Goal: Task Accomplishment & Management: Use online tool/utility

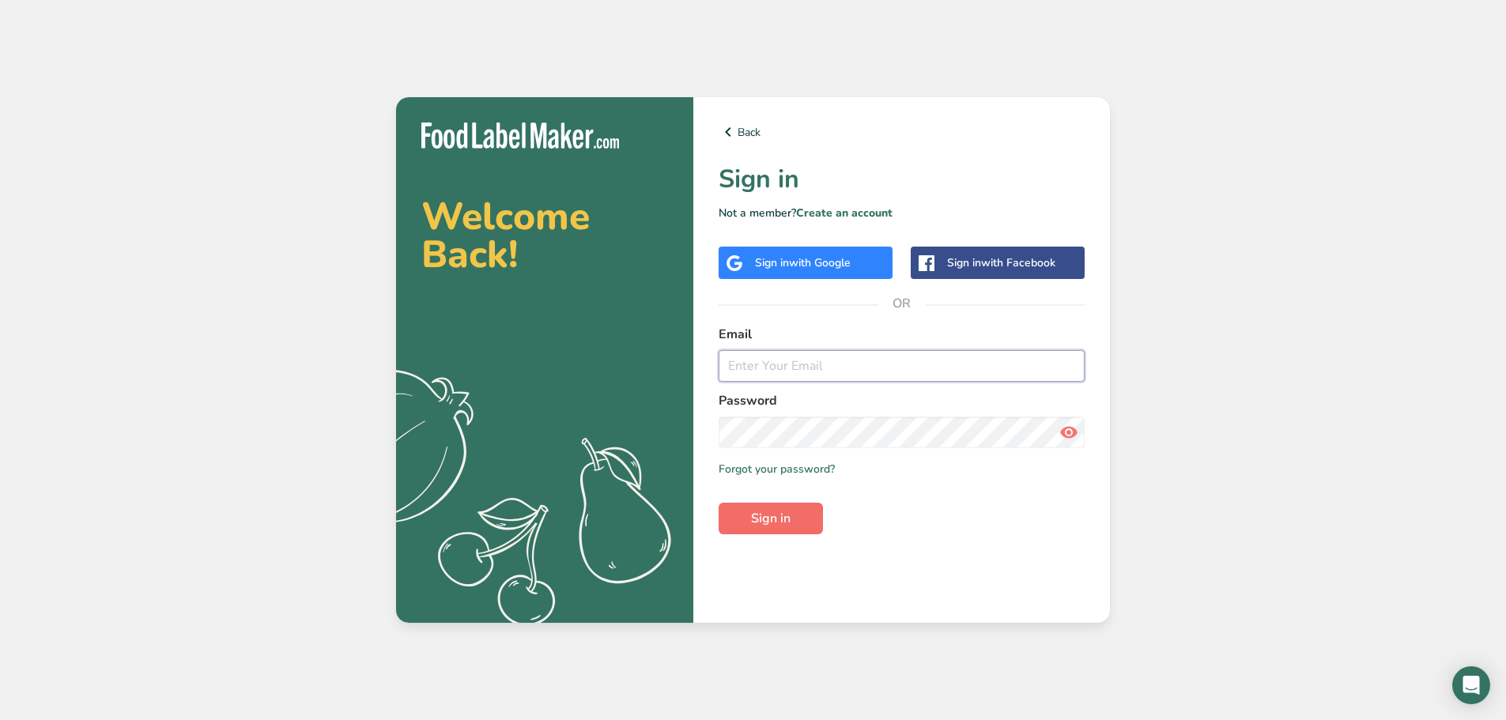
type input "[PERSON_NAME][EMAIL_ADDRESS][DOMAIN_NAME]"
click at [760, 515] on span "Sign in" at bounding box center [771, 518] width 40 height 19
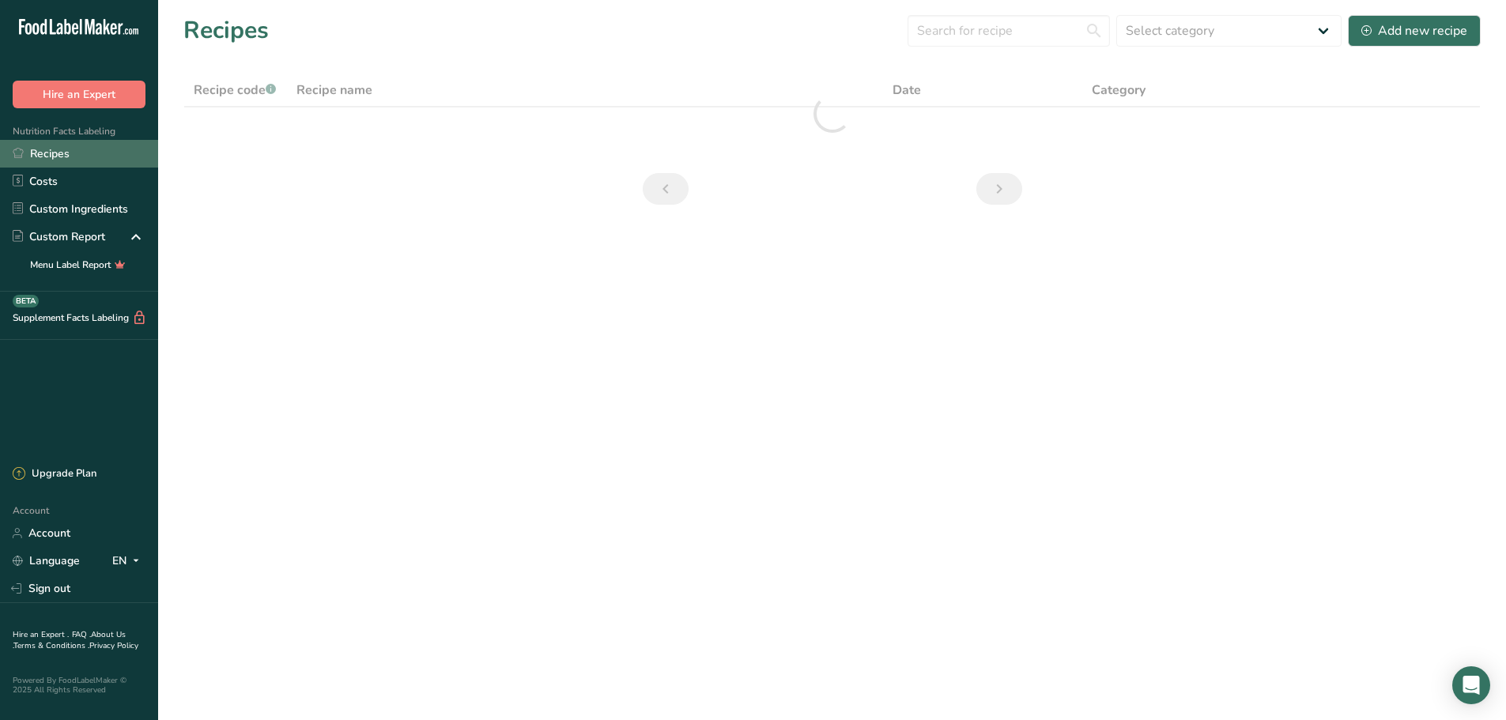
click at [50, 149] on link "Recipes" at bounding box center [79, 154] width 158 height 28
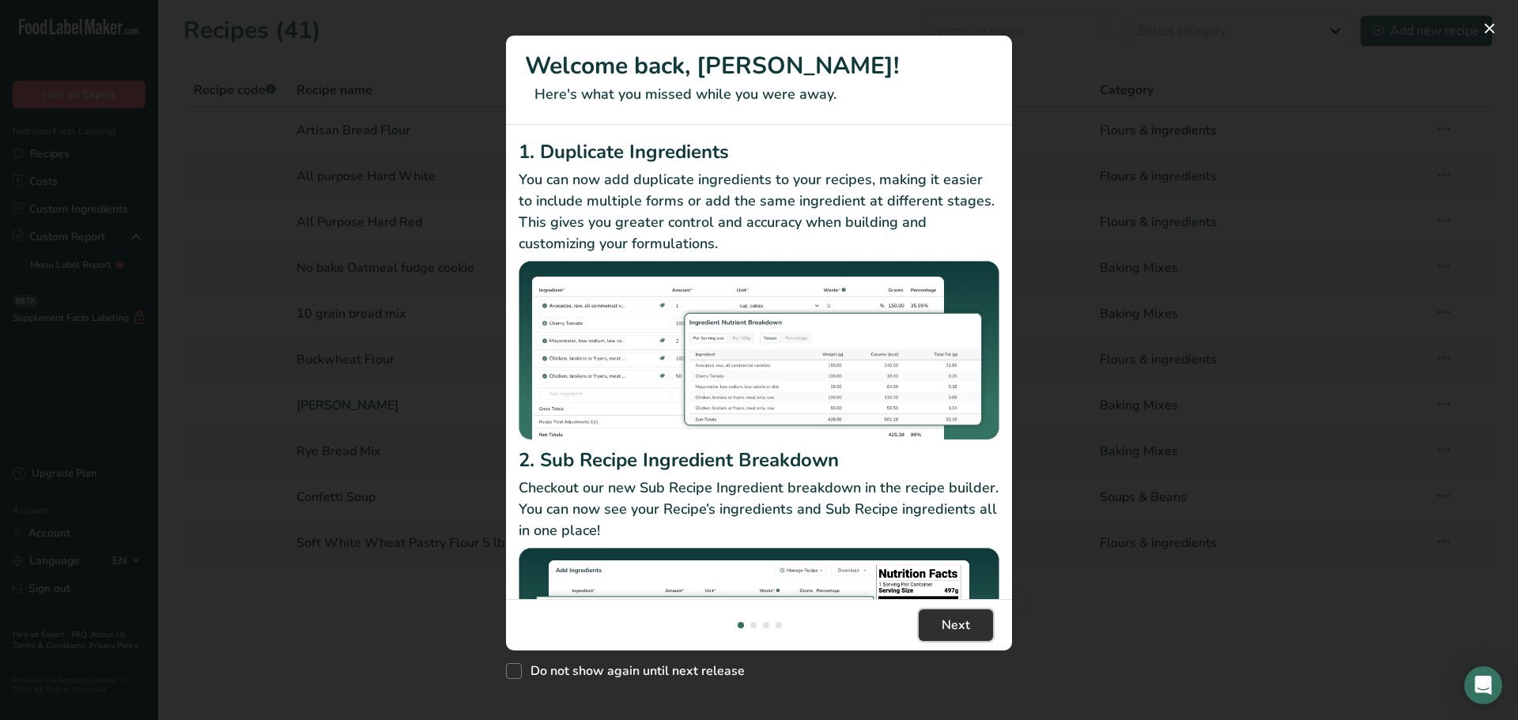
click at [952, 630] on span "Next" at bounding box center [955, 625] width 28 height 19
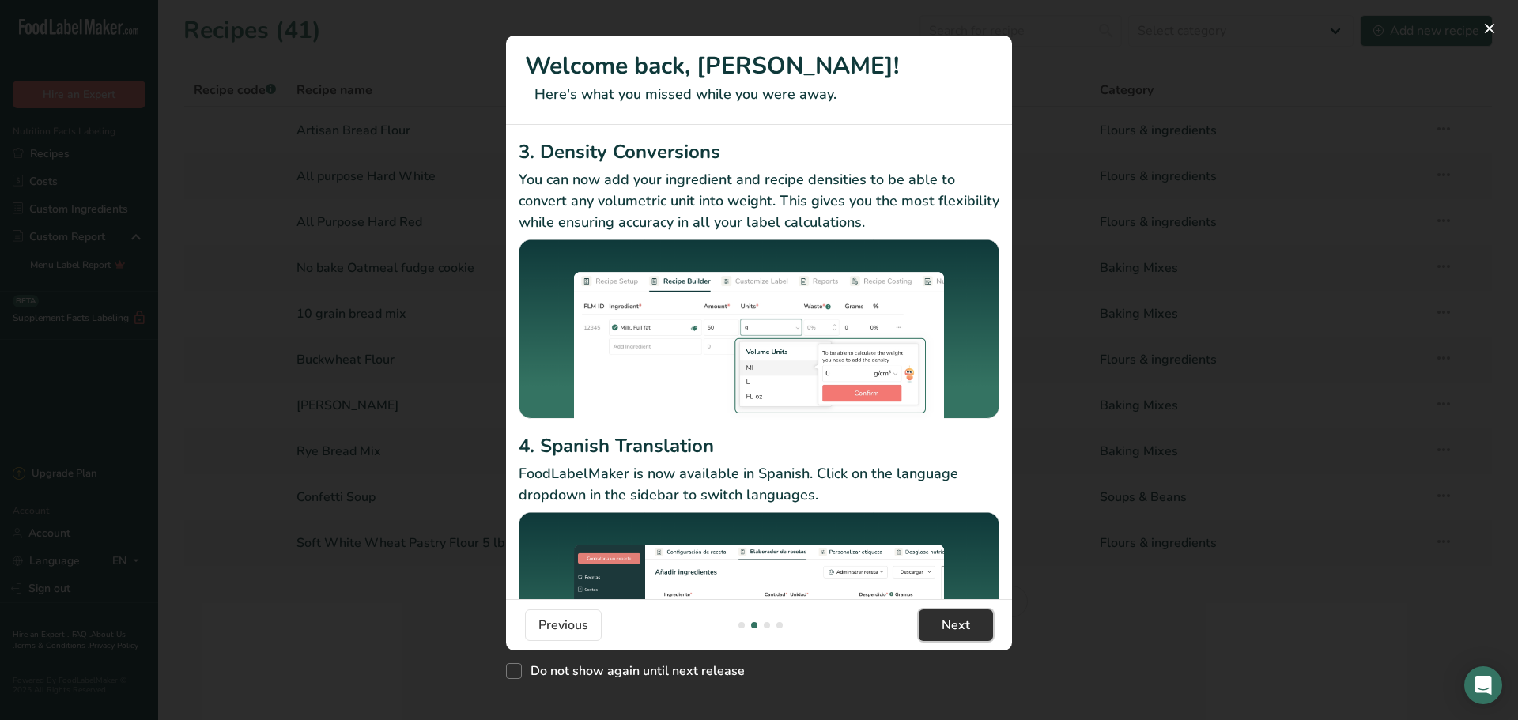
click at [948, 625] on span "Next" at bounding box center [955, 625] width 28 height 19
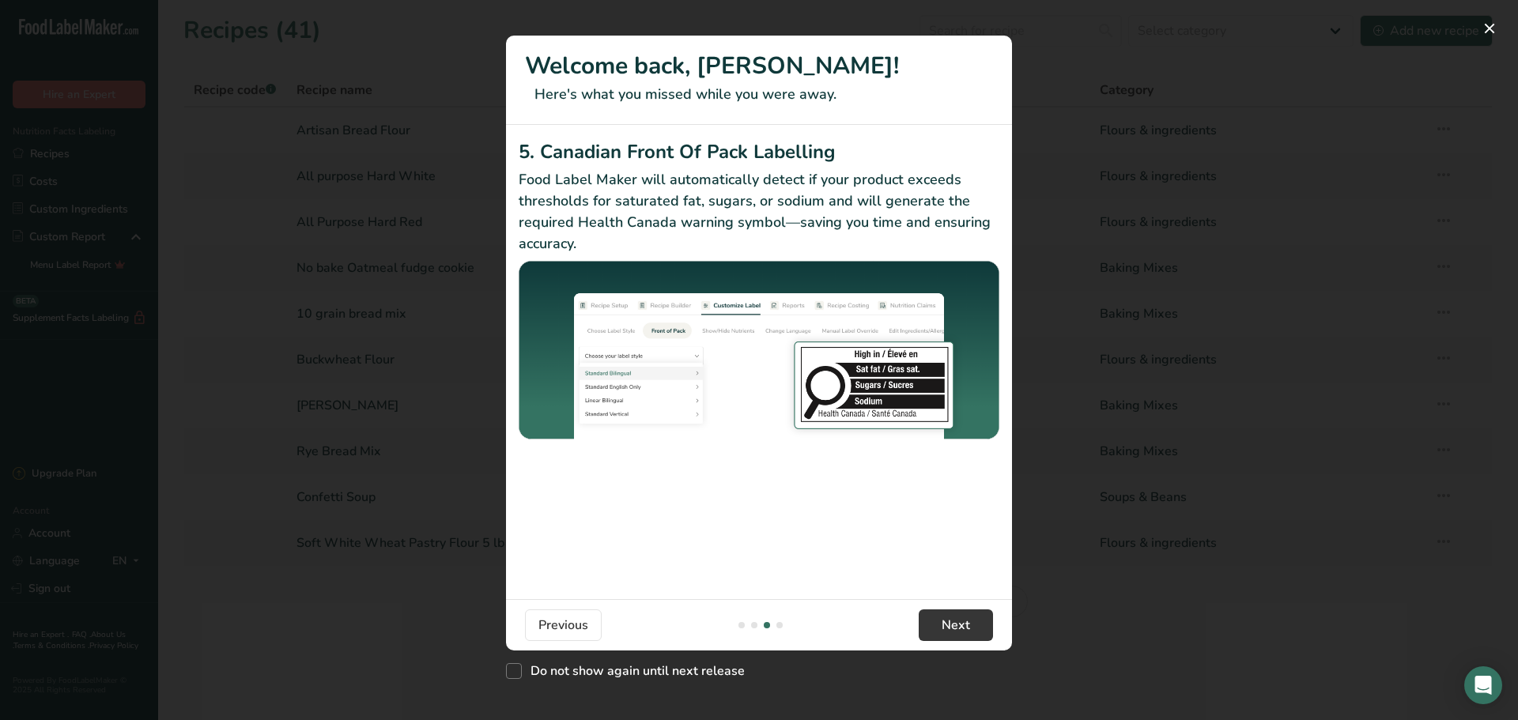
drag, startPoint x: 511, startPoint y: 666, endPoint x: 709, endPoint y: 651, distance: 198.9
click at [515, 666] on span "New Features" at bounding box center [514, 671] width 16 height 16
click at [515, 666] on input "Do not show again until next release" at bounding box center [511, 671] width 10 height 10
checkbox input "true"
click at [960, 632] on span "Next" at bounding box center [955, 625] width 28 height 19
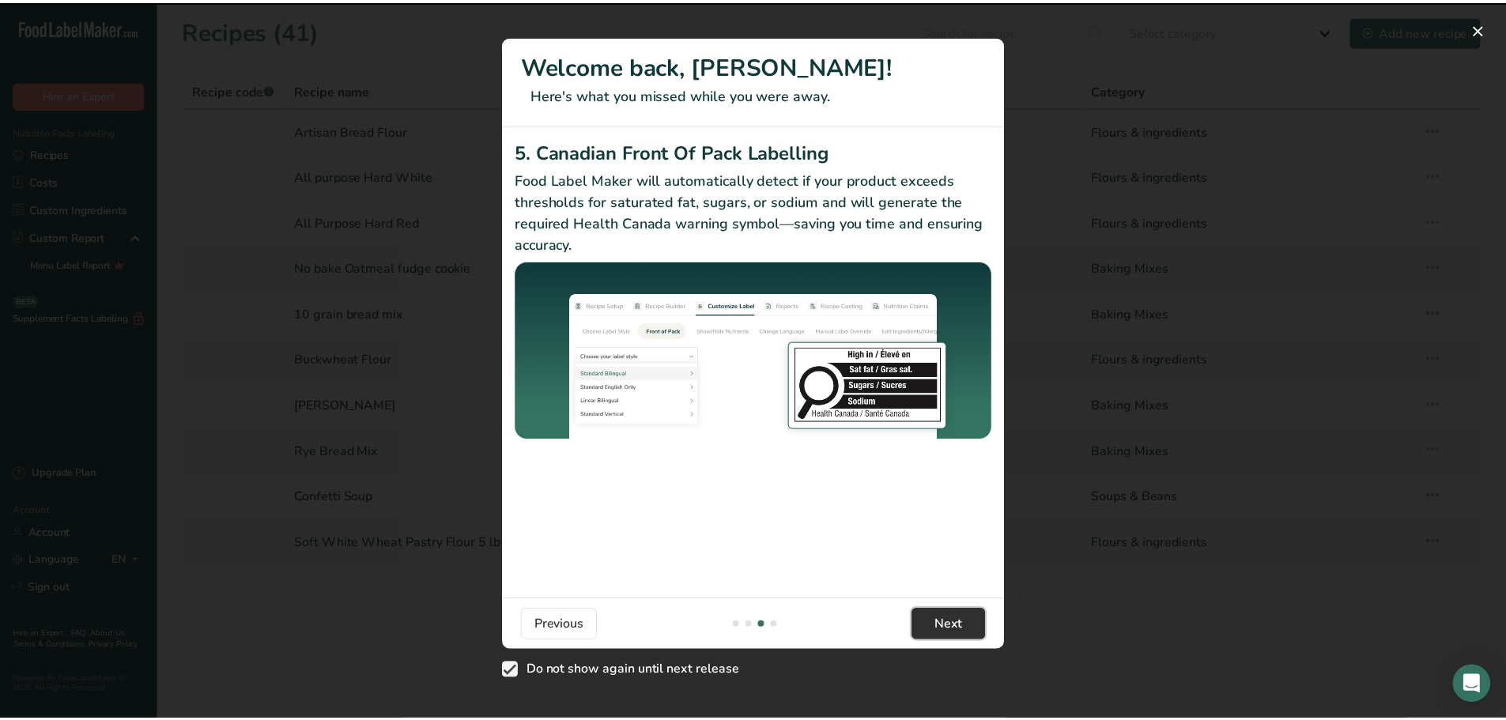
scroll to position [0, 1518]
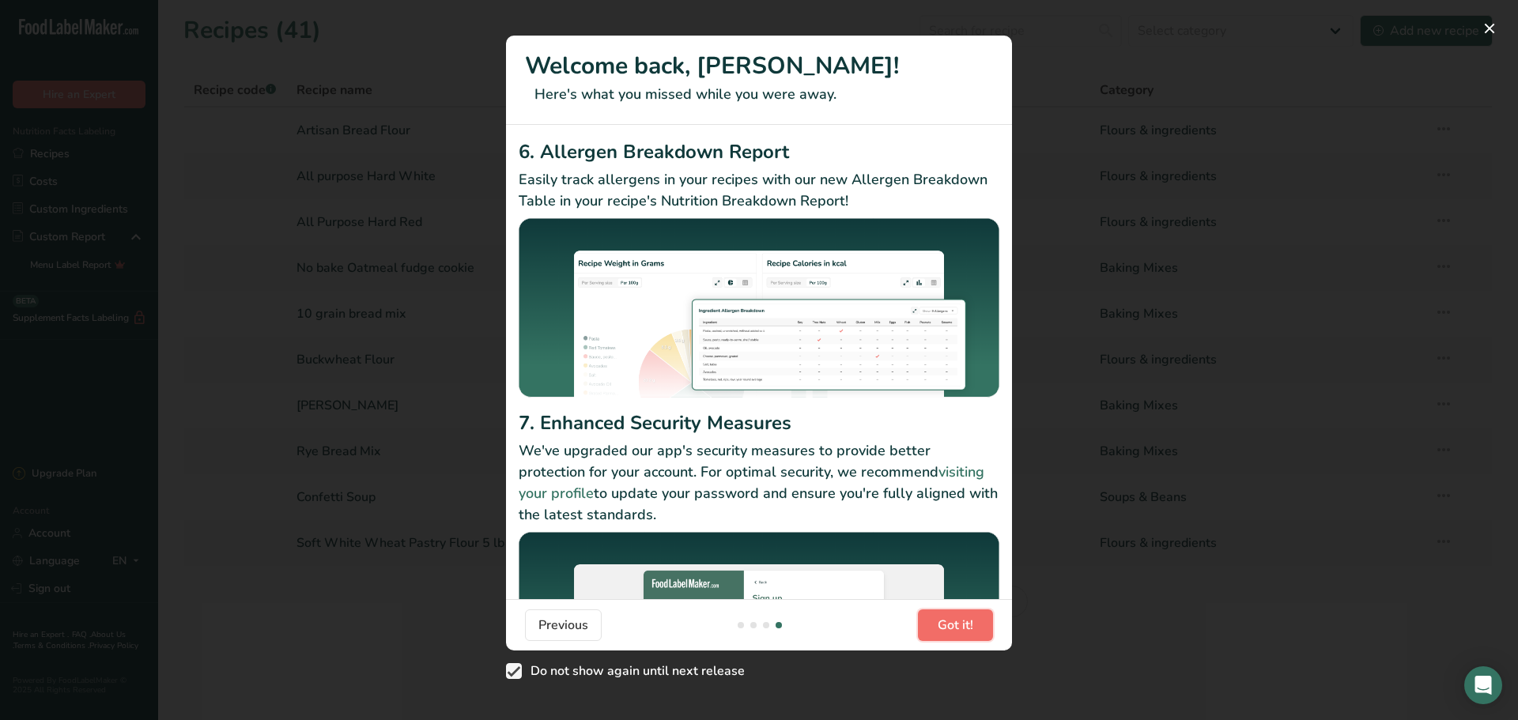
click at [965, 628] on span "Got it!" at bounding box center [955, 625] width 36 height 19
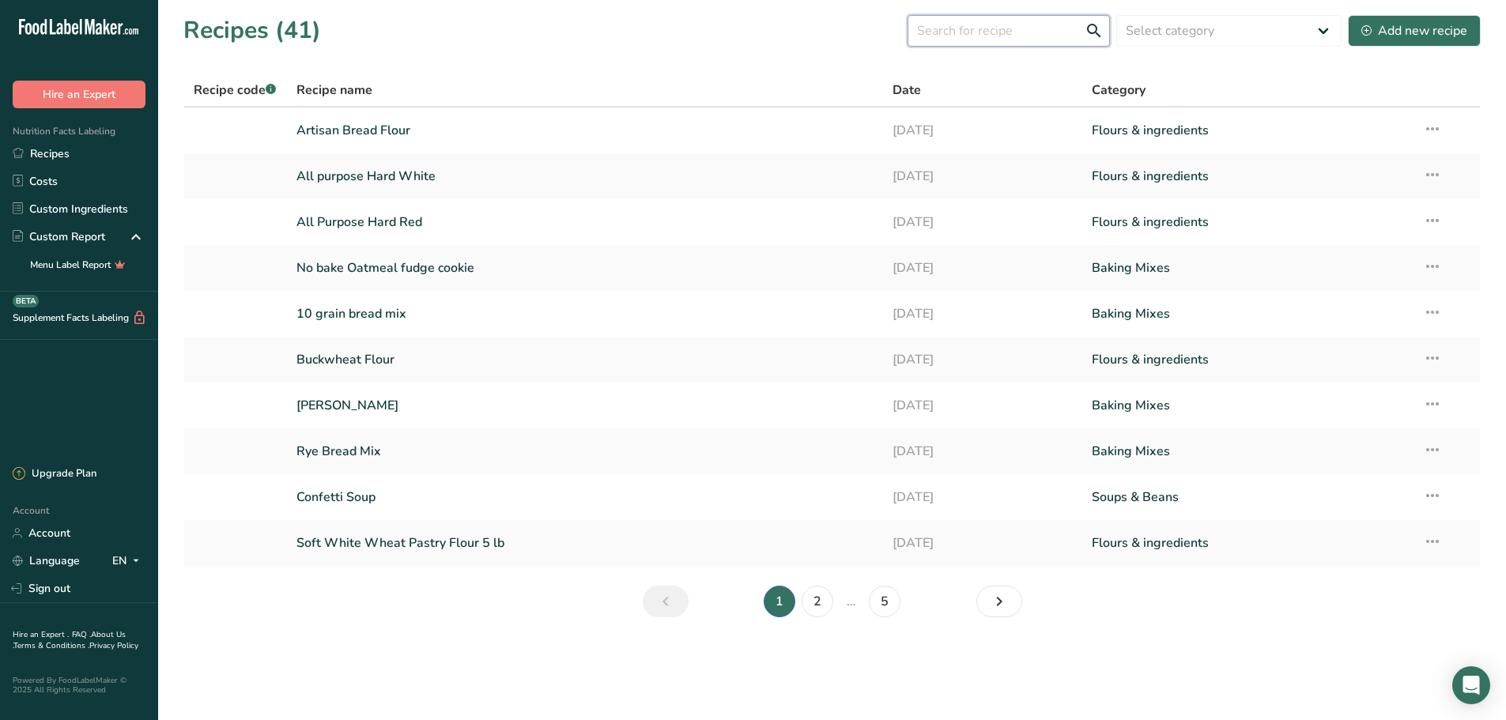
click at [1005, 29] on input "text" at bounding box center [1008, 31] width 202 height 32
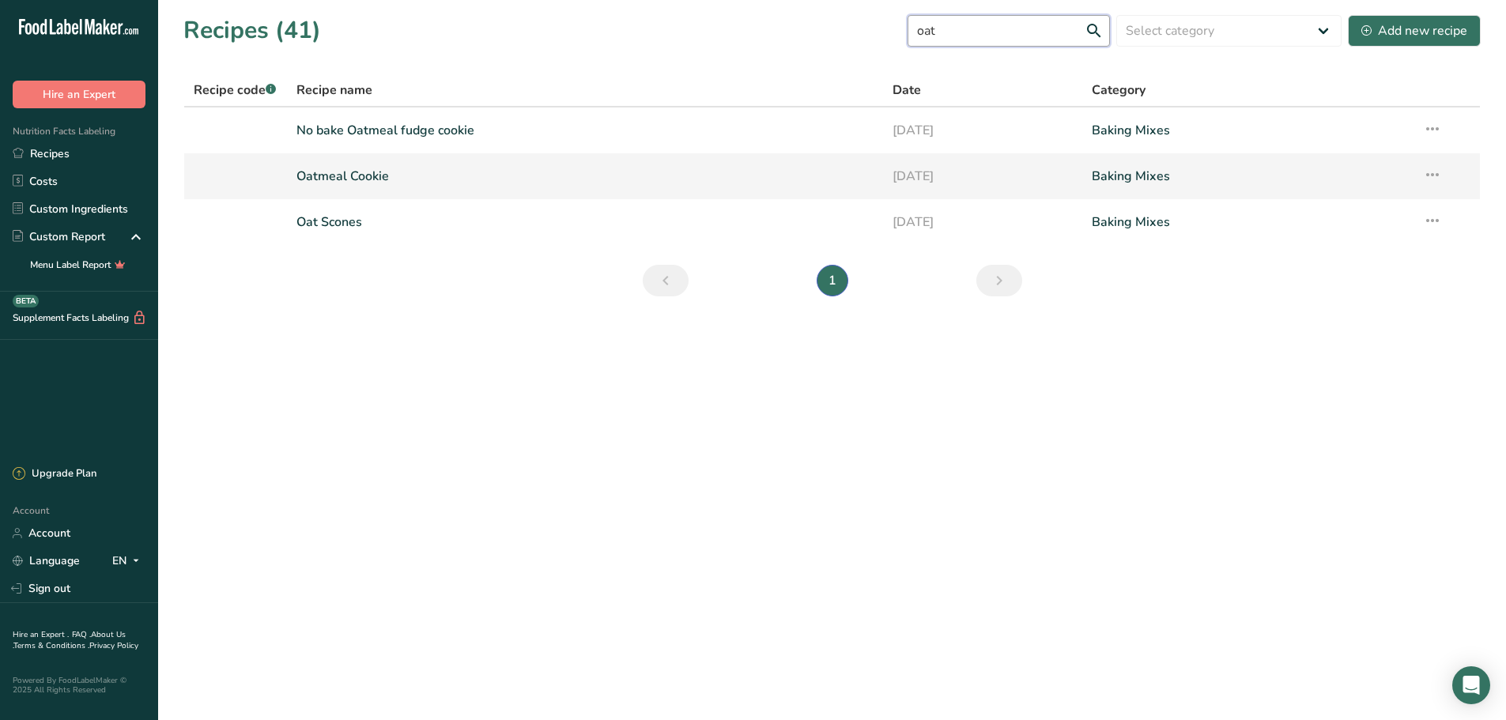
type input "oat"
click at [369, 172] on link "Oatmeal Cookie" at bounding box center [585, 176] width 578 height 33
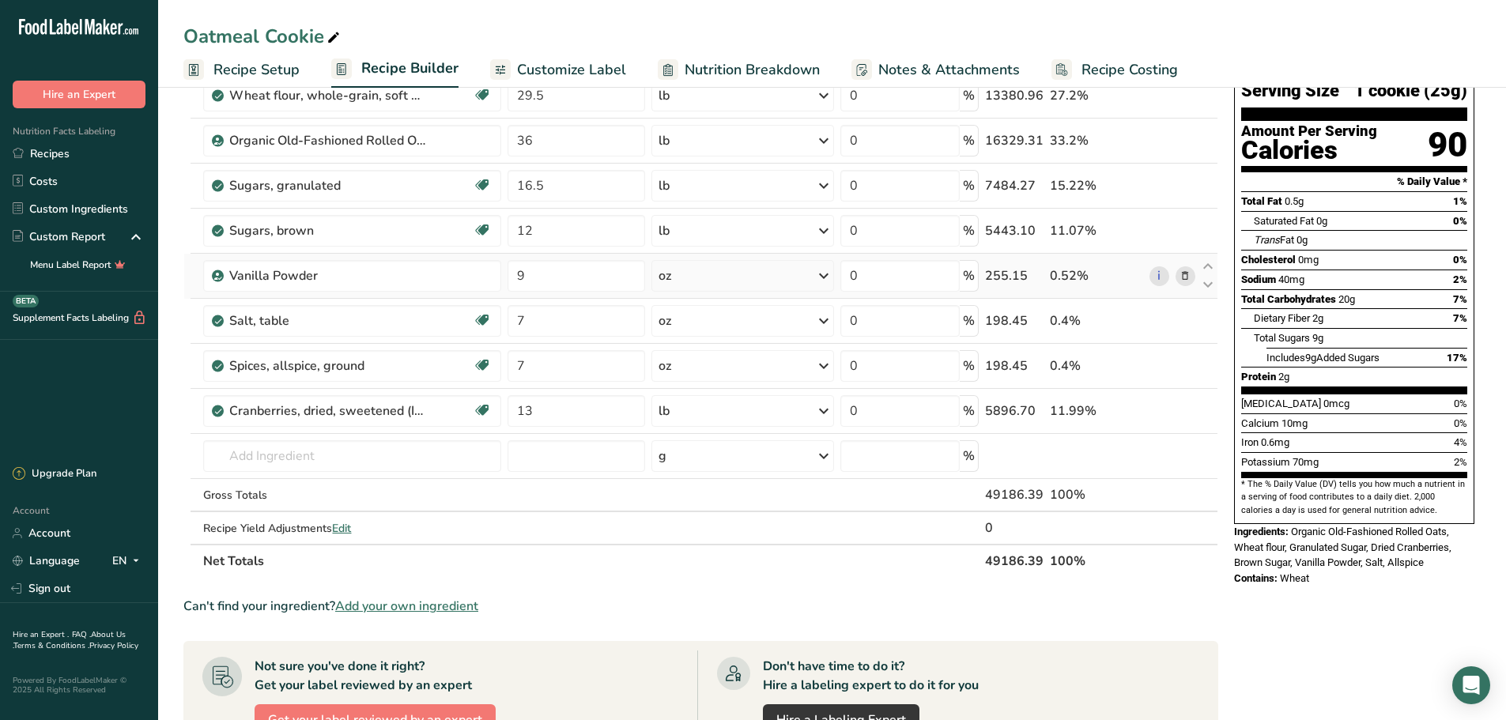
scroll to position [158, 0]
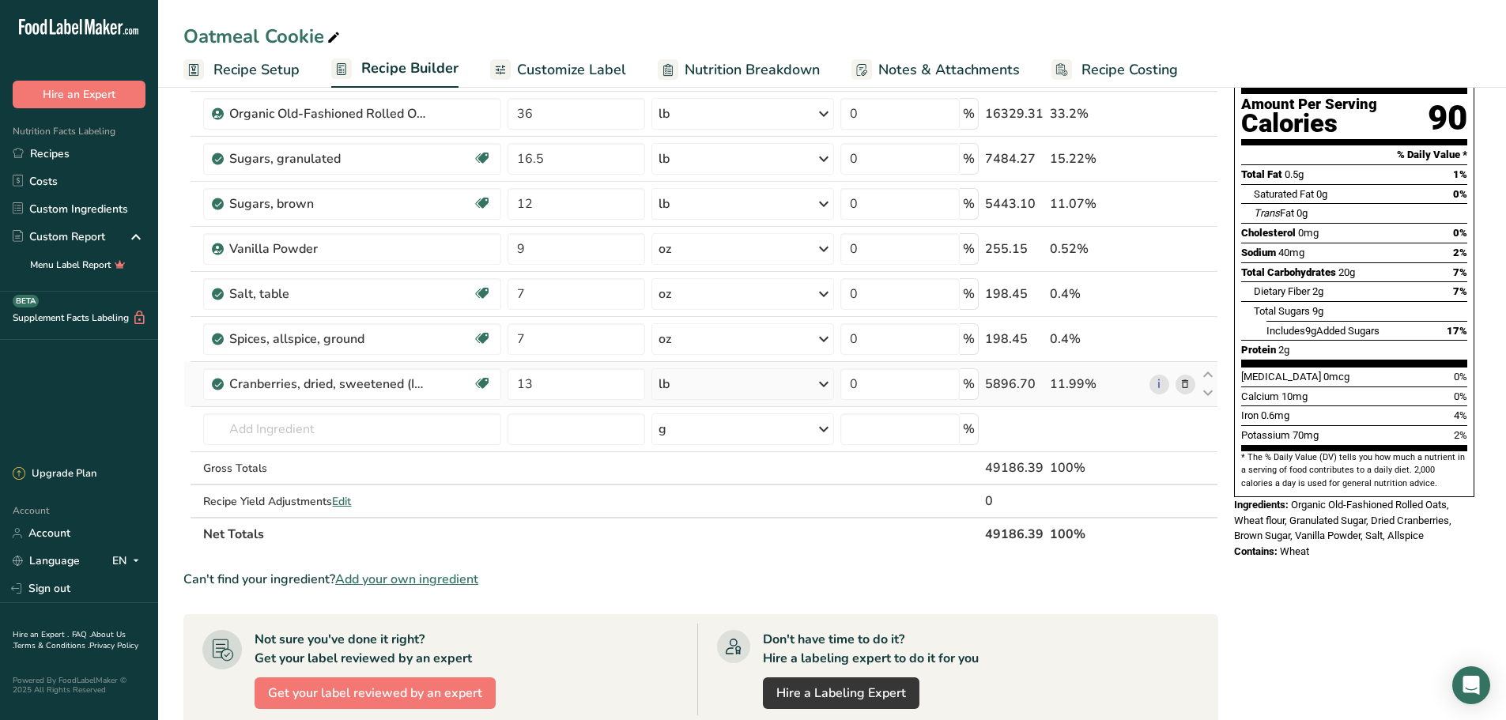
click at [1182, 384] on icon at bounding box center [1184, 384] width 11 height 17
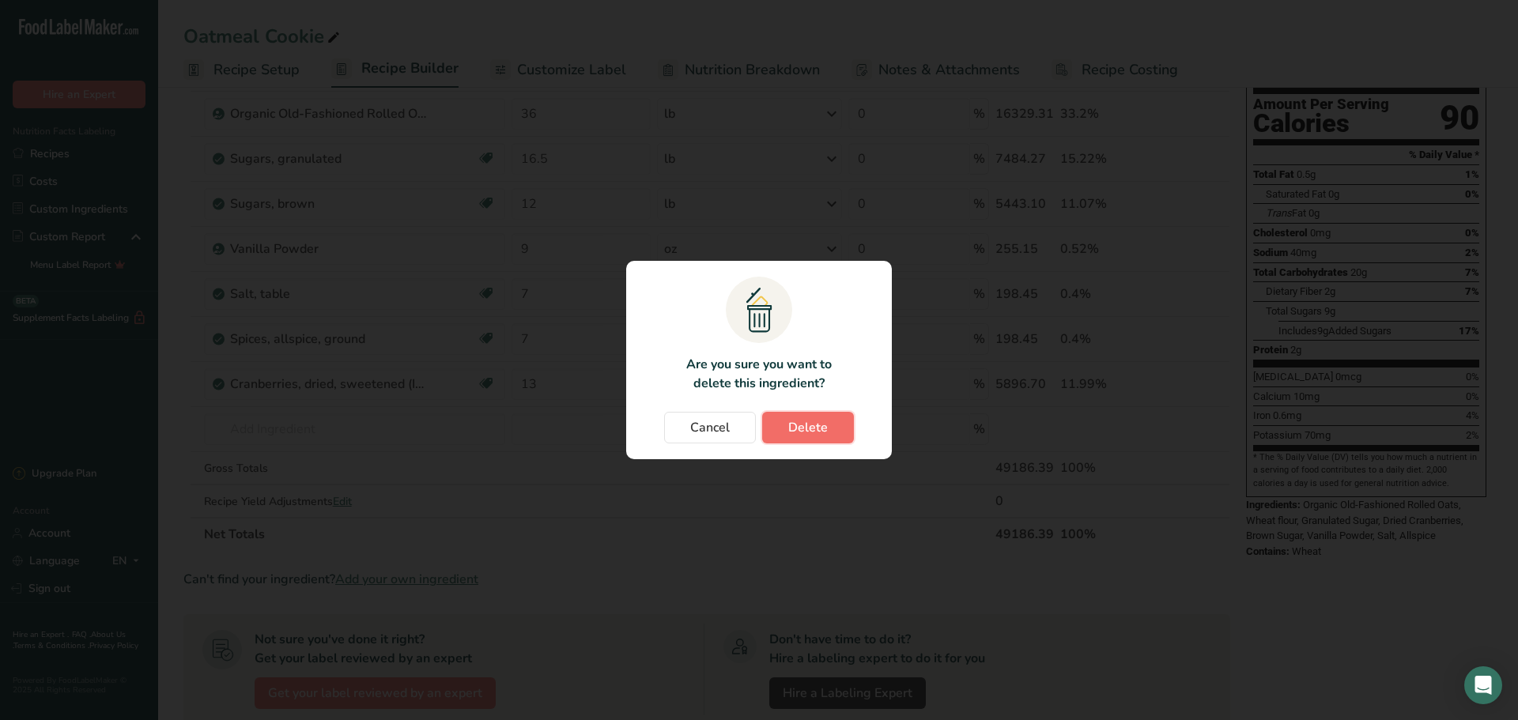
click at [780, 432] on button "Delete" at bounding box center [808, 428] width 92 height 32
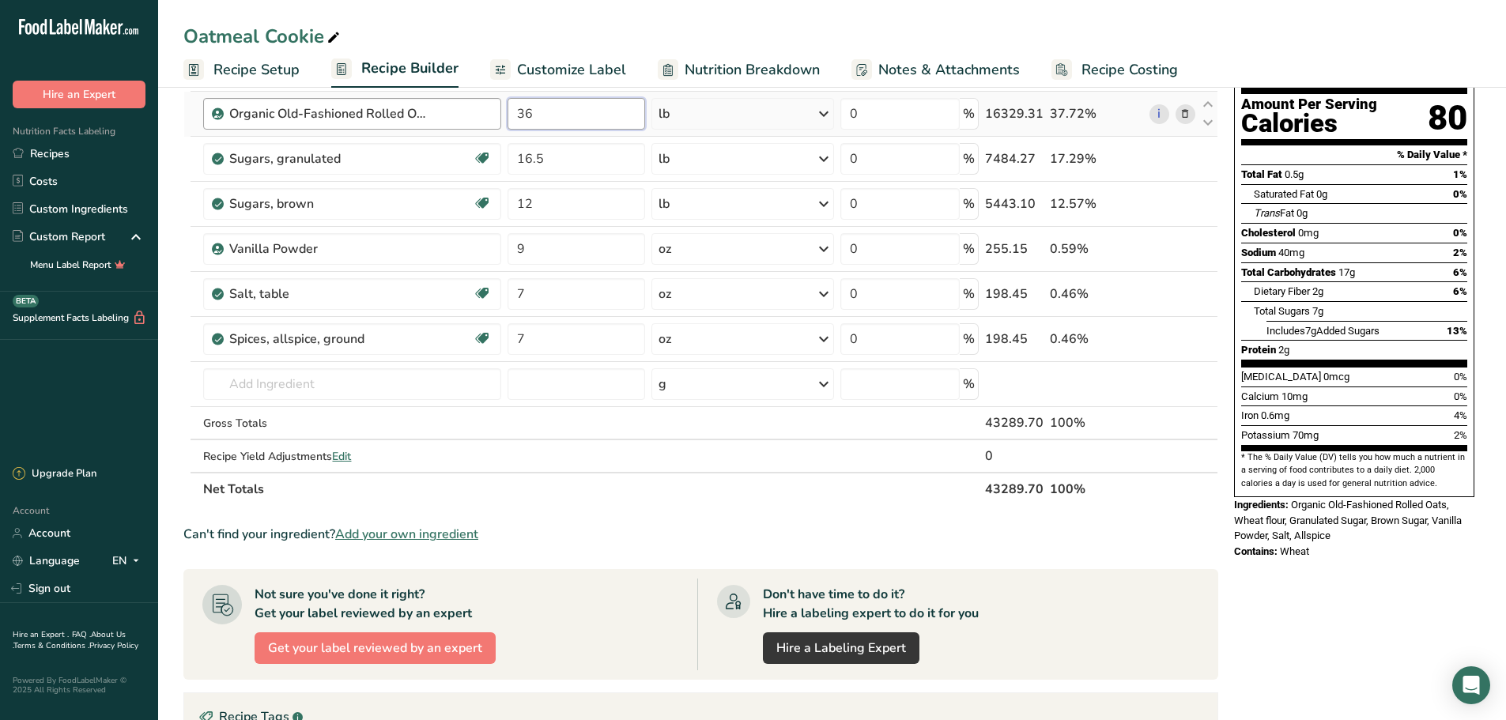
drag, startPoint x: 550, startPoint y: 113, endPoint x: 498, endPoint y: 118, distance: 52.4
click at [498, 118] on tr "Organic Old-Fashioned Rolled Oats 36 lb Weight Units g kg mg See more Volume Un…" at bounding box center [700, 114] width 1033 height 45
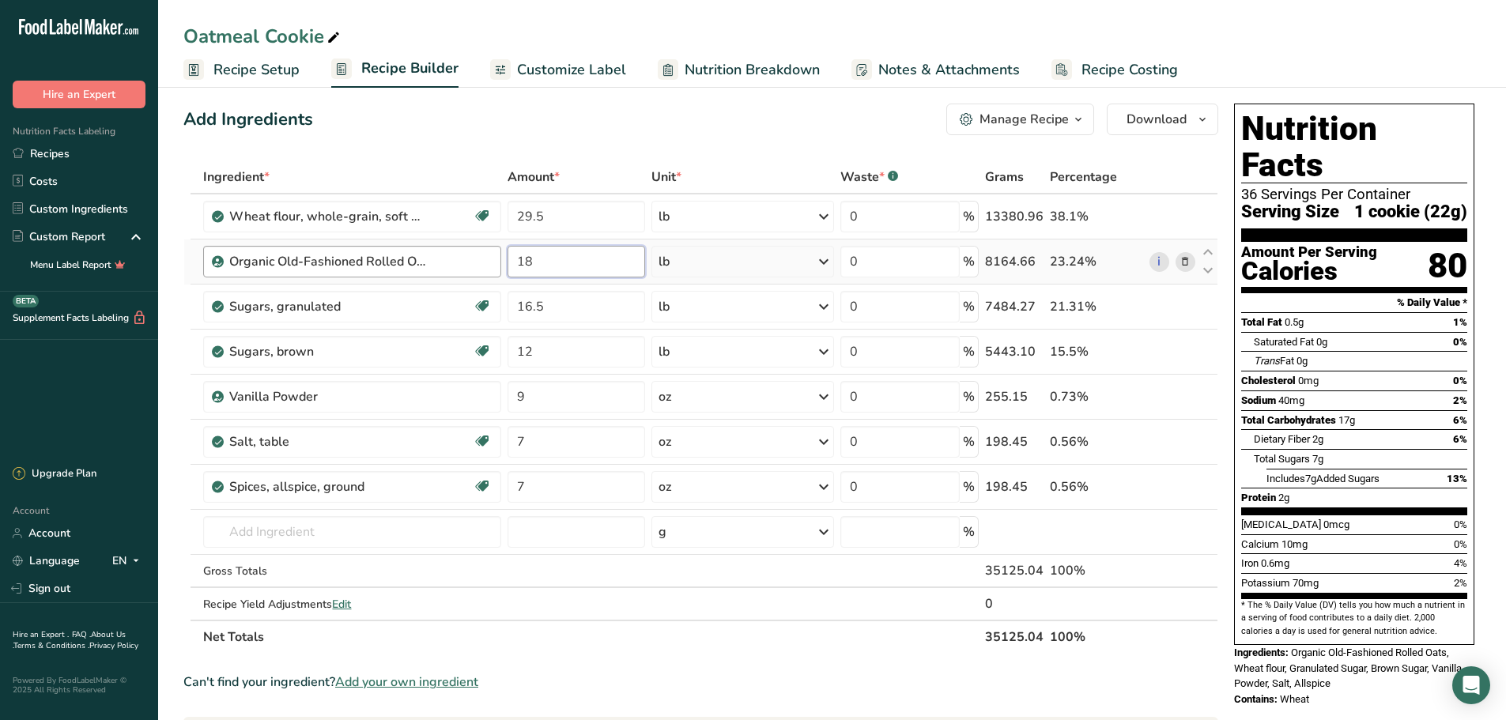
scroll to position [0, 0]
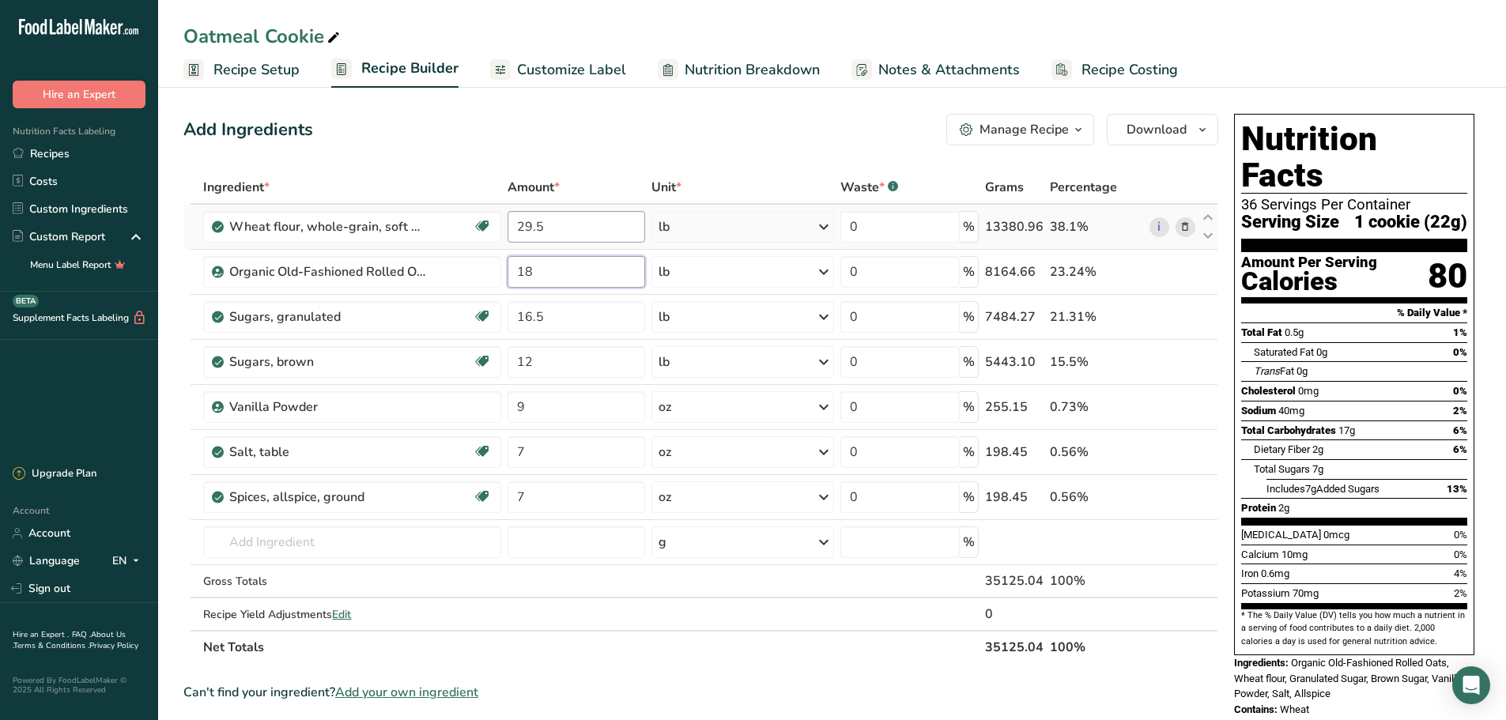
type input "18"
drag, startPoint x: 552, startPoint y: 228, endPoint x: 479, endPoint y: 228, distance: 73.5
click at [479, 228] on tr "Wheat flour, whole-grain, soft wheat Dairy free Vegan Vegetarian Soy free 29.5 …" at bounding box center [700, 227] width 1033 height 45
type input "14.75"
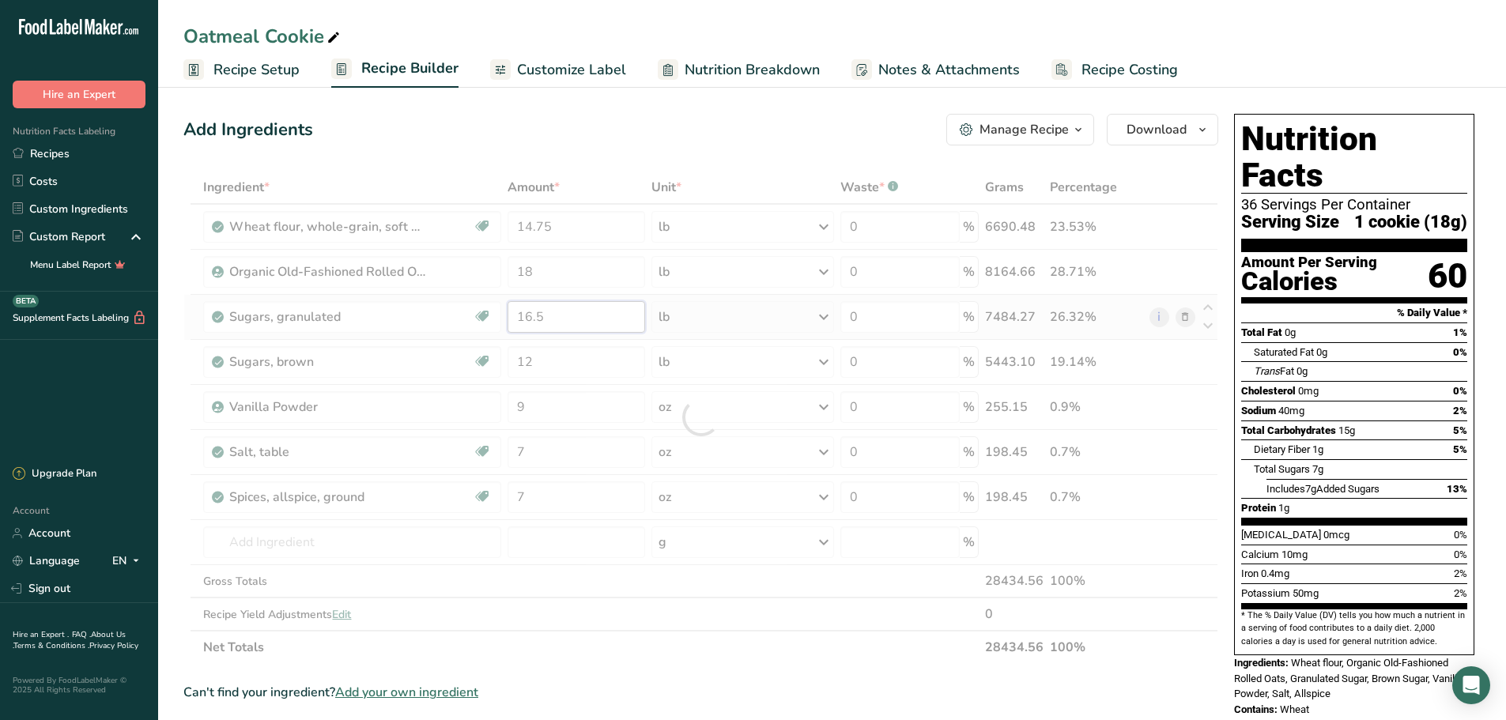
click at [550, 318] on div "Ingredient * Amount * Unit * Waste * .a-a{fill:#347362;}.b-a{fill:#fff;} Grams …" at bounding box center [700, 417] width 1035 height 493
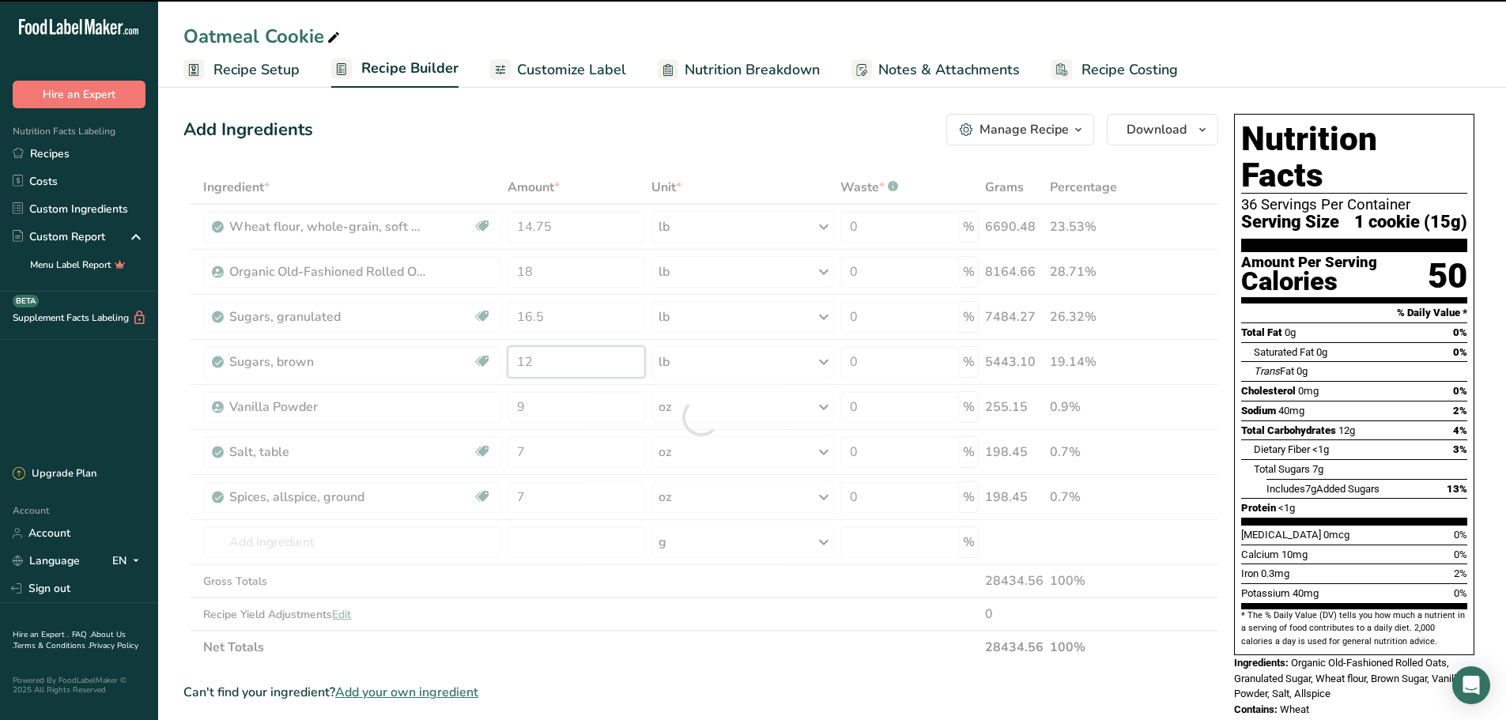
drag, startPoint x: 552, startPoint y: 362, endPoint x: 494, endPoint y: 364, distance: 57.7
click at [494, 364] on div "Ingredient * Amount * Unit * Waste * .a-a{fill:#347362;}.b-a{fill:#fff;} Grams …" at bounding box center [700, 417] width 1035 height 493
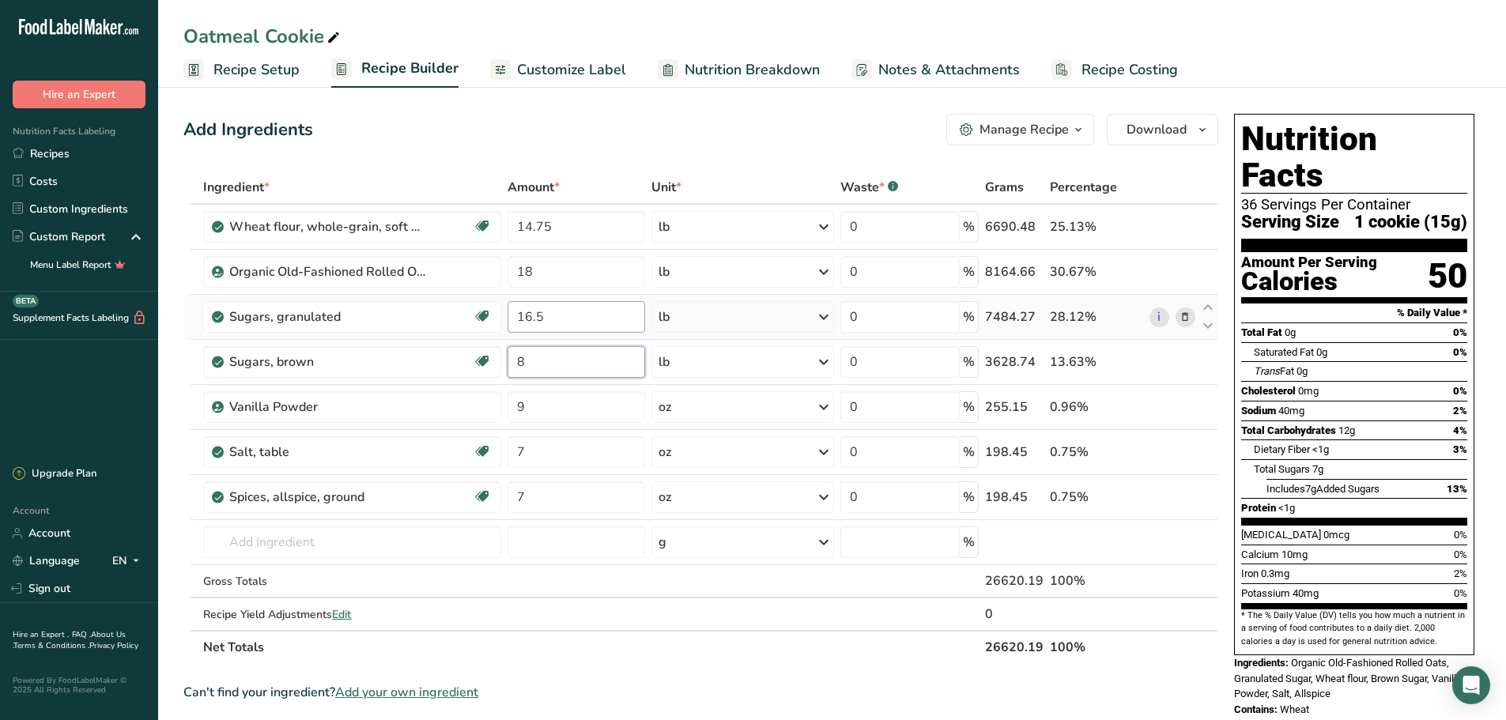
type input "8"
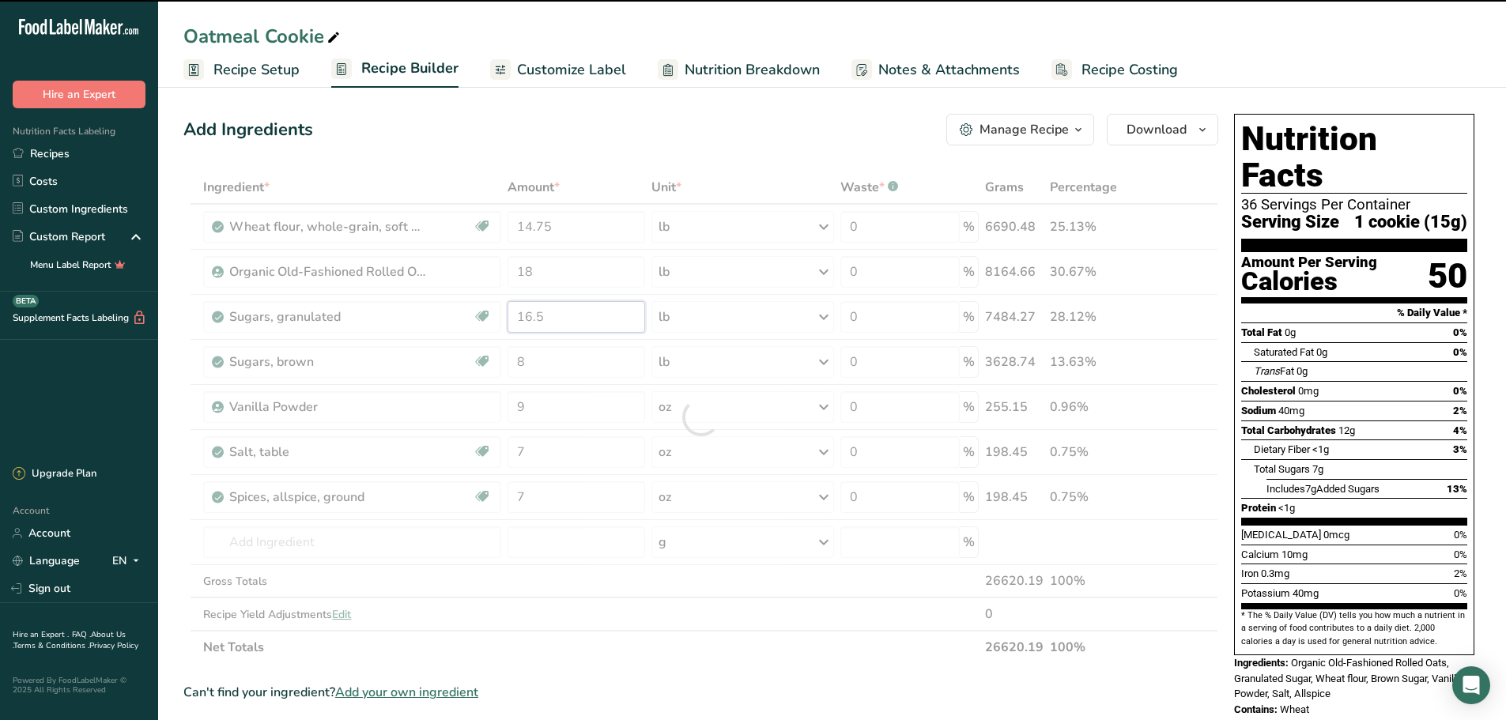
drag, startPoint x: 556, startPoint y: 314, endPoint x: 496, endPoint y: 321, distance: 59.7
click at [496, 321] on div "Ingredient * Amount * Unit * Waste * .a-a{fill:#347362;}.b-a{fill:#fff;} Grams …" at bounding box center [700, 417] width 1035 height 493
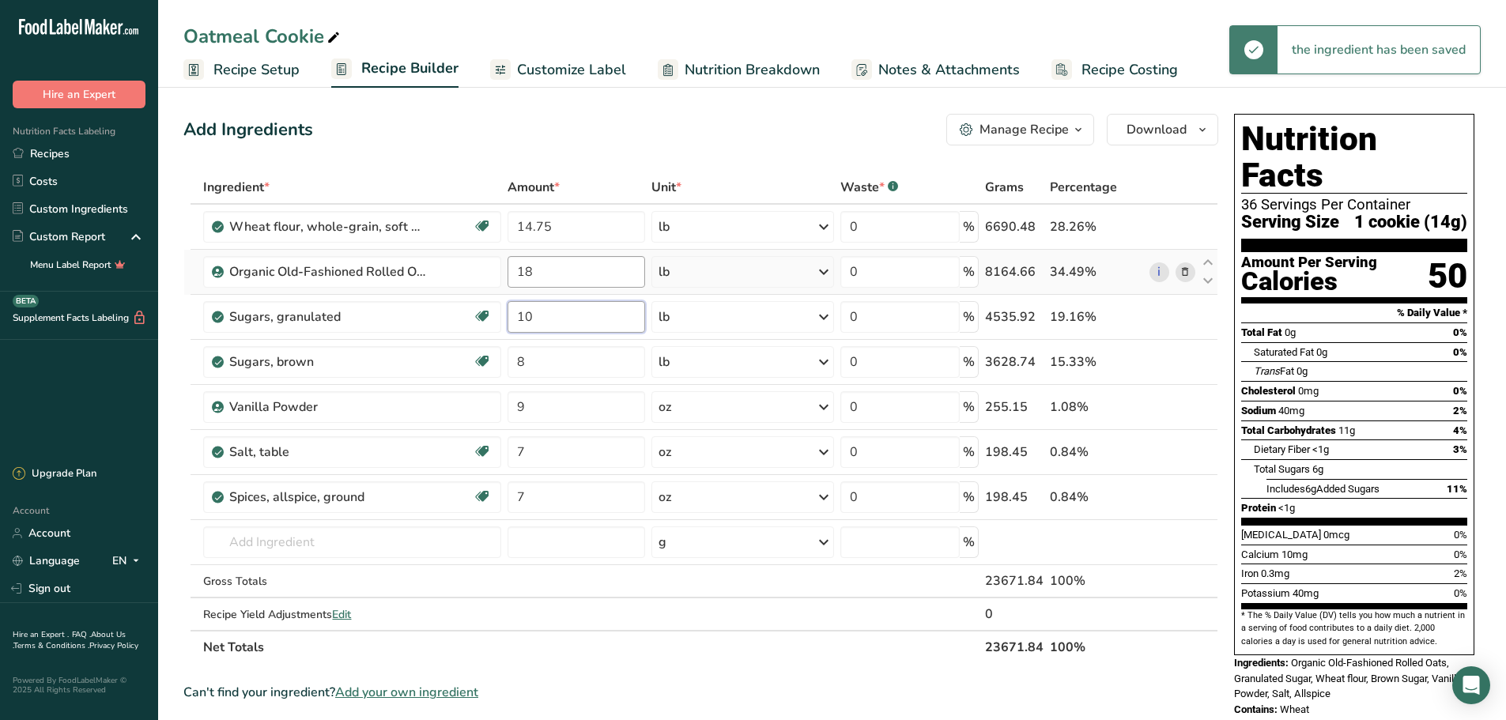
type input "10"
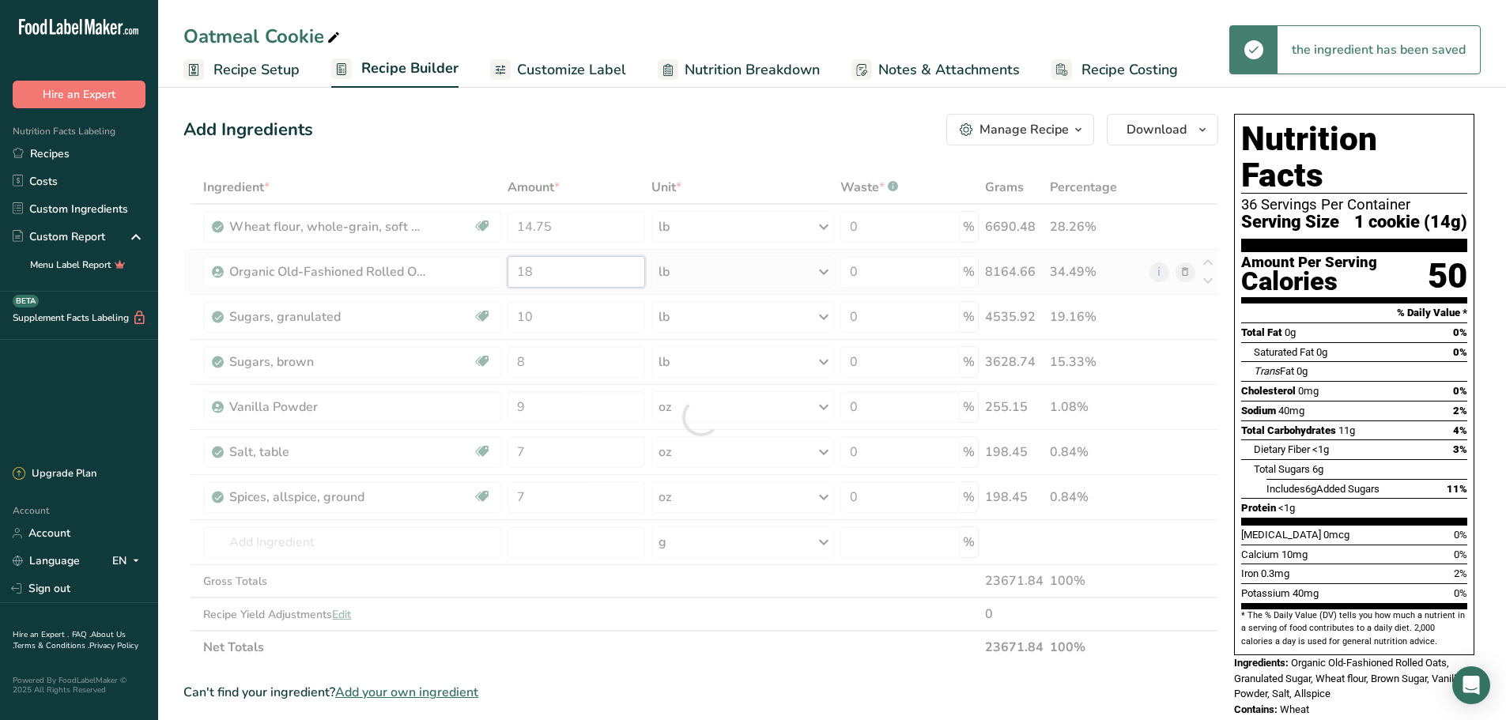
click at [564, 274] on div "Ingredient * Amount * Unit * Waste * .a-a{fill:#347362;}.b-a{fill:#fff;} Grams …" at bounding box center [700, 417] width 1035 height 493
drag, startPoint x: 537, startPoint y: 409, endPoint x: 451, endPoint y: 395, distance: 88.0
click at [482, 415] on div "Ingredient * Amount * Unit * Waste * .a-a{fill:#347362;}.b-a{fill:#fff;} Grams …" at bounding box center [700, 417] width 1035 height 493
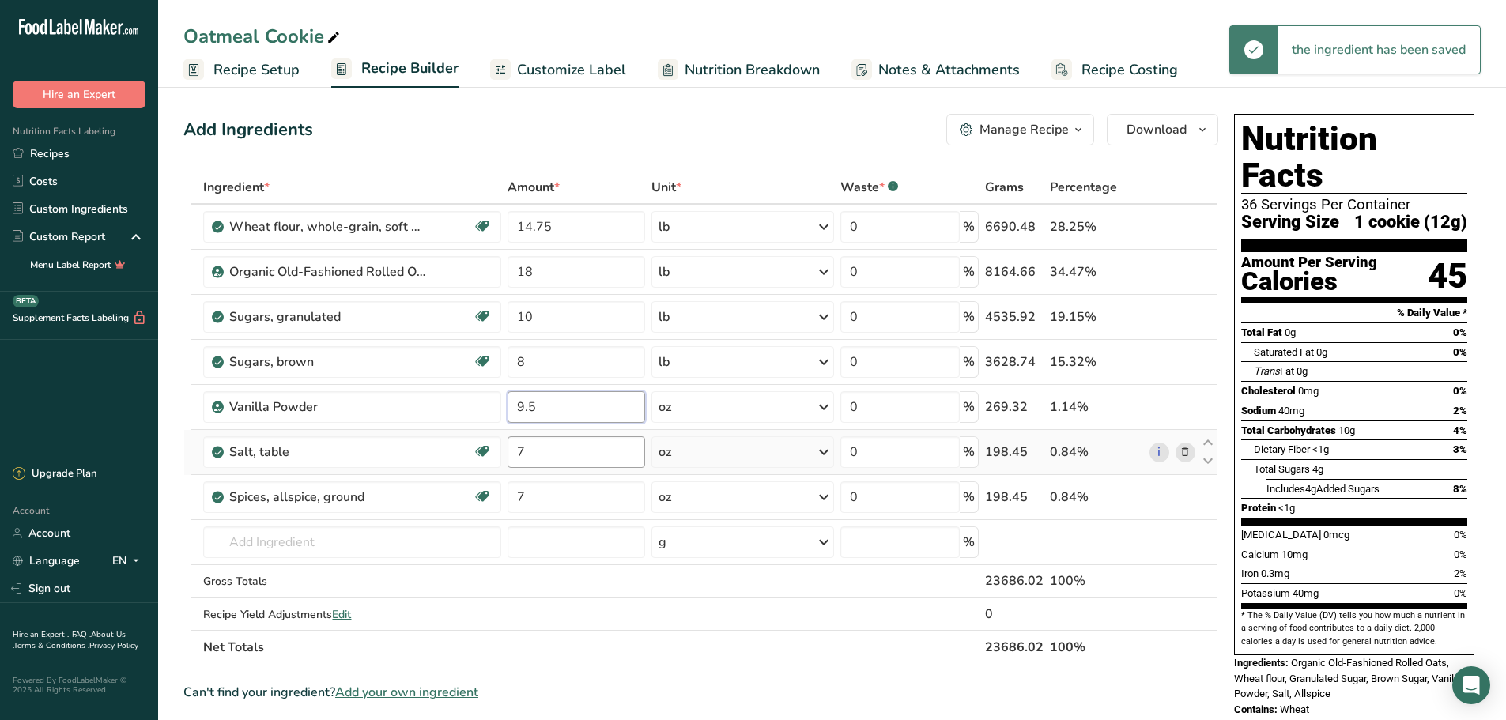
type input "9.5"
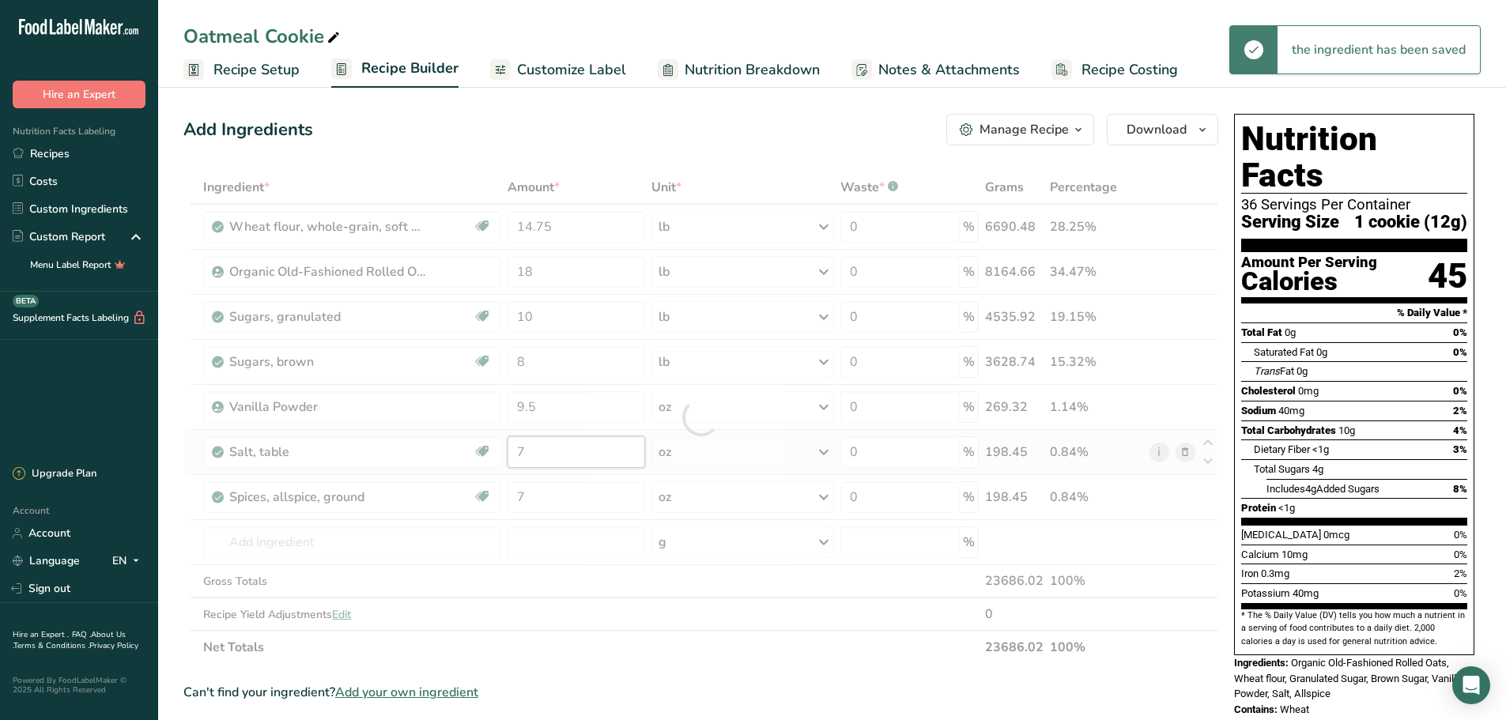
click at [562, 453] on div "Ingredient * Amount * Unit * Waste * .a-a{fill:#347362;}.b-a{fill:#fff;} Grams …" at bounding box center [700, 417] width 1035 height 493
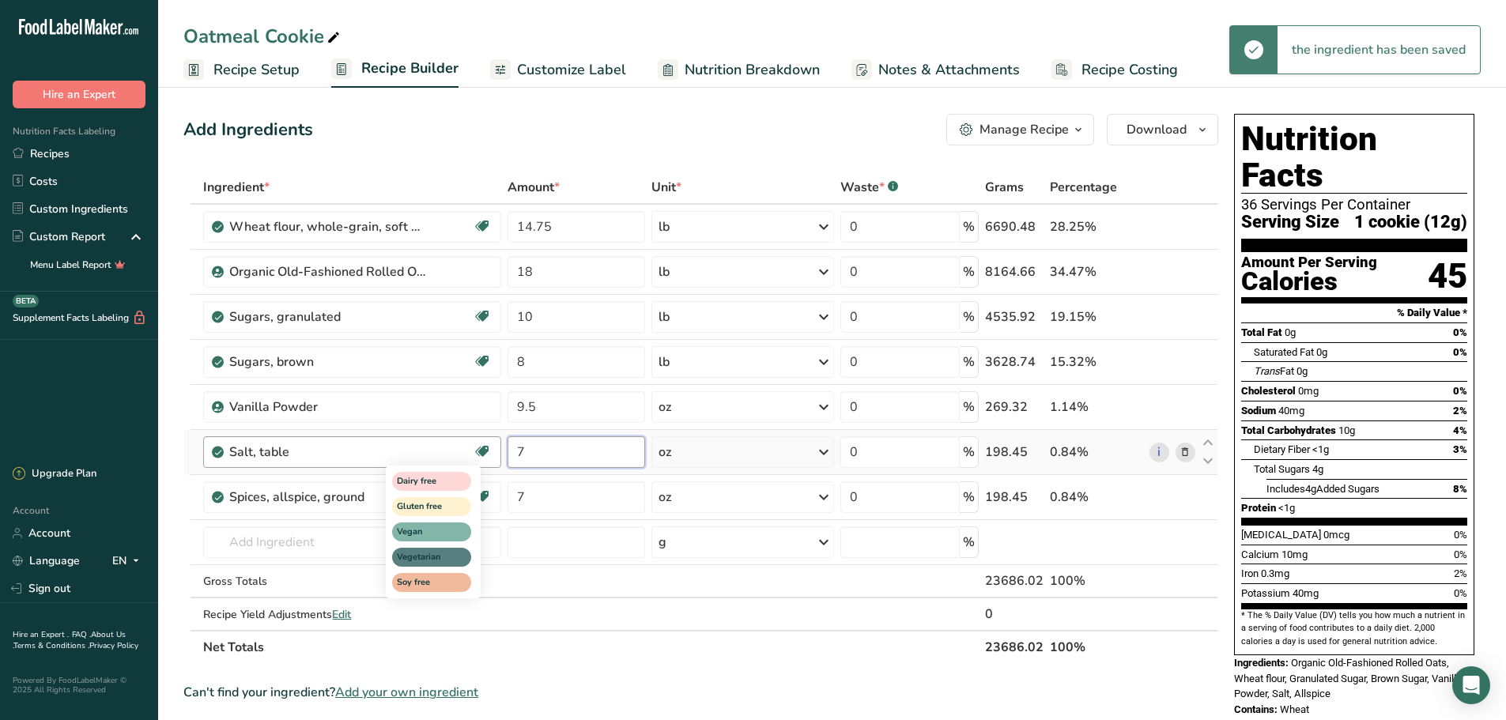
drag, startPoint x: 560, startPoint y: 453, endPoint x: 481, endPoint y: 456, distance: 79.1
click at [481, 456] on tr "Salt, table Dairy free Gluten free Vegan Vegetarian Soy free 7 oz Portions 1 ts…" at bounding box center [700, 452] width 1033 height 45
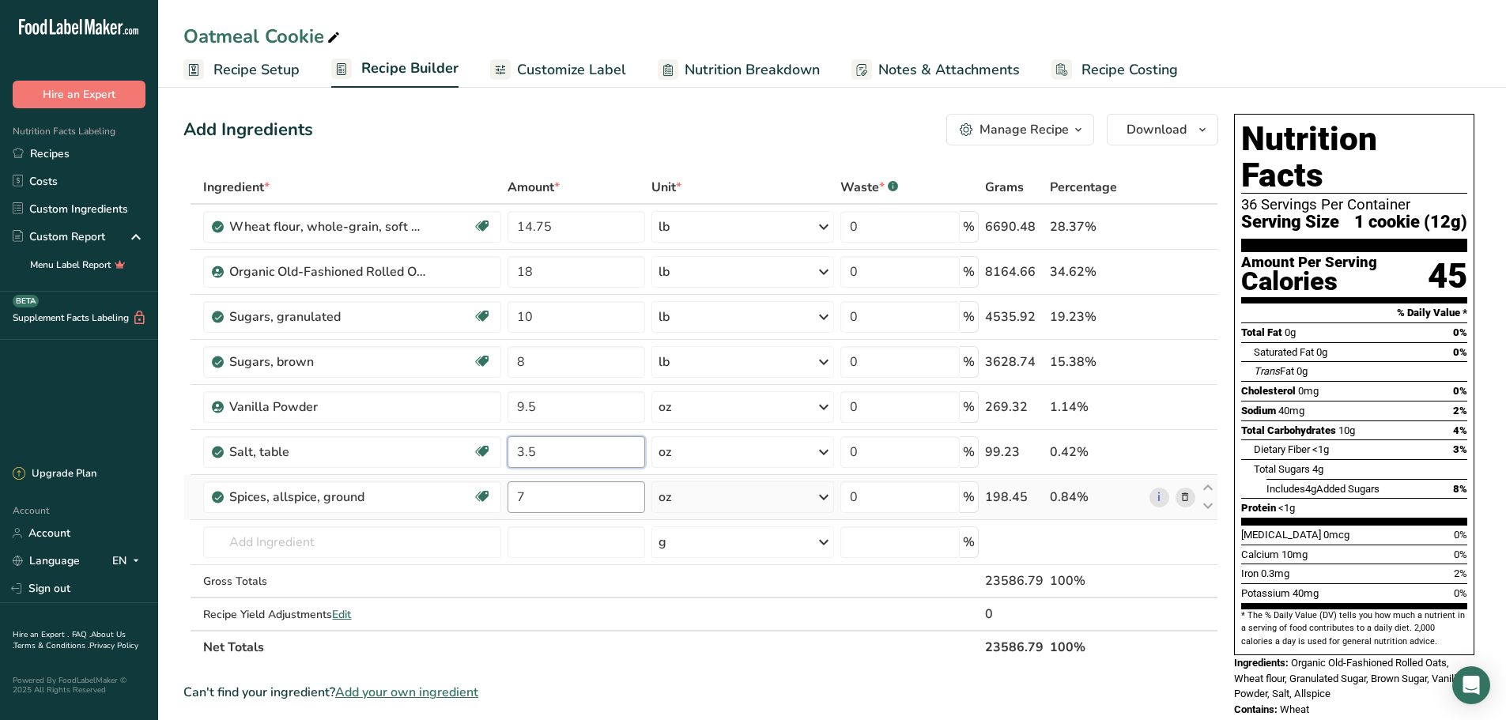
type input "3.5"
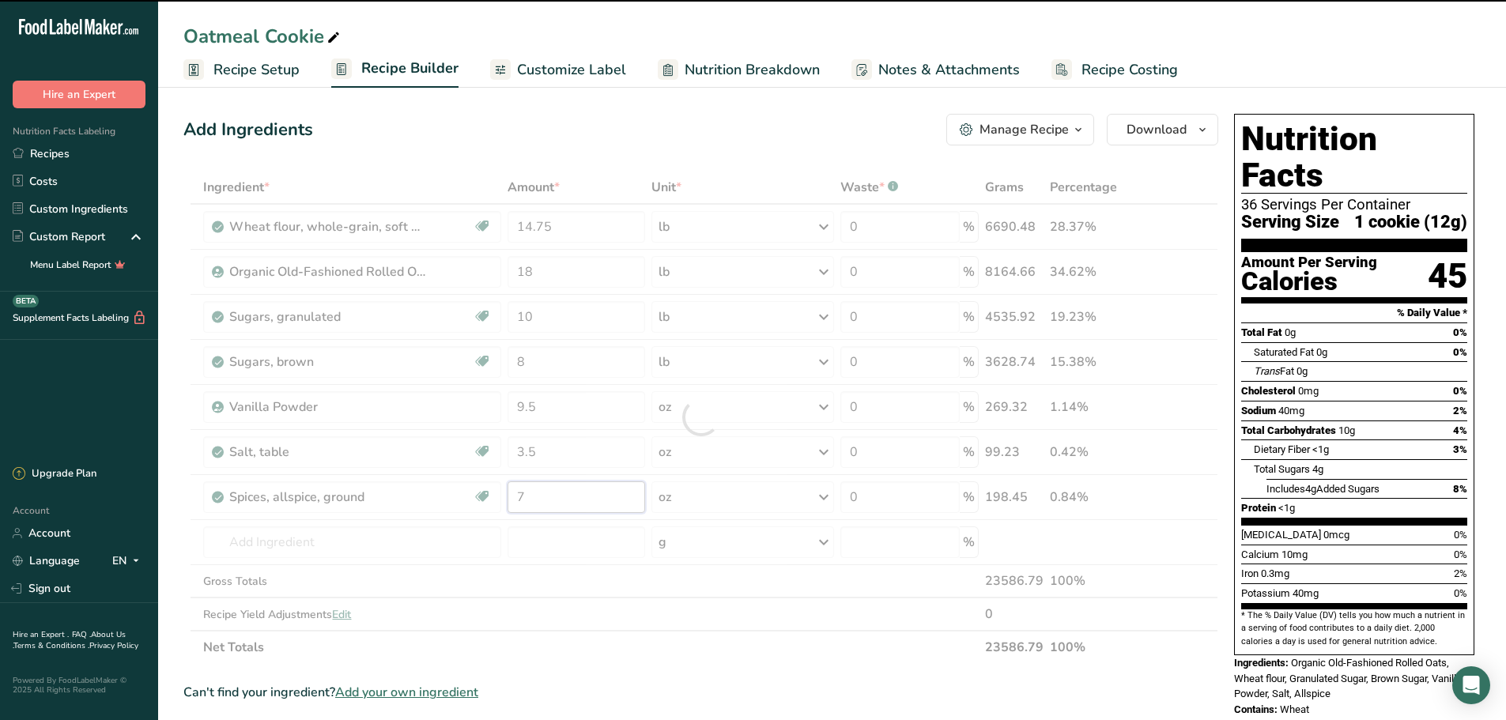
drag, startPoint x: 551, startPoint y: 501, endPoint x: 516, endPoint y: 506, distance: 35.1
click at [516, 506] on div "Ingredient * Amount * Unit * Waste * .a-a{fill:#347362;}.b-a{fill:#fff;} Grams …" at bounding box center [700, 417] width 1035 height 493
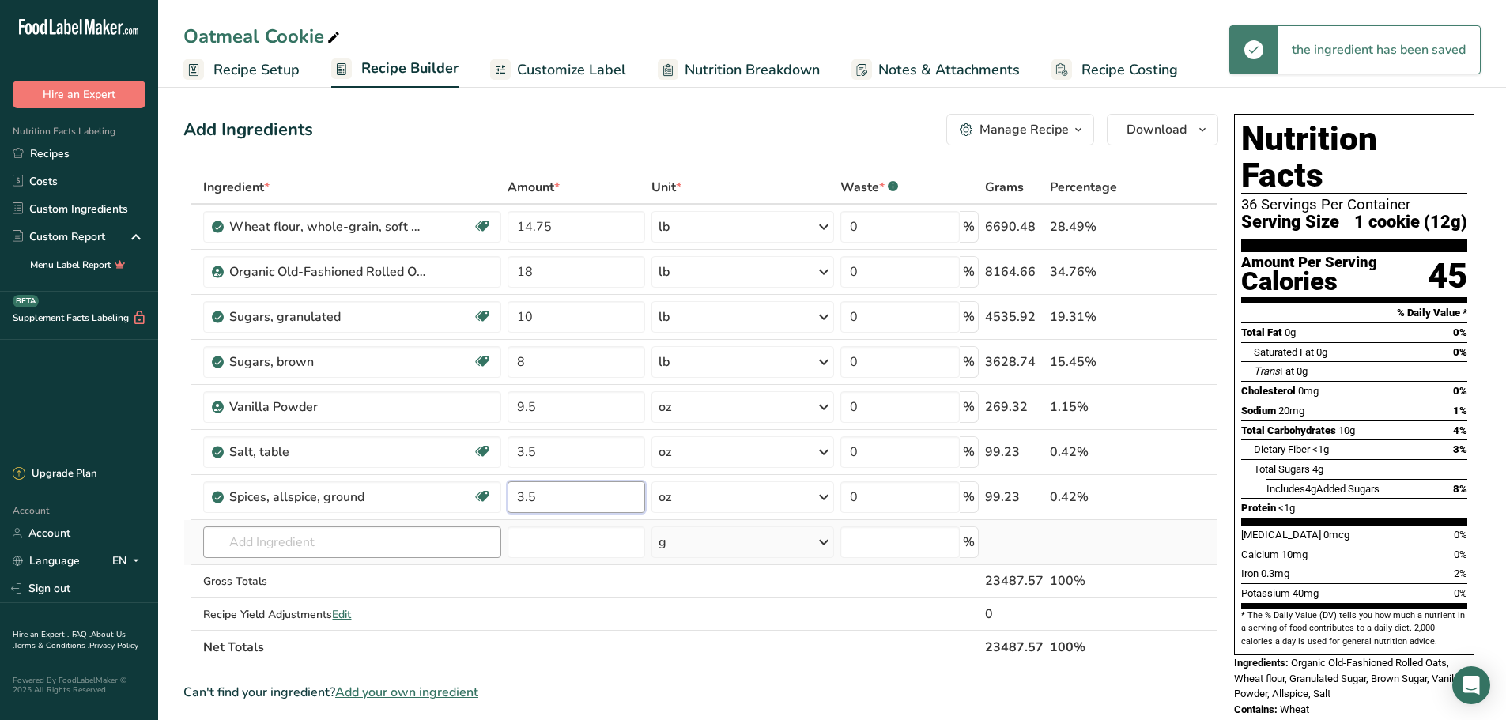
type input "3.5"
click at [339, 536] on div "Ingredient * Amount * Unit * Waste * .a-a{fill:#347362;}.b-a{fill:#fff;} Grams …" at bounding box center [700, 417] width 1035 height 493
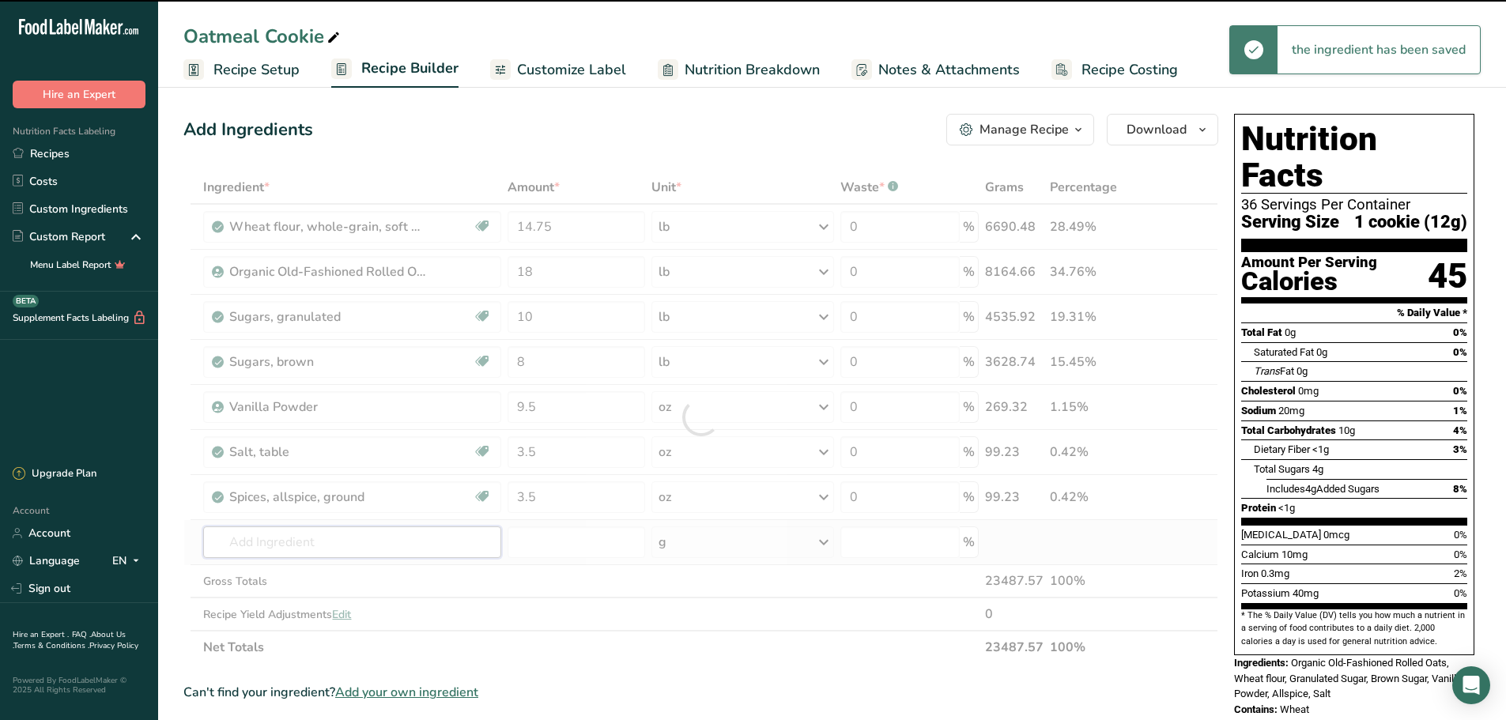
type input "s"
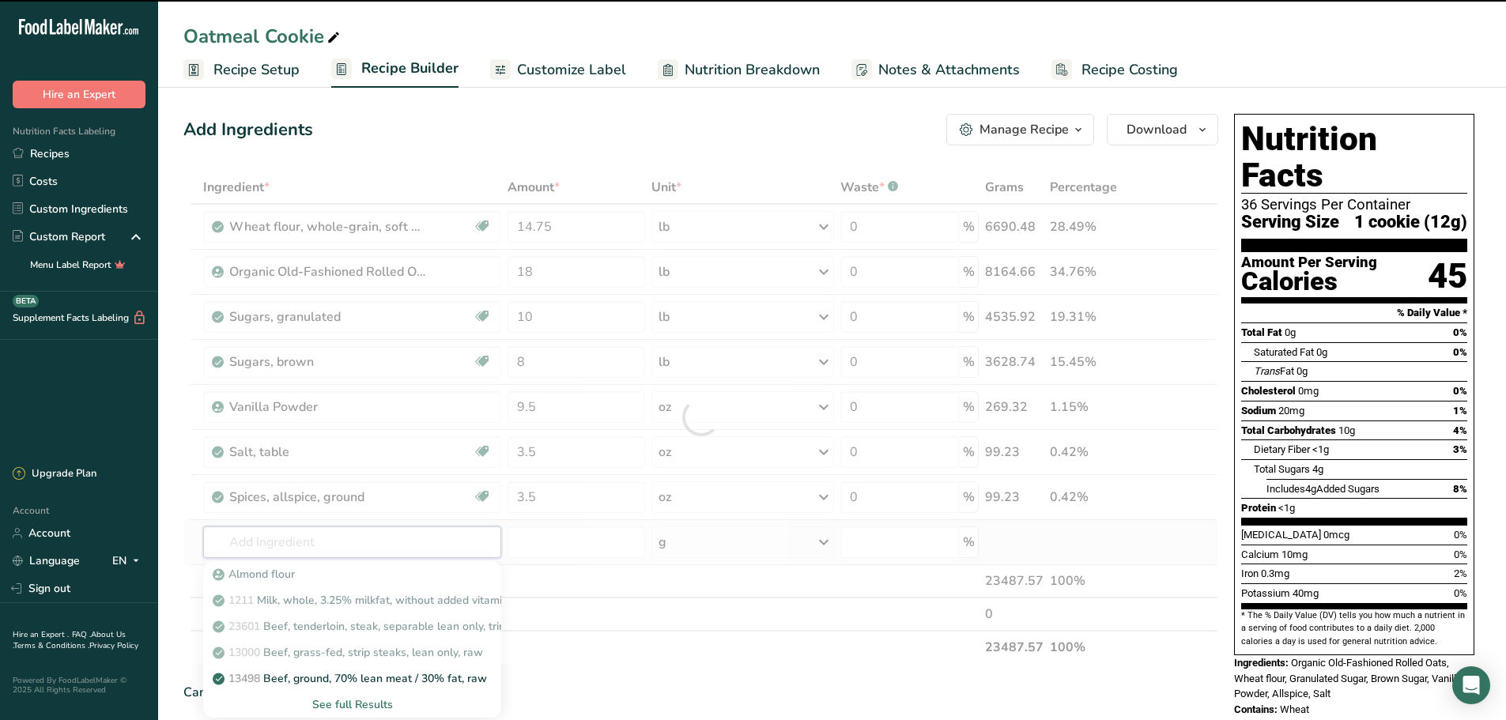
type input "p"
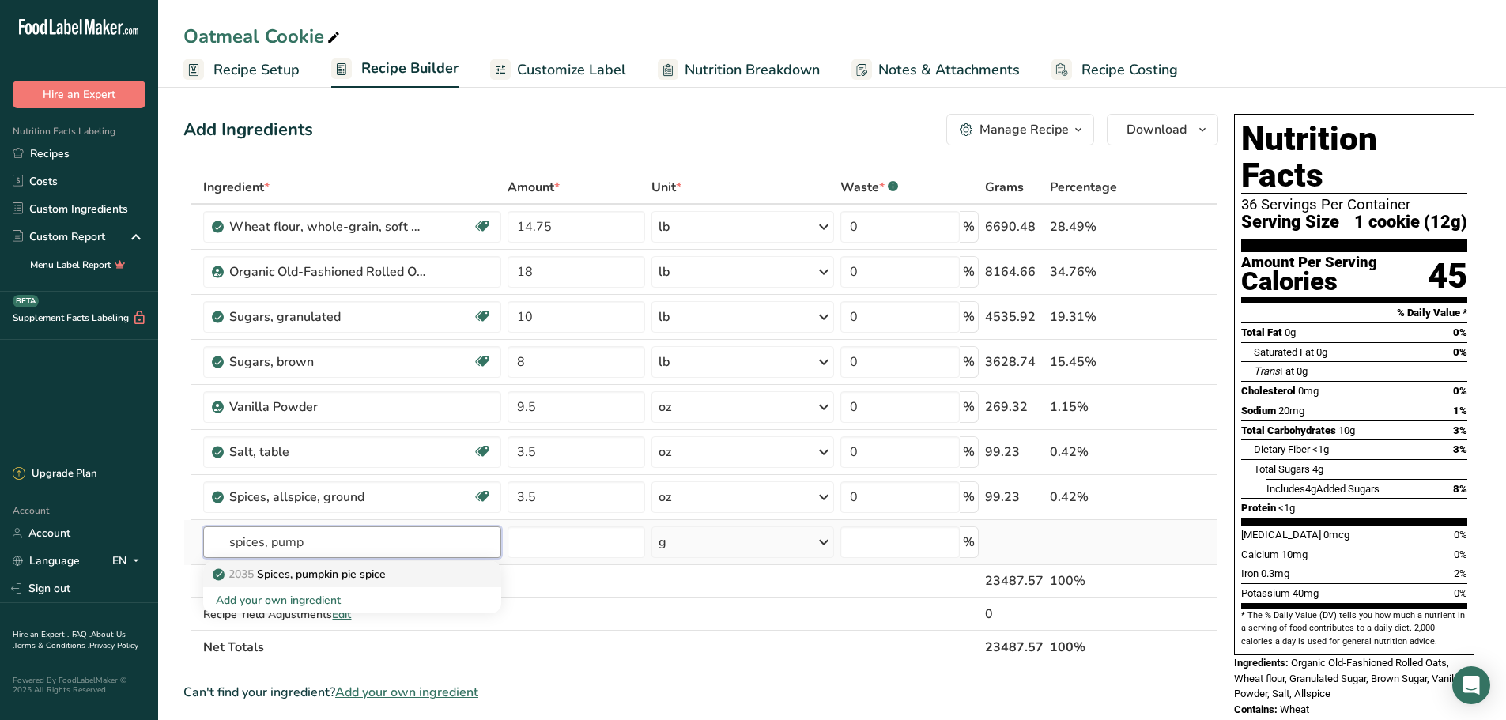
type input "spices, pump"
click at [342, 573] on p "2035 Spices, pumpkin pie spice" at bounding box center [301, 574] width 170 height 17
type input "Spices, pumpkin pie spice"
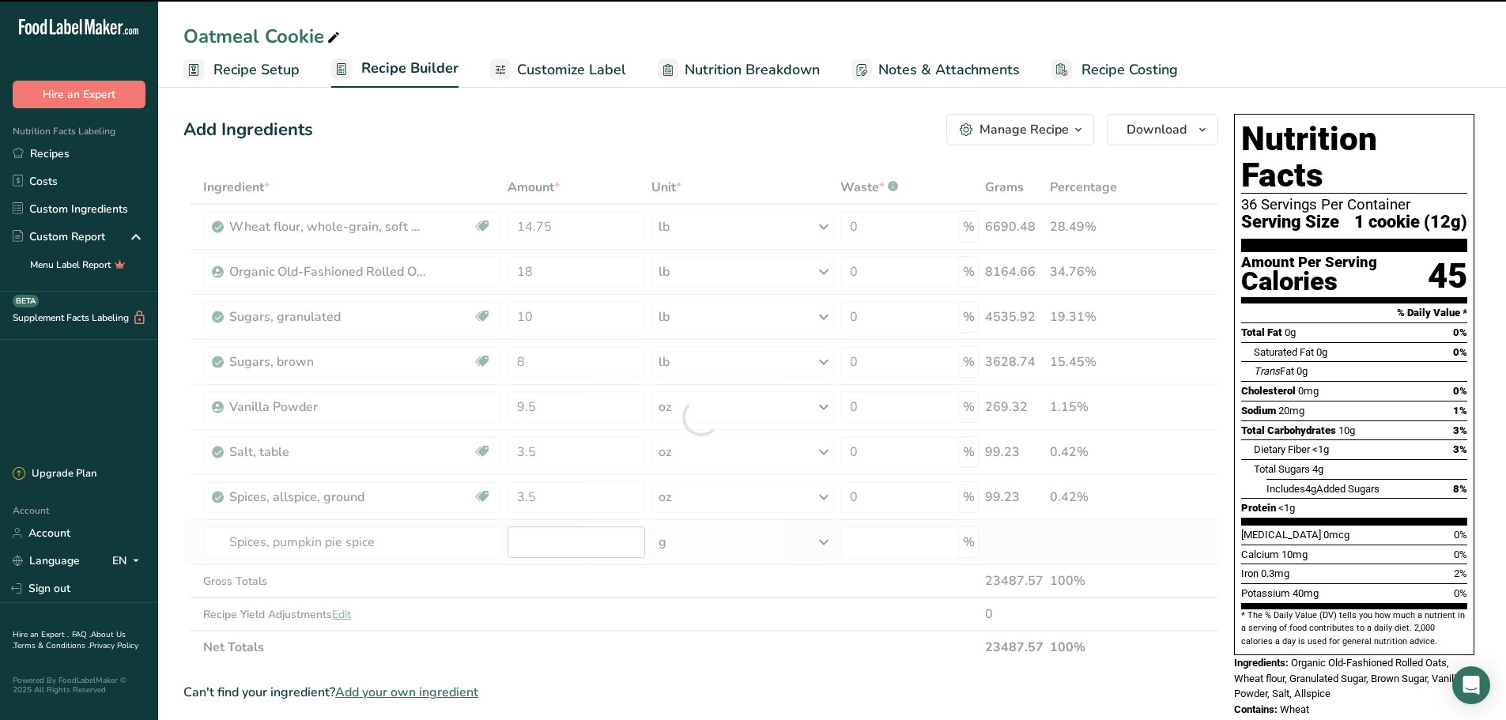
type input "0"
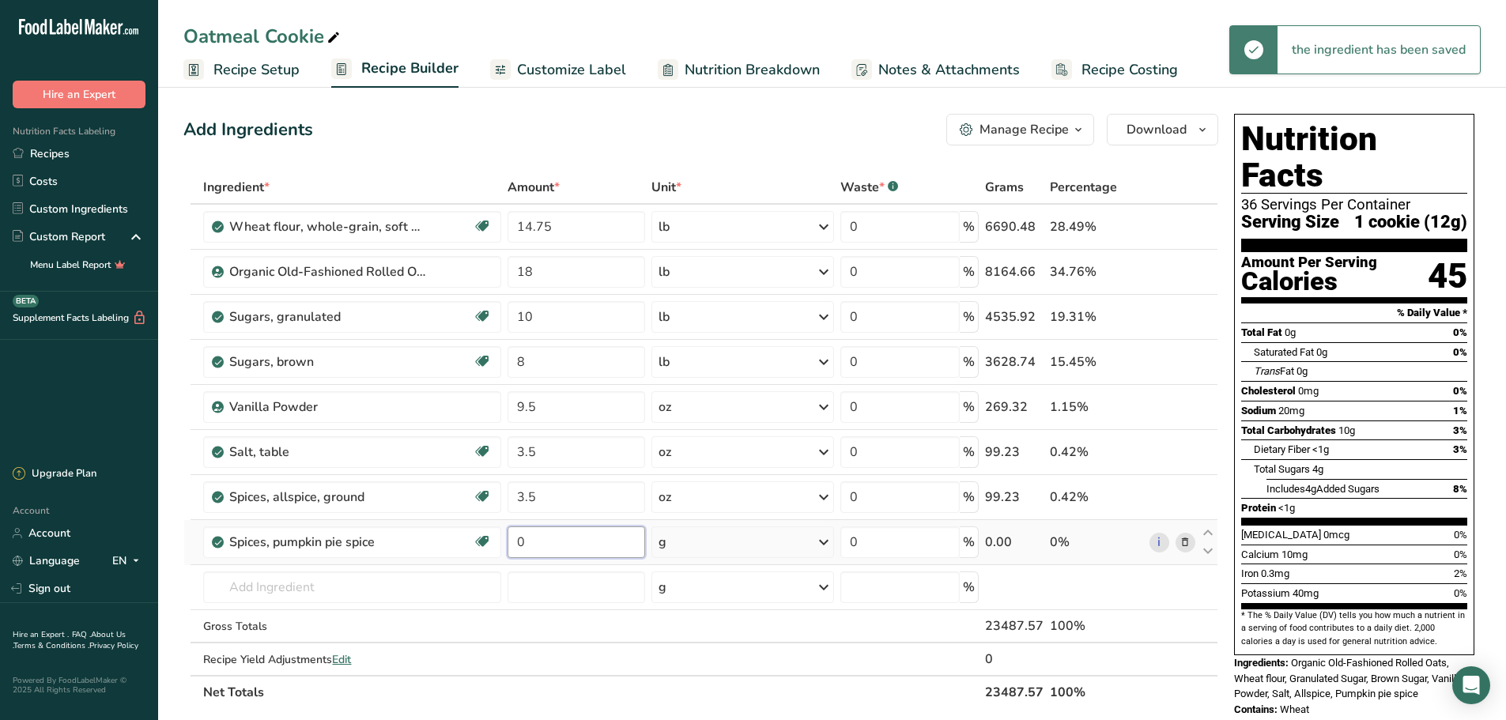
click at [530, 539] on input "0" at bounding box center [576, 542] width 138 height 32
type input "7"
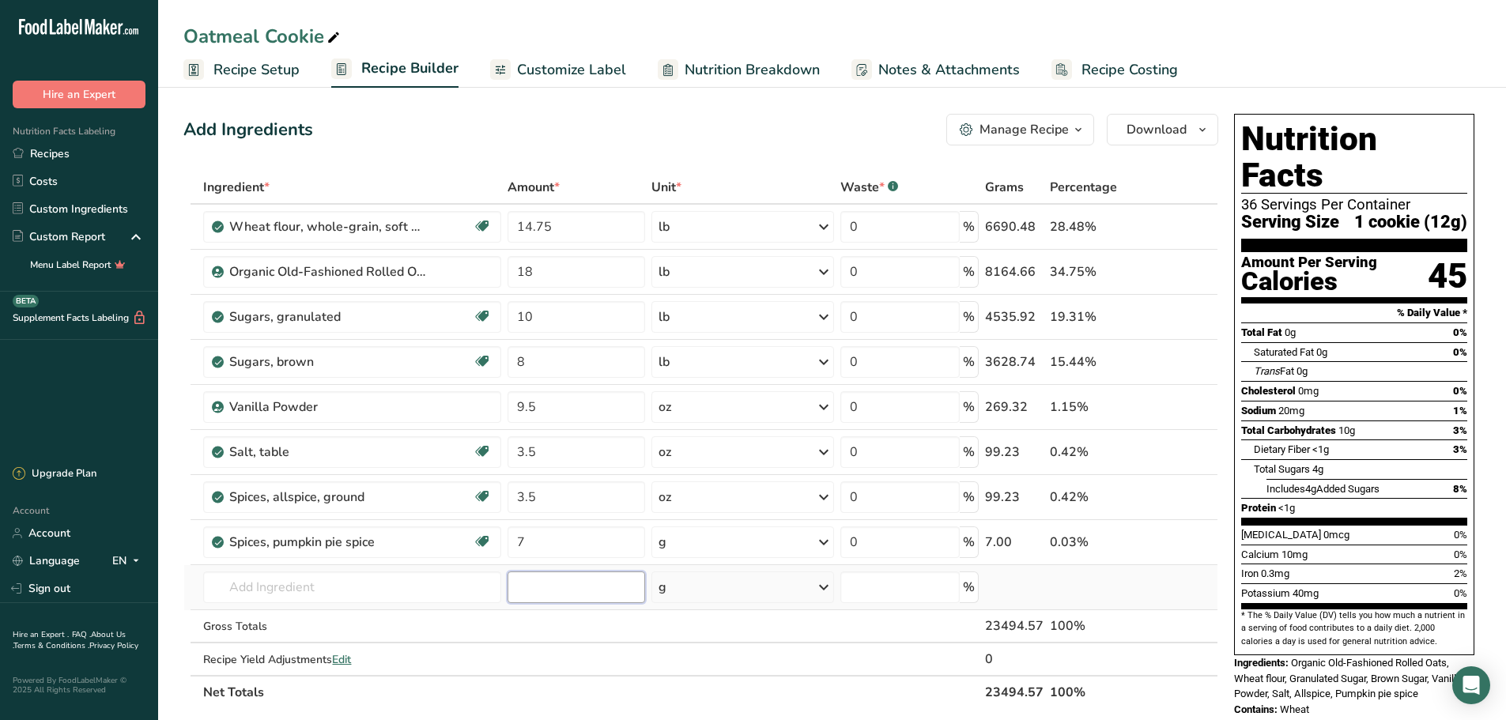
click at [601, 586] on div "Ingredient * Amount * Unit * Waste * .a-a{fill:#347362;}.b-a{fill:#fff;} Grams …" at bounding box center [700, 440] width 1035 height 538
click at [259, 69] on span "Recipe Setup" at bounding box center [256, 69] width 86 height 21
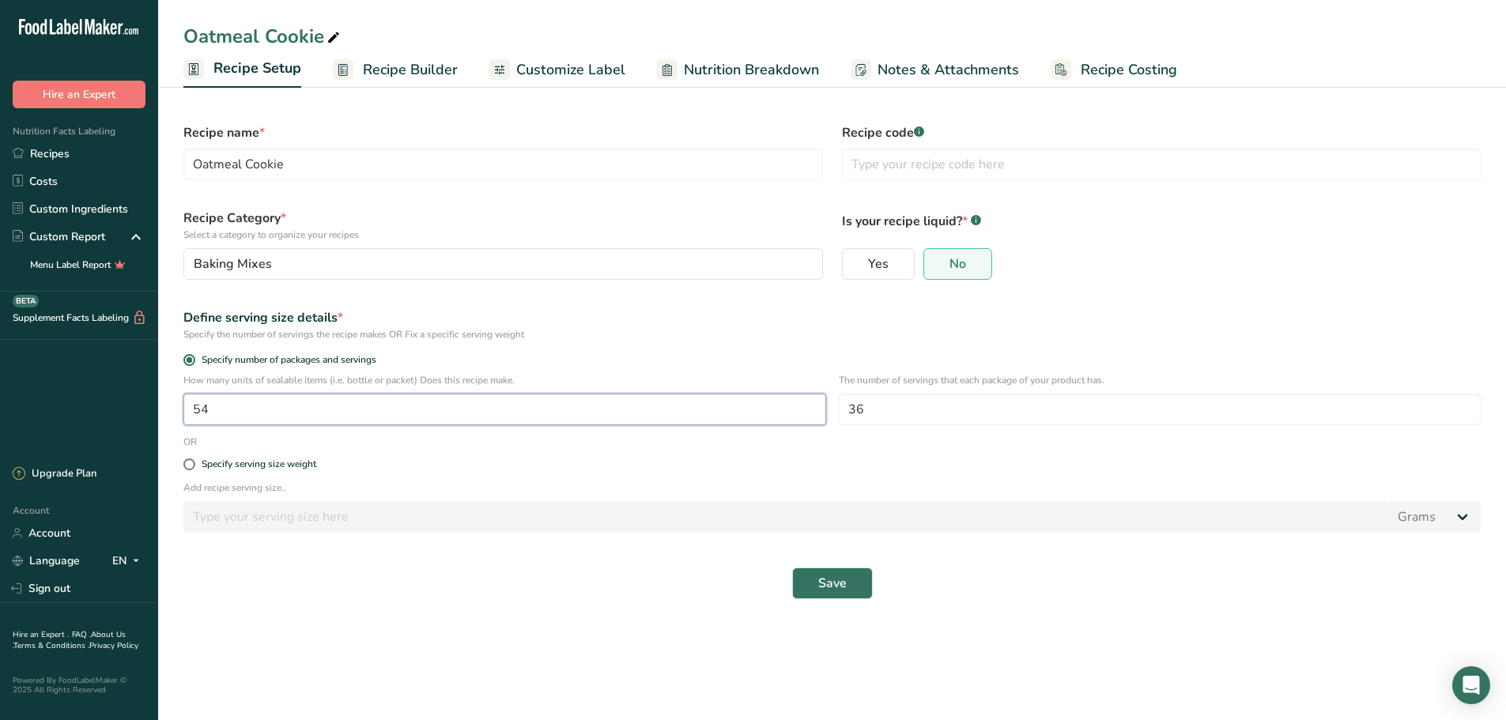
drag, startPoint x: 230, startPoint y: 406, endPoint x: 177, endPoint y: 417, distance: 54.1
click at [177, 417] on div "How many units of sealable items (i.e. bottle or packet) Does this recipe make.…" at bounding box center [832, 404] width 1316 height 62
type input "28"
click at [828, 583] on span "Save" at bounding box center [832, 583] width 28 height 19
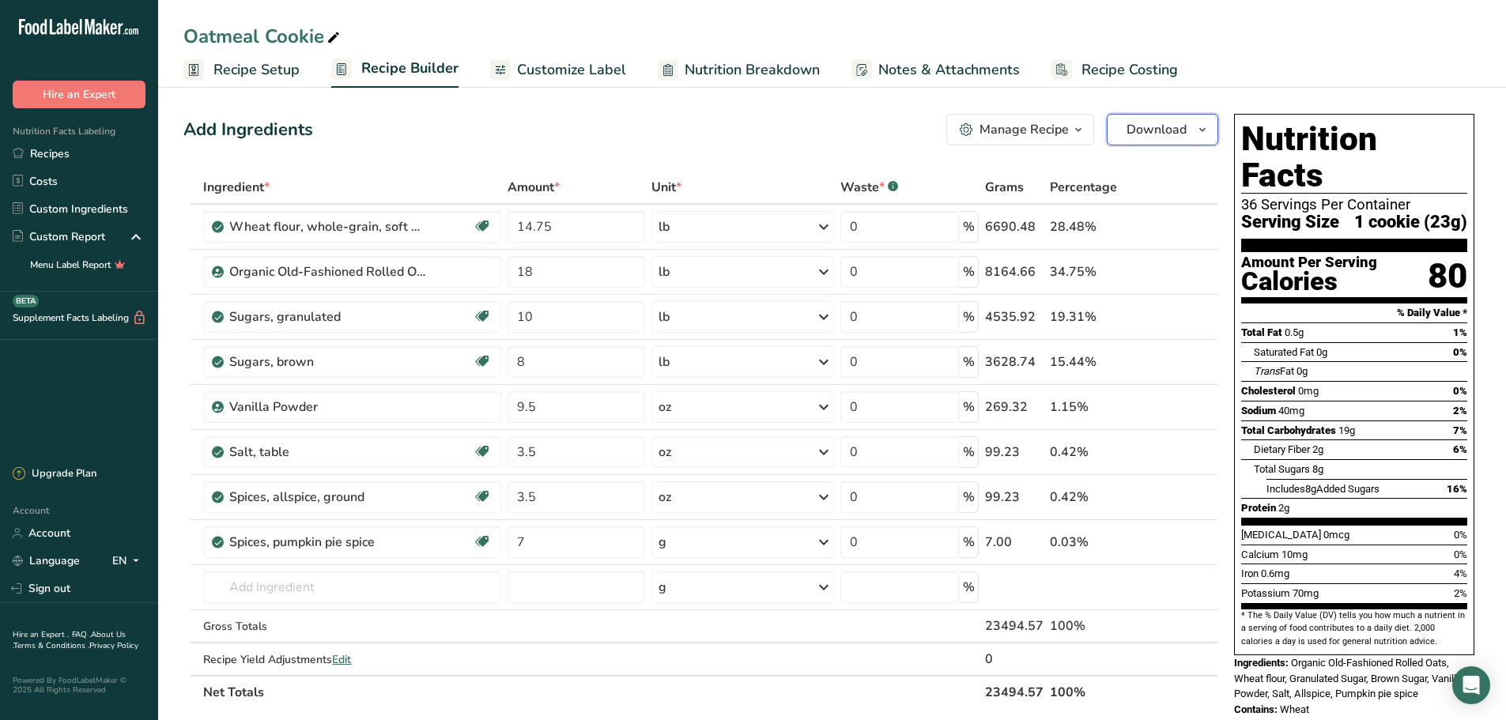
click at [1205, 130] on icon "button" at bounding box center [1202, 130] width 13 height 20
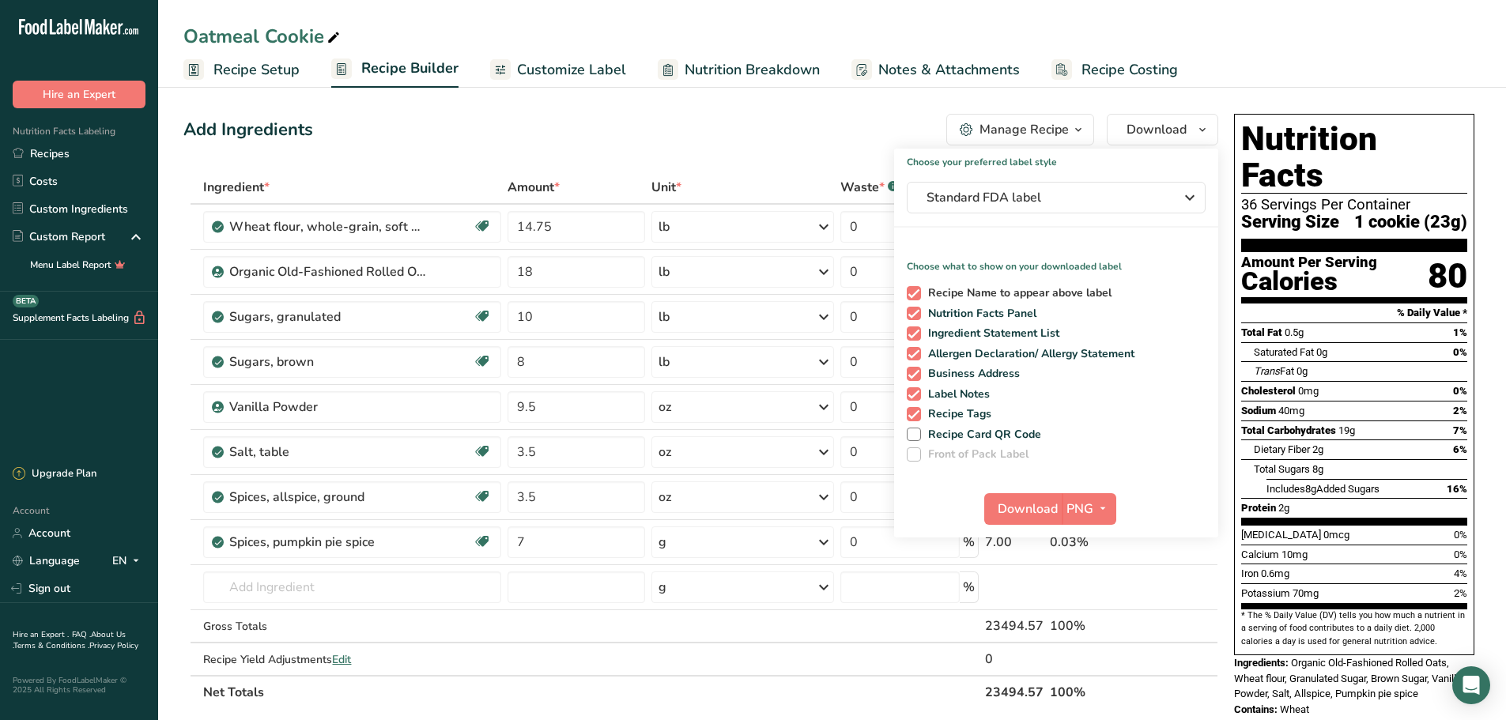
click at [911, 296] on span at bounding box center [914, 293] width 14 height 14
click at [911, 296] on input "Recipe Name to appear above label" at bounding box center [912, 293] width 10 height 10
checkbox input "false"
click at [910, 335] on span at bounding box center [914, 333] width 14 height 14
click at [910, 335] on input "Ingredient Statement List" at bounding box center [912, 333] width 10 height 10
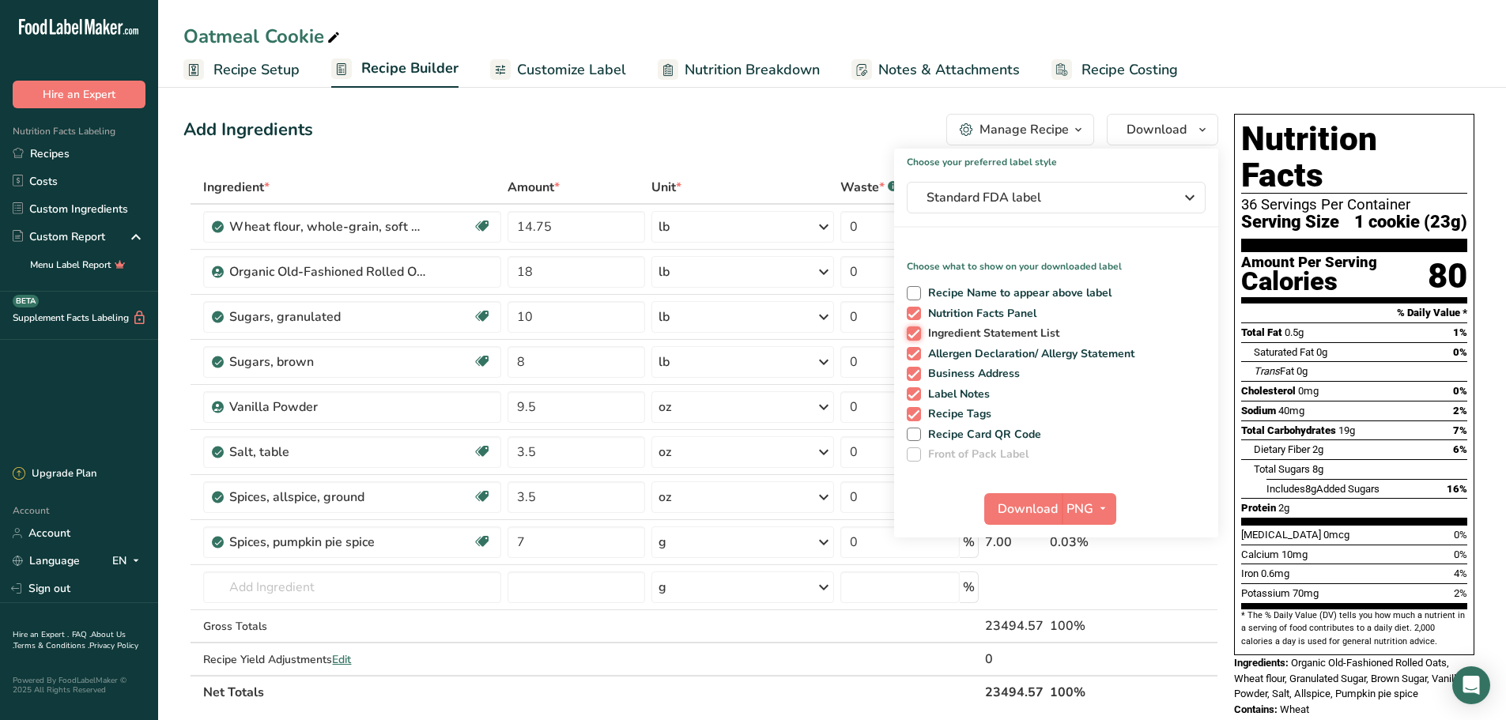
checkbox input "false"
click at [912, 371] on span at bounding box center [914, 374] width 14 height 14
click at [912, 371] on input "Business Address" at bounding box center [912, 373] width 10 height 10
checkbox input "false"
click at [913, 392] on span at bounding box center [914, 394] width 14 height 14
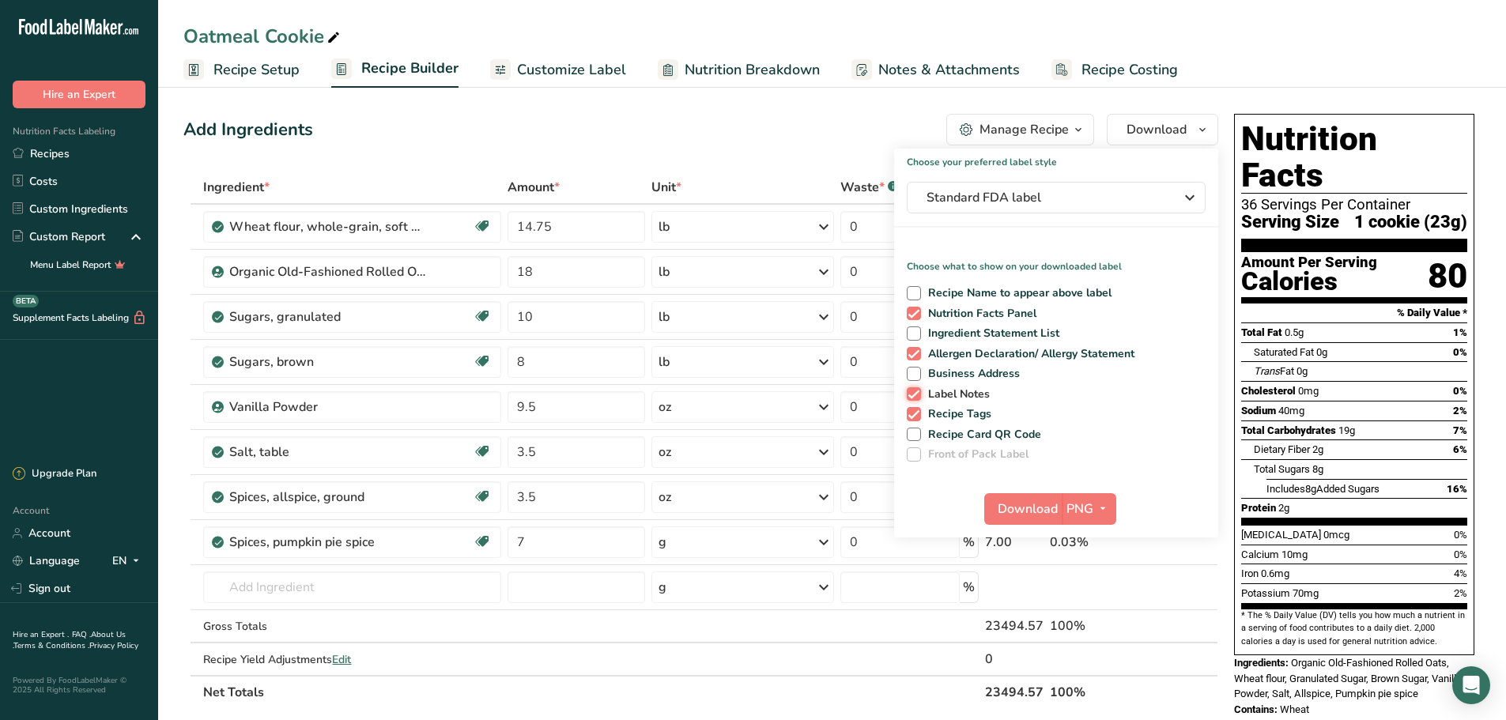
click at [913, 392] on input "Label Notes" at bounding box center [912, 394] width 10 height 10
checkbox input "false"
click at [917, 413] on span at bounding box center [914, 414] width 14 height 14
click at [917, 413] on input "Recipe Tags" at bounding box center [912, 414] width 10 height 10
checkbox input "false"
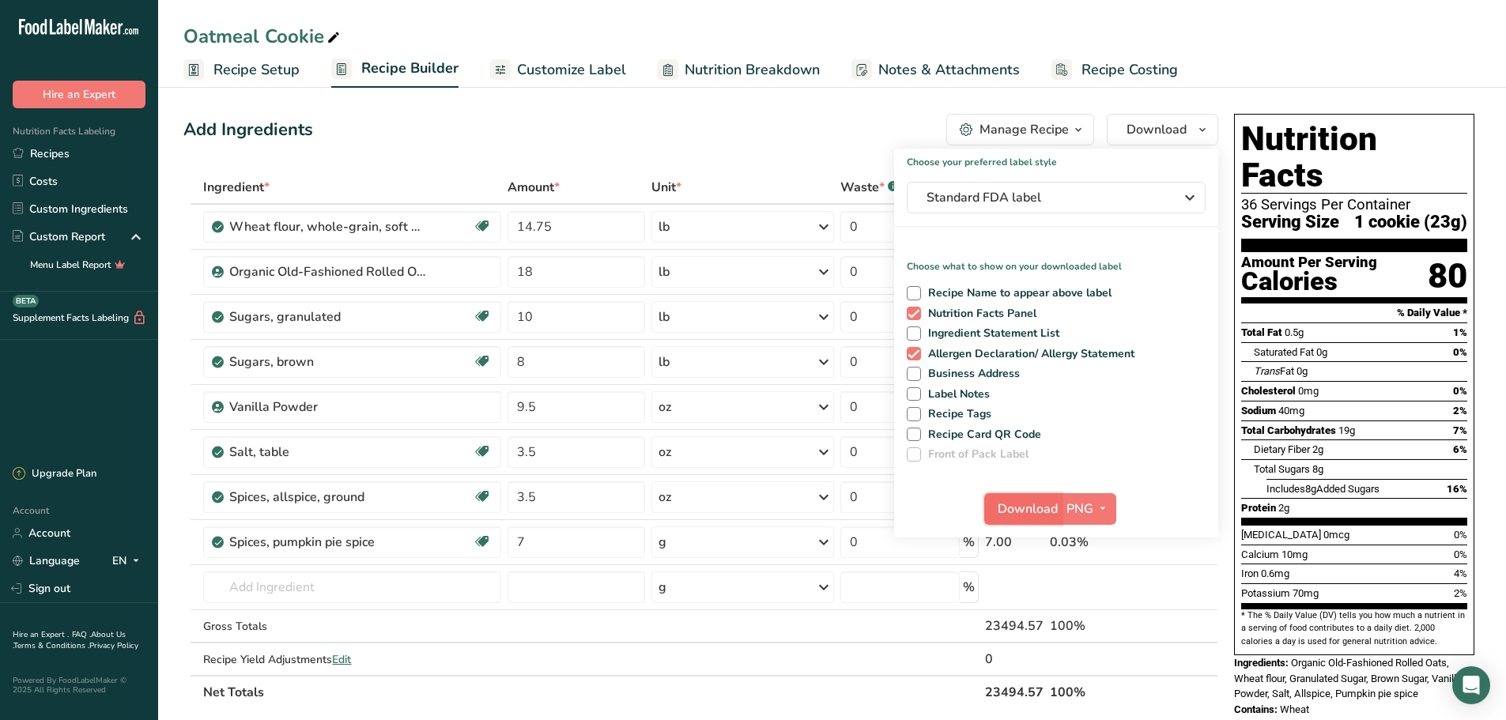
click at [1043, 507] on span "Download" at bounding box center [1027, 509] width 60 height 19
click at [786, 130] on div "Add Ingredients Manage Recipe Delete Recipe Duplicate Recipe Scale Recipe Save …" at bounding box center [700, 130] width 1035 height 32
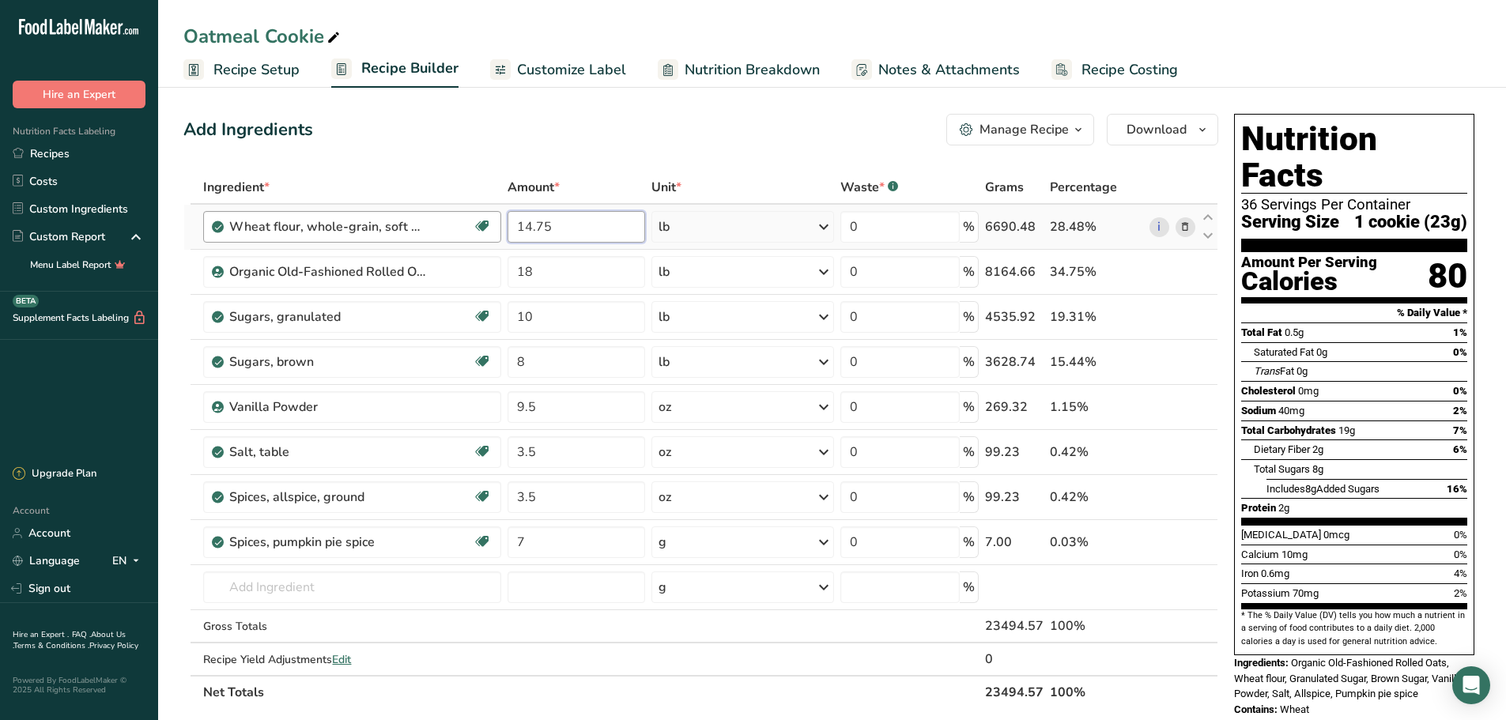
drag, startPoint x: 556, startPoint y: 228, endPoint x: 482, endPoint y: 241, distance: 74.6
click at [482, 241] on tr "Wheat flour, whole-grain, soft wheat Dairy free Vegan Vegetarian Soy free 14.75…" at bounding box center [700, 227] width 1033 height 45
type input "29.5"
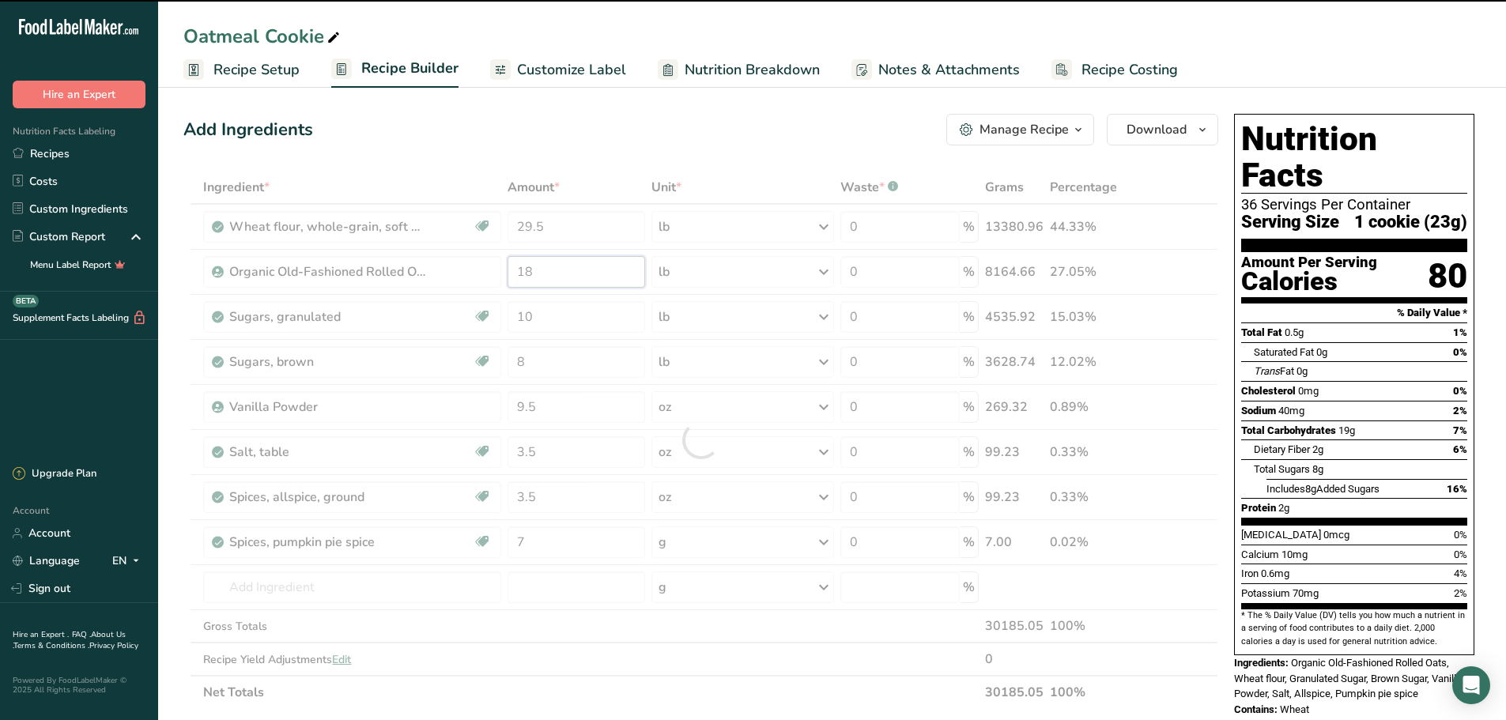
drag, startPoint x: 543, startPoint y: 273, endPoint x: 500, endPoint y: 277, distance: 43.7
click at [500, 277] on div "Ingredient * Amount * Unit * Waste * .a-a{fill:#347362;}.b-a{fill:#fff;} Grams …" at bounding box center [700, 440] width 1035 height 538
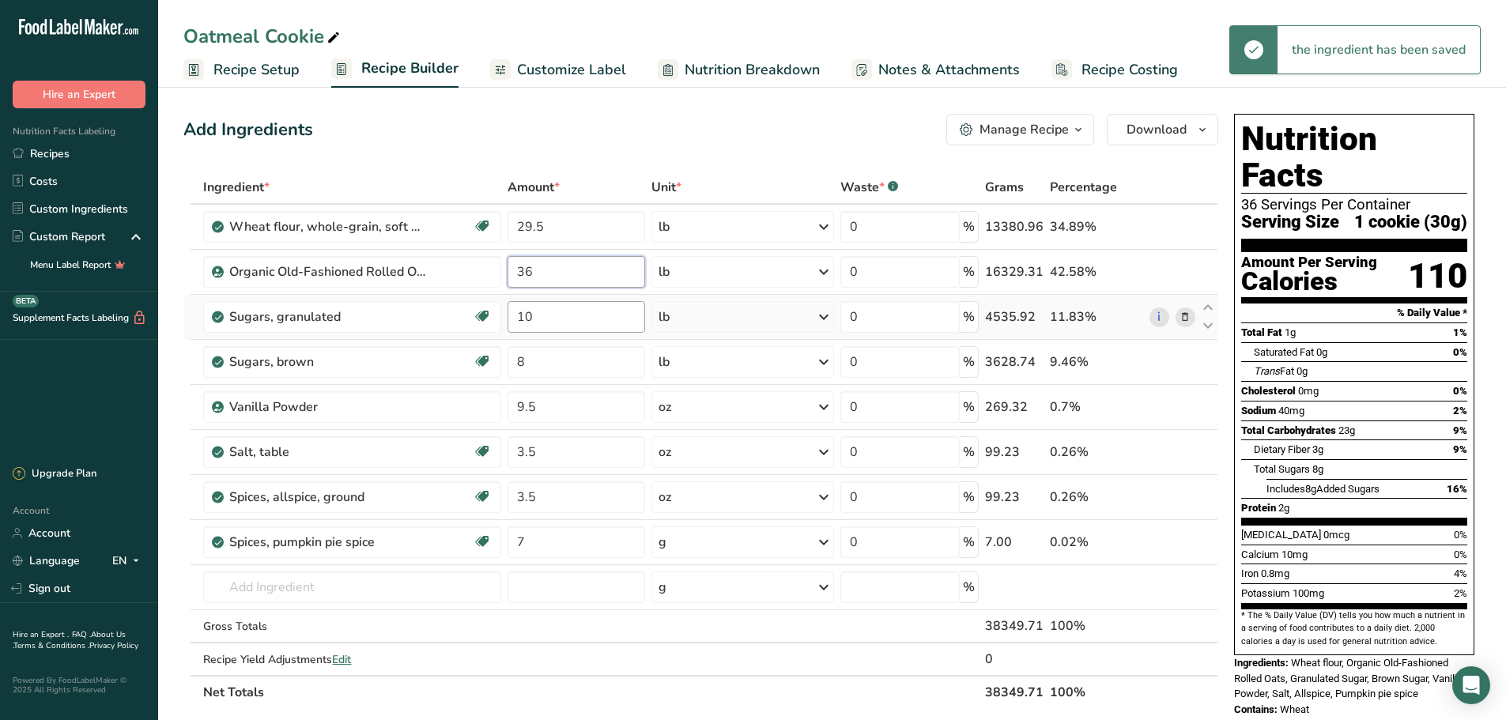
type input "36"
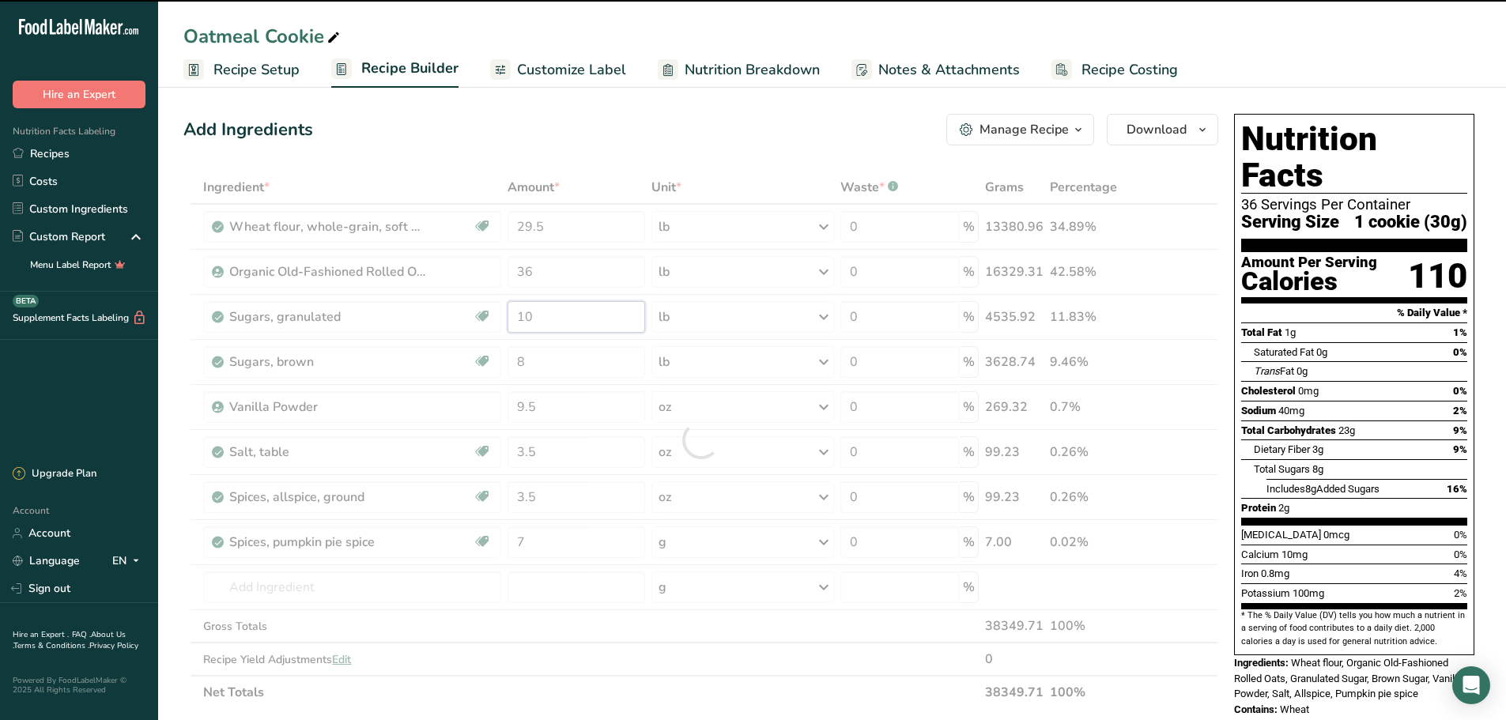
drag, startPoint x: 559, startPoint y: 315, endPoint x: 475, endPoint y: 316, distance: 83.8
click at [475, 316] on div "Ingredient * Amount * Unit * Waste * .a-a{fill:#347362;}.b-a{fill:#fff;} Grams …" at bounding box center [700, 440] width 1035 height 538
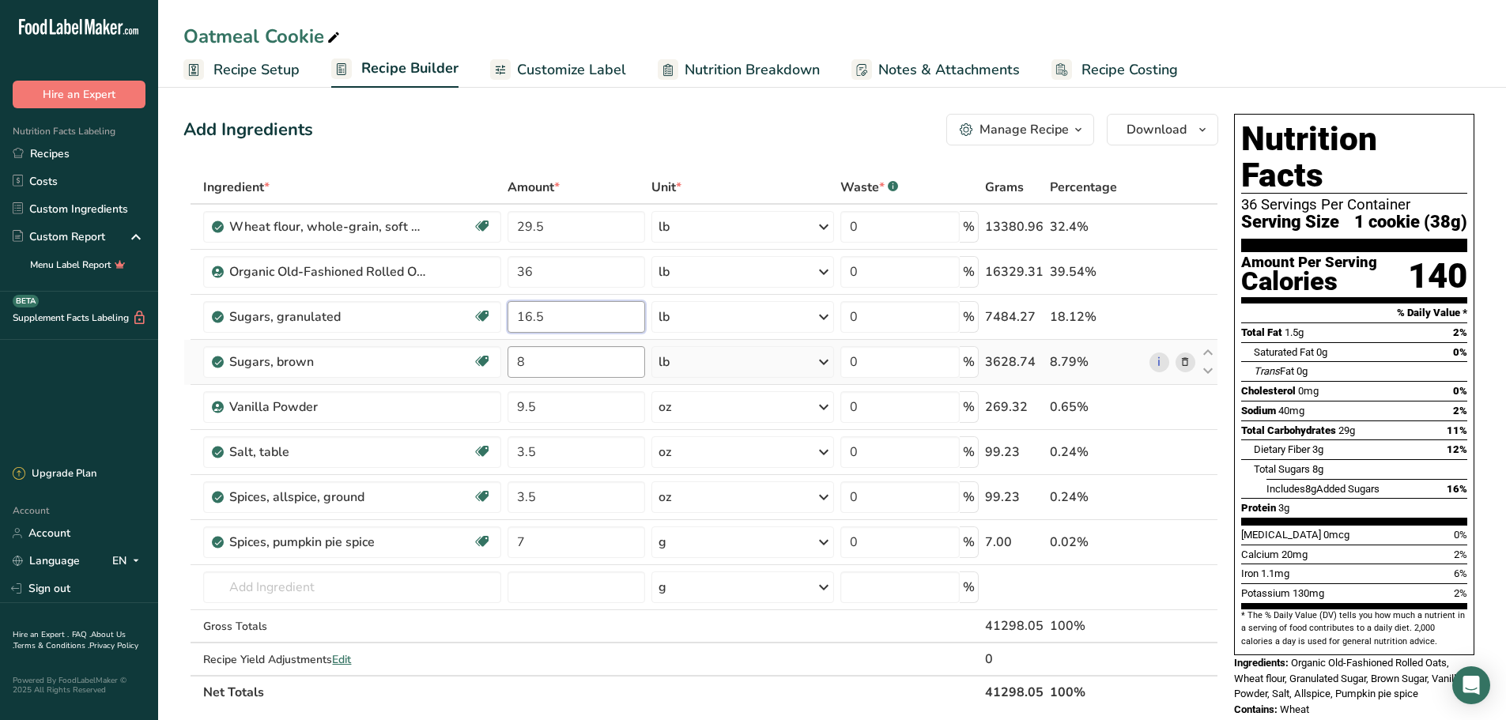
type input "16.5"
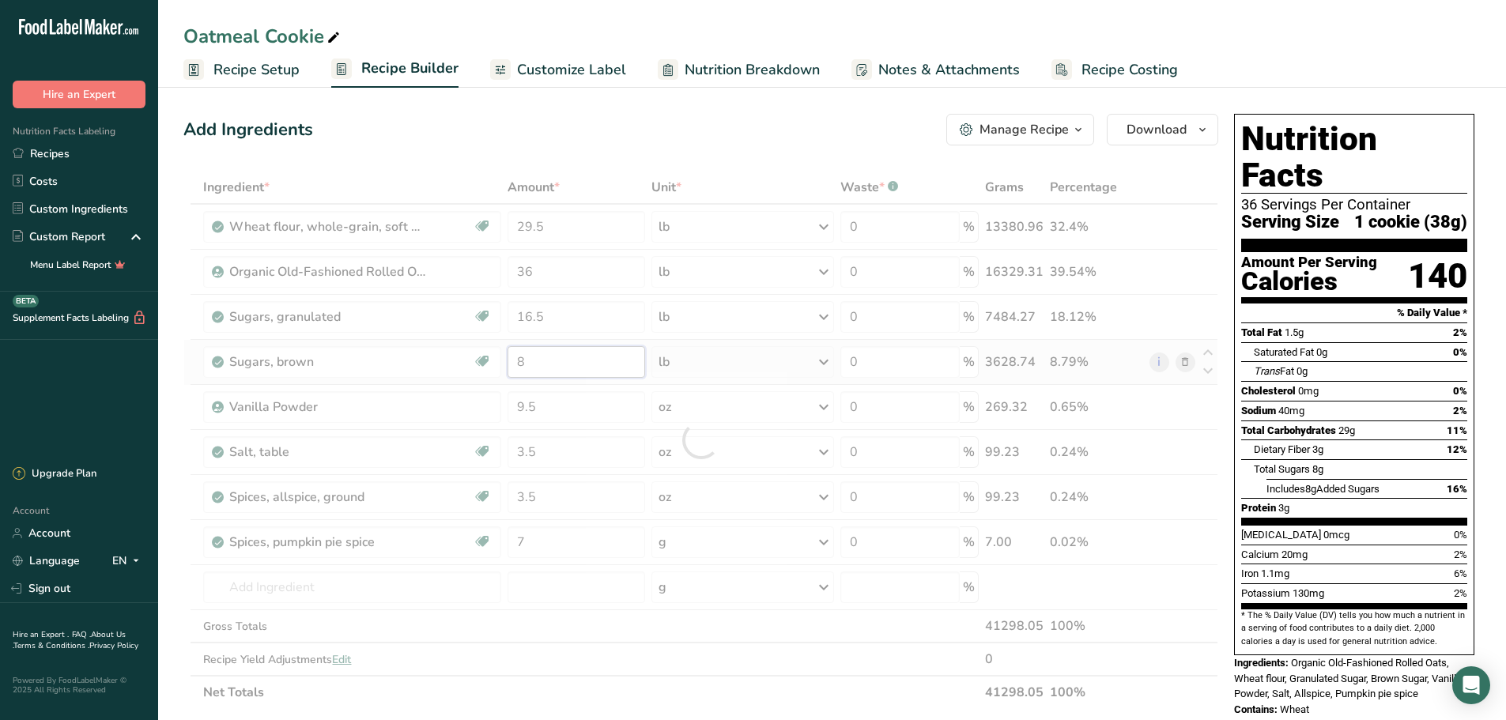
click at [508, 363] on div "Ingredient * Amount * Unit * Waste * .a-a{fill:#347362;}.b-a{fill:#fff;} Grams …" at bounding box center [700, 440] width 1035 height 538
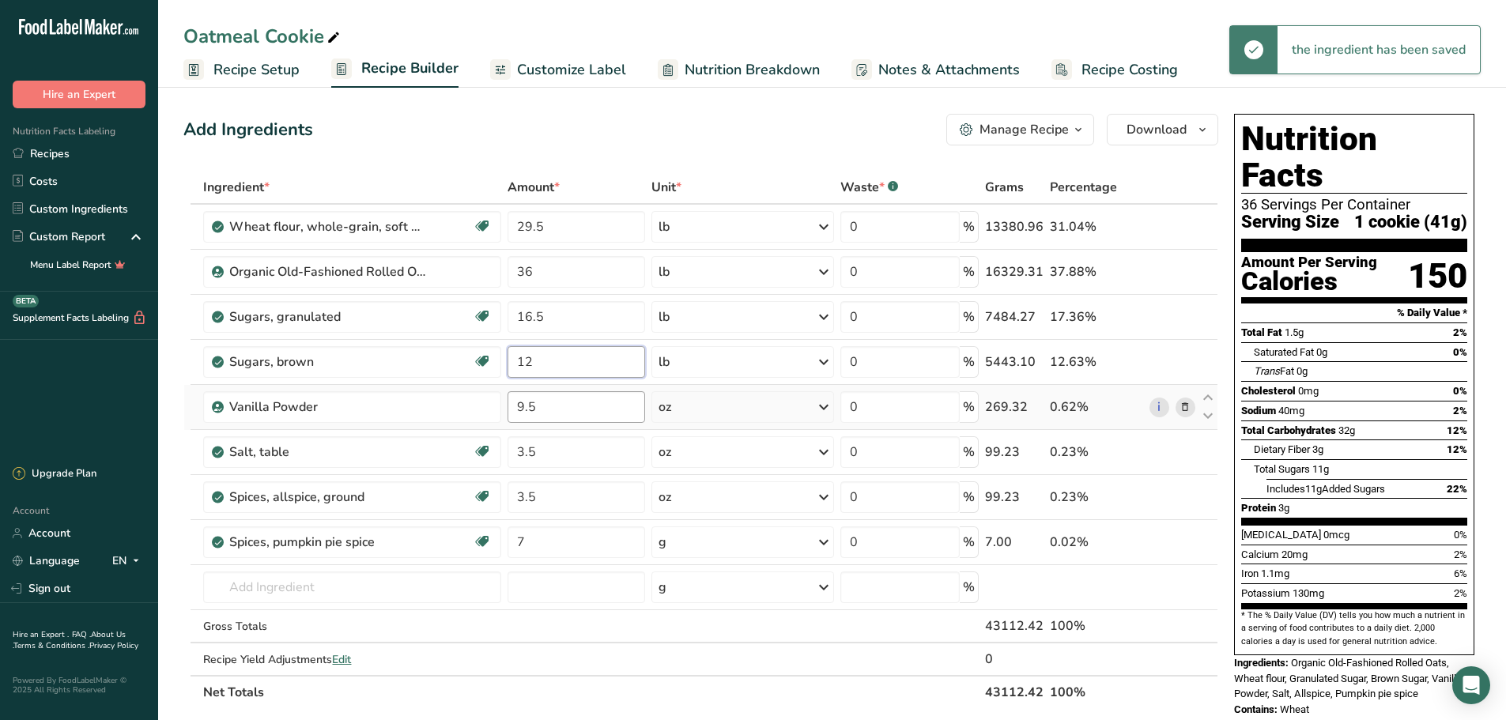
type input "12"
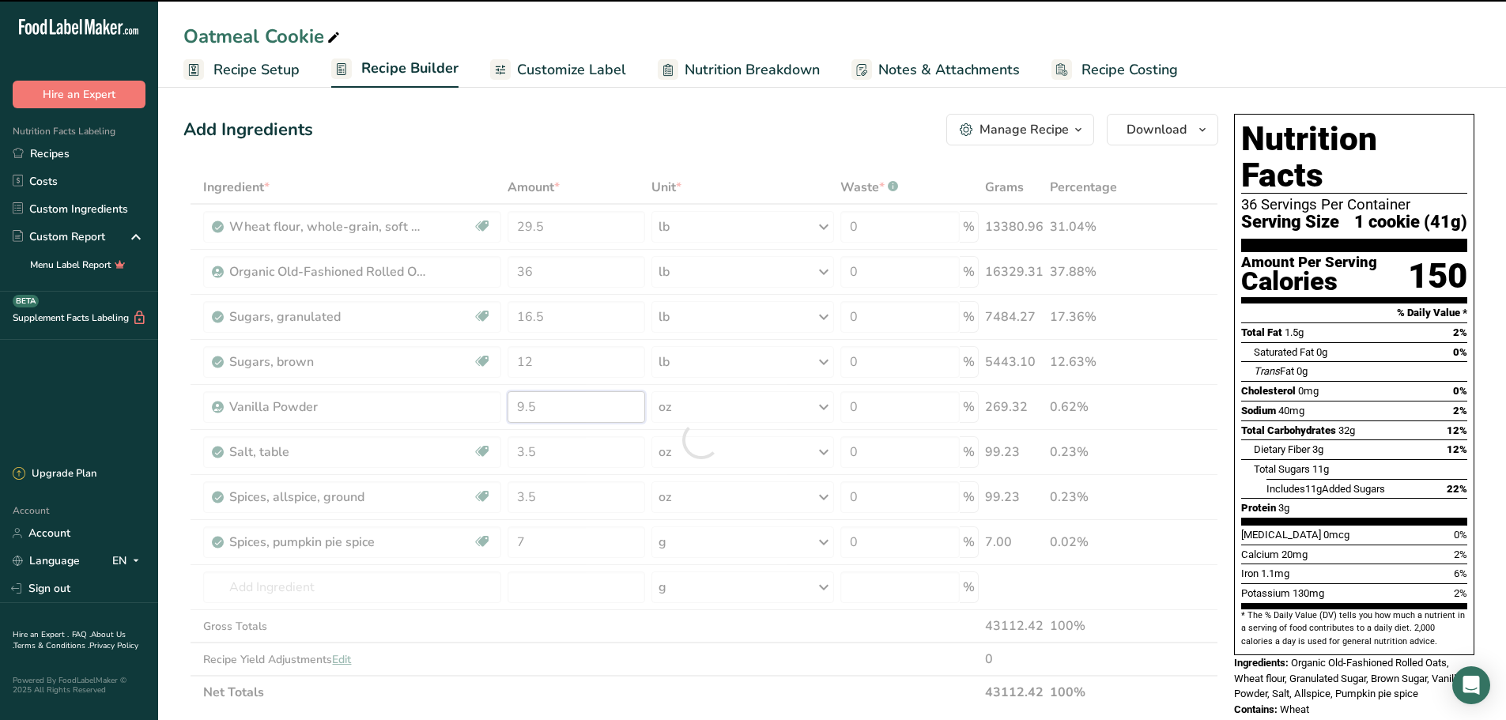
drag, startPoint x: 552, startPoint y: 413, endPoint x: 499, endPoint y: 417, distance: 53.0
click at [499, 417] on div "Ingredient * Amount * Unit * Waste * .a-a{fill:#347362;}.b-a{fill:#fff;} Grams …" at bounding box center [700, 440] width 1035 height 538
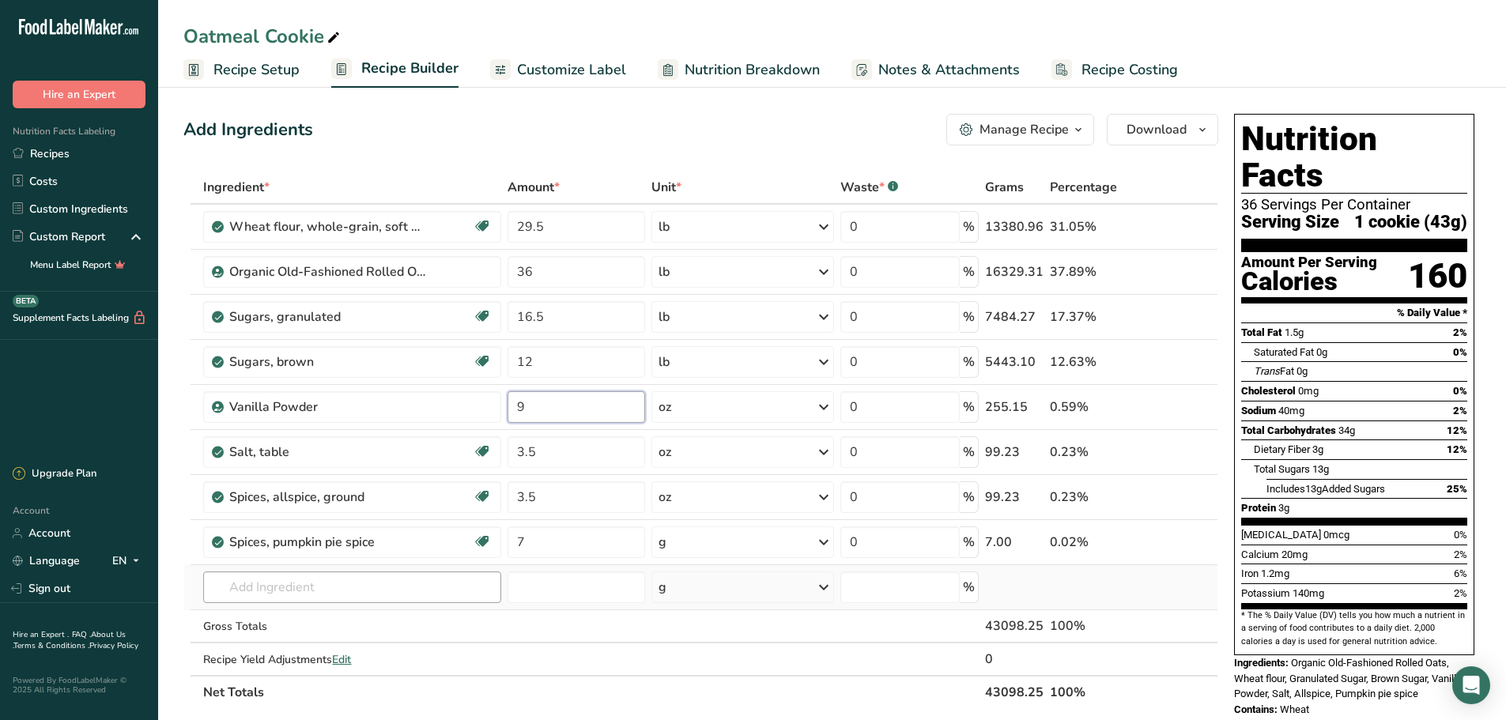
type input "9"
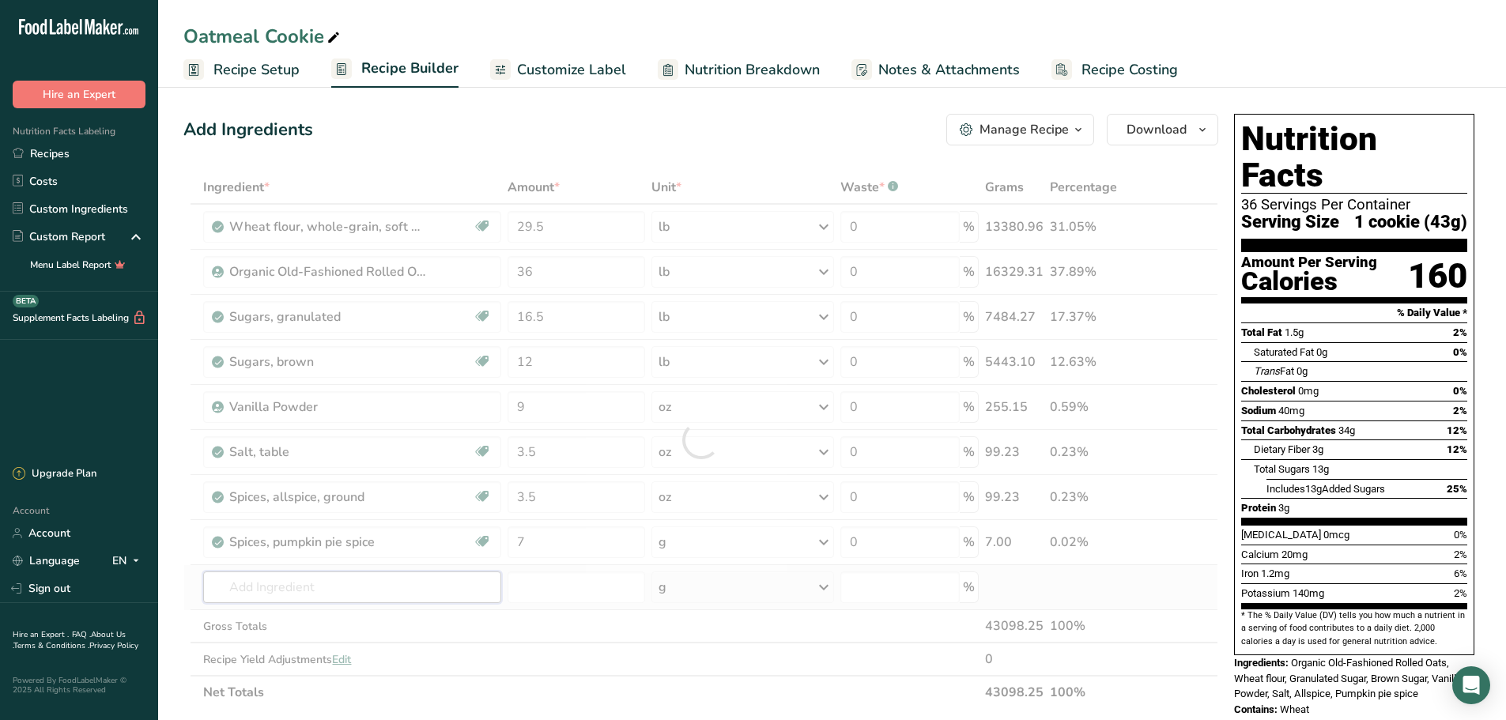
click at [273, 588] on div "Ingredient * Amount * Unit * Waste * .a-a{fill:#347362;}.b-a{fill:#fff;} Grams …" at bounding box center [700, 440] width 1035 height 538
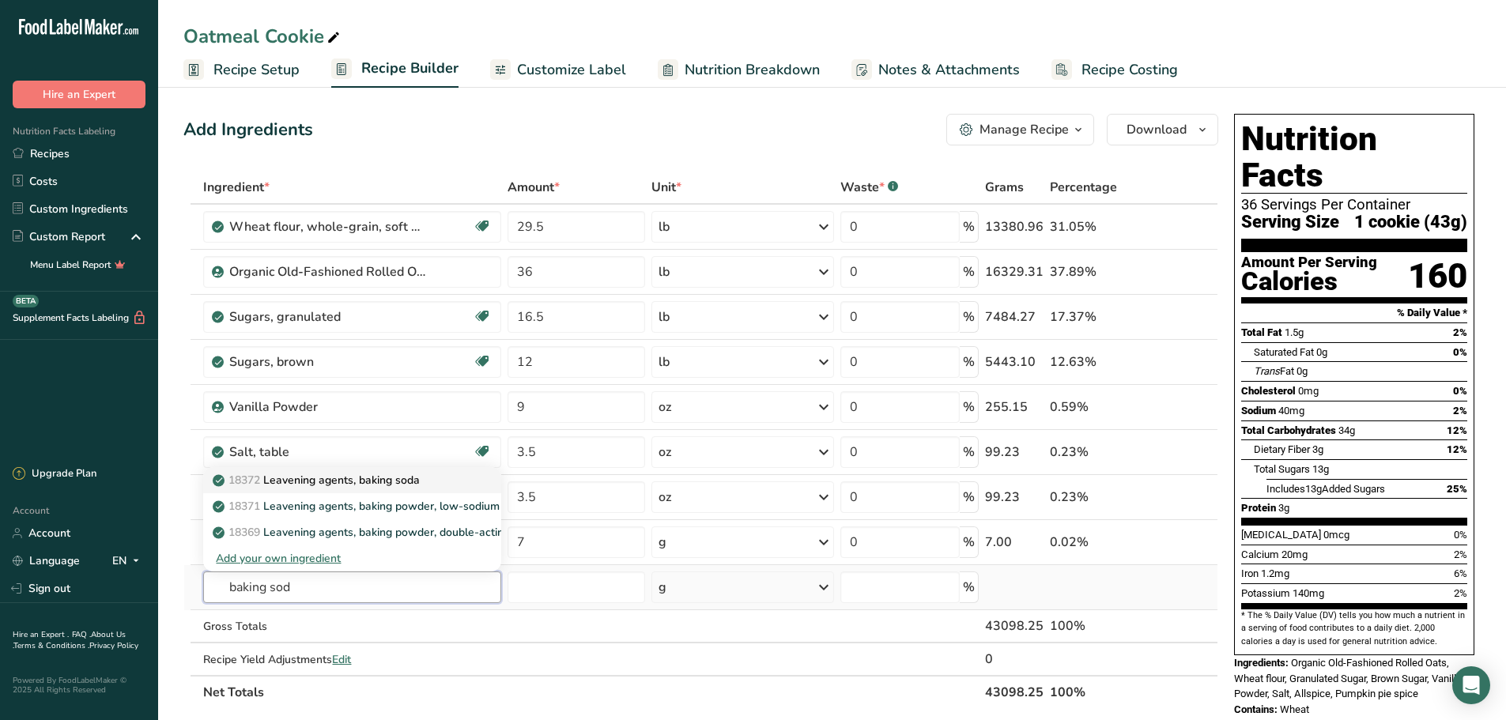
type input "baking sod"
click at [315, 476] on p "18372 Leavening agents, baking soda" at bounding box center [318, 480] width 204 height 17
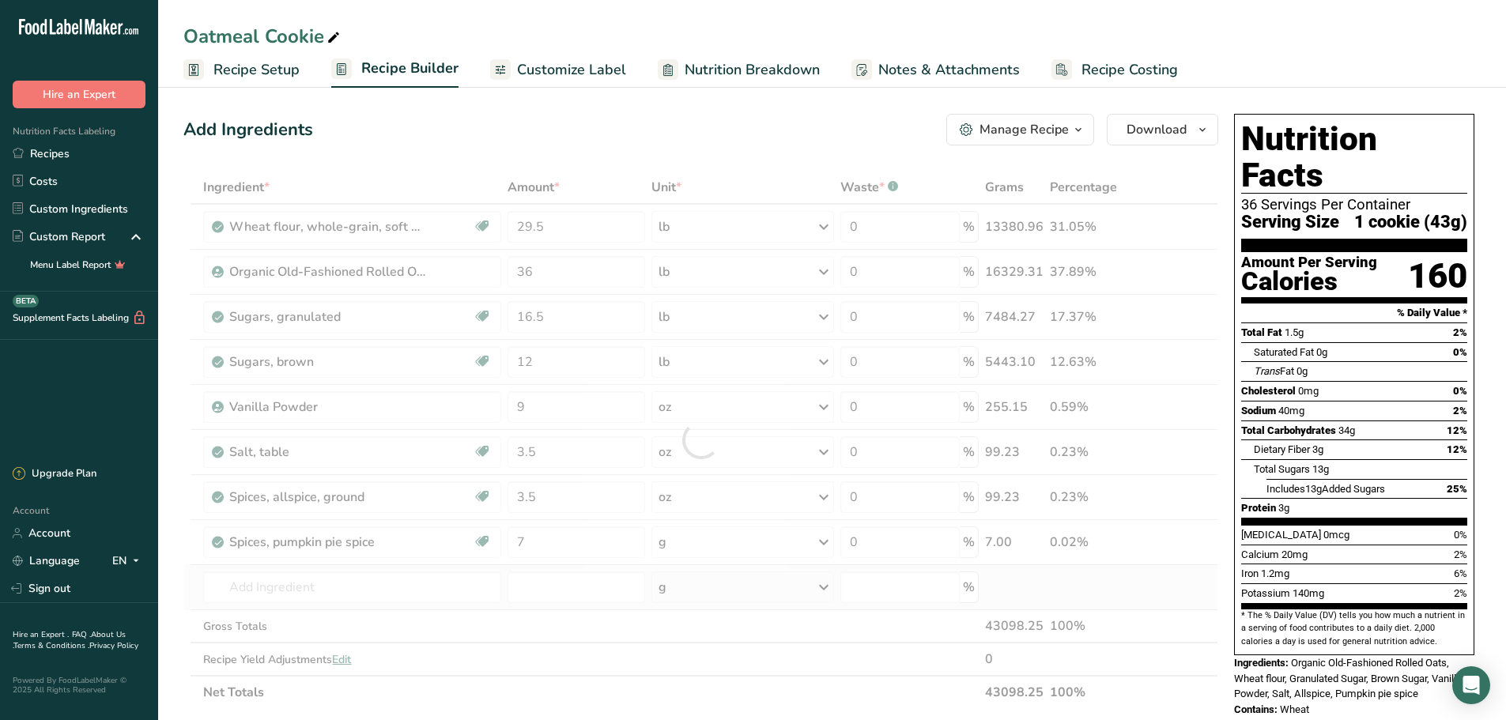
type input "Leavening agents, baking soda"
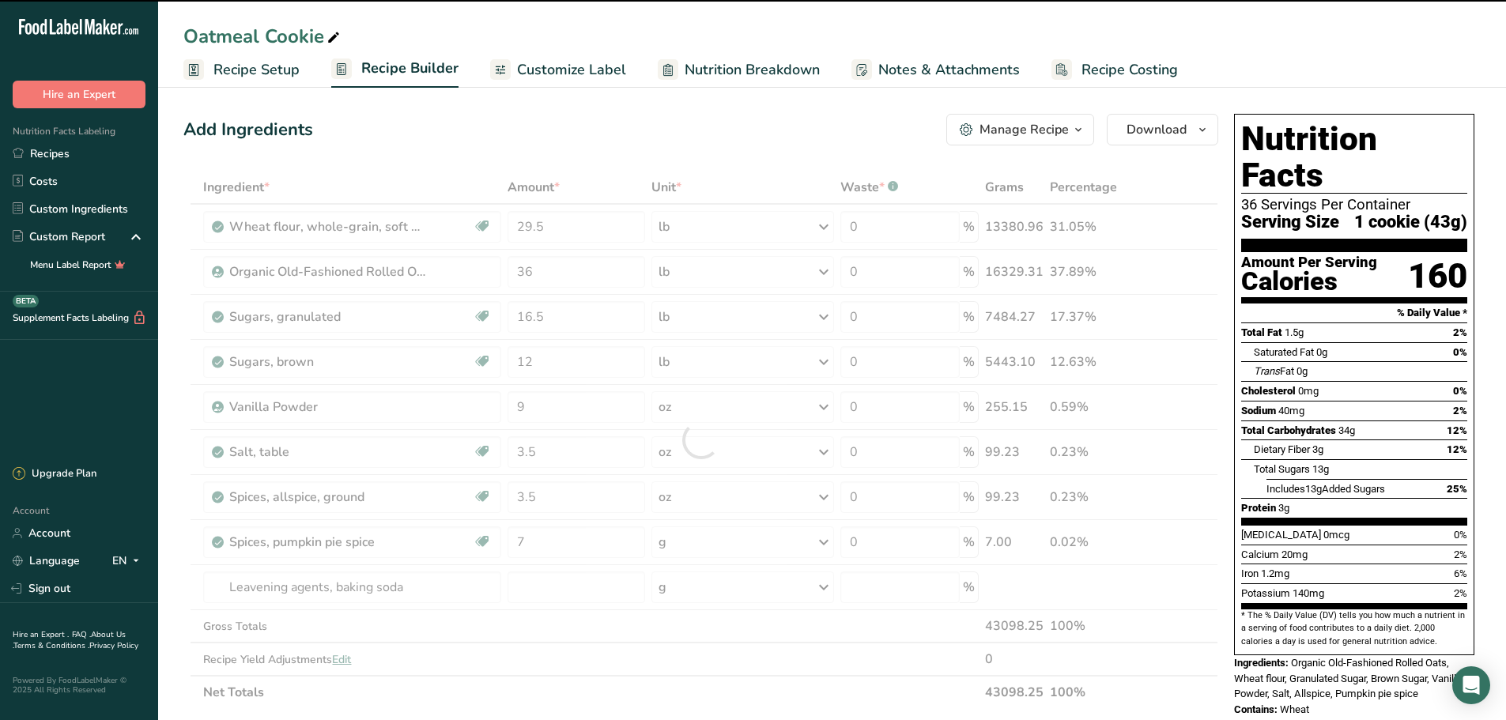
type input "0"
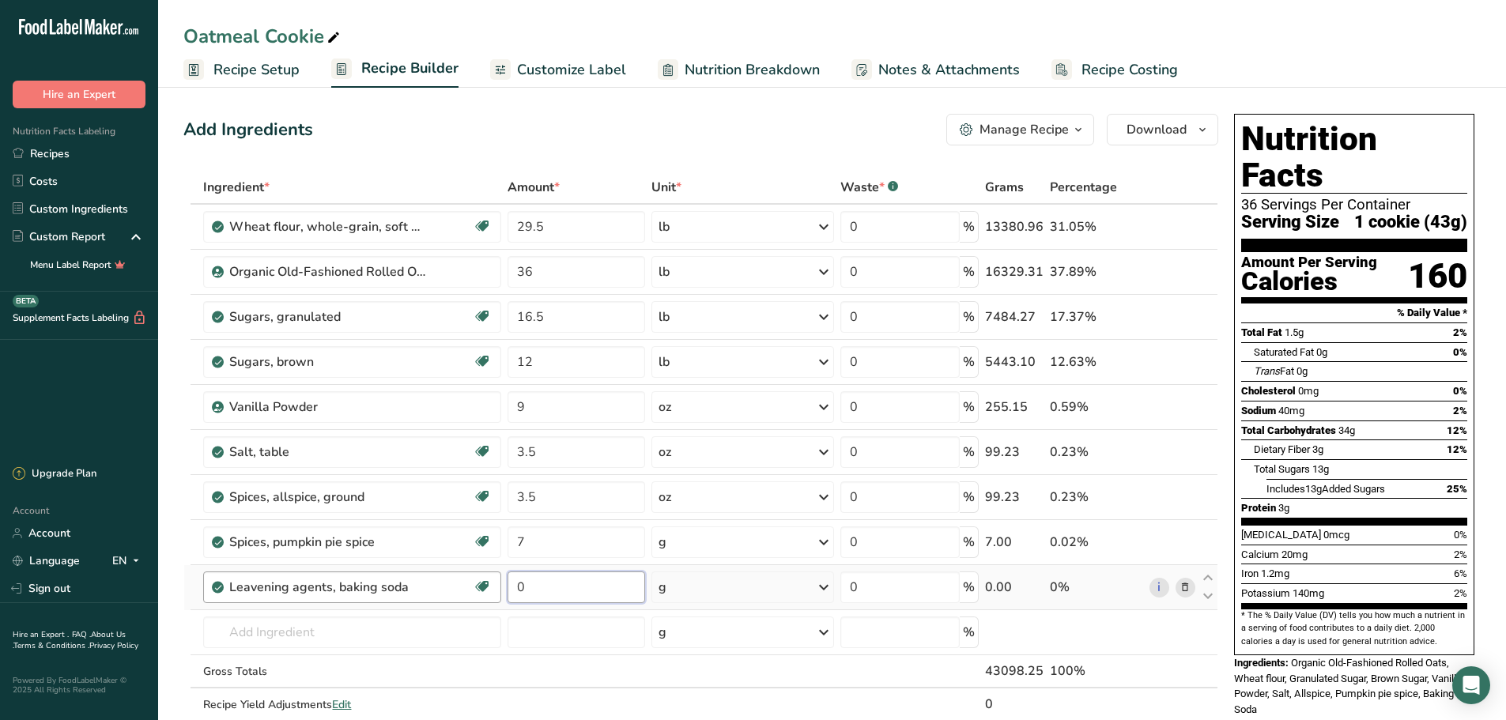
drag, startPoint x: 534, startPoint y: 586, endPoint x: 460, endPoint y: 594, distance: 74.8
click at [466, 594] on tr "Leavening agents, baking soda Dairy free Gluten free Vegan Vegetarian Soy free …" at bounding box center [700, 587] width 1033 height 45
type input "12.5"
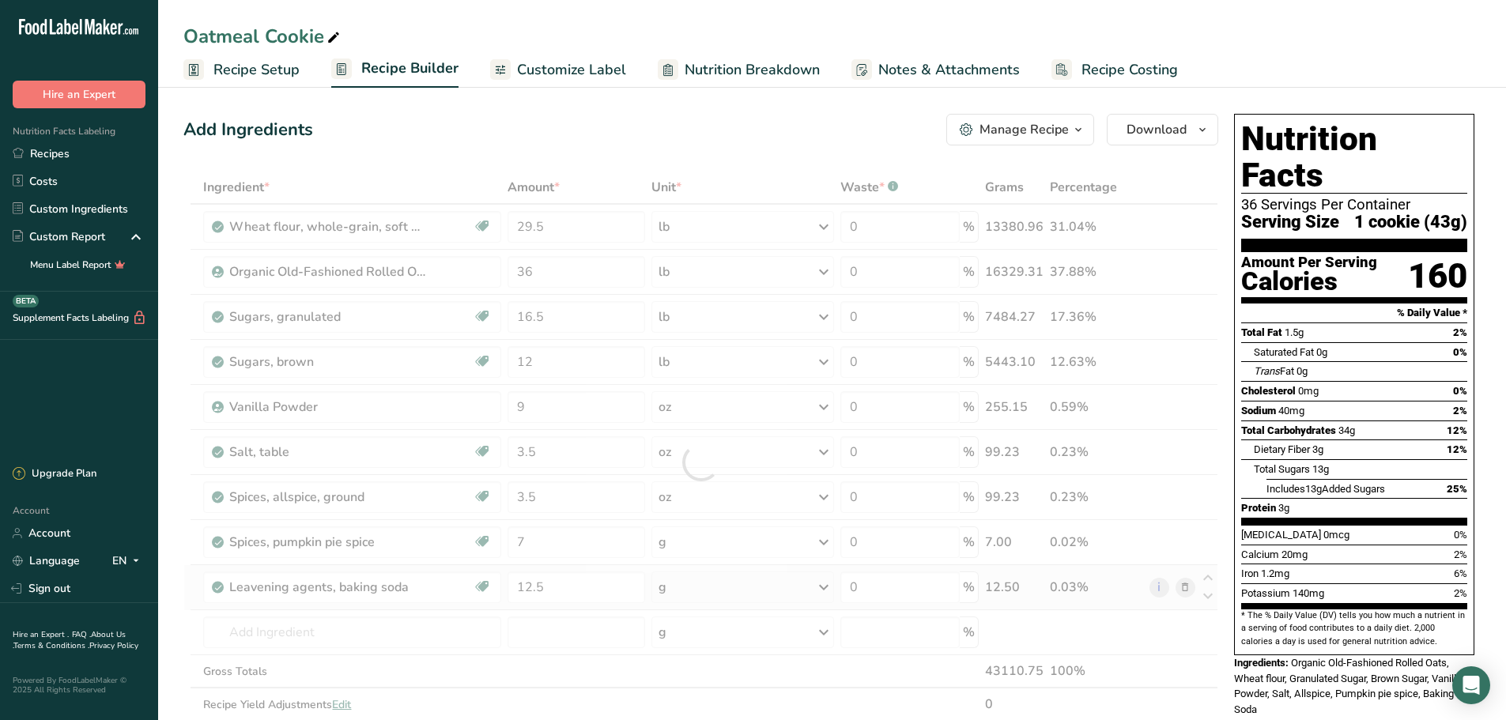
click at [772, 589] on div "Ingredient * Amount * Unit * Waste * .a-a{fill:#347362;}.b-a{fill:#fff;} Grams …" at bounding box center [700, 462] width 1035 height 583
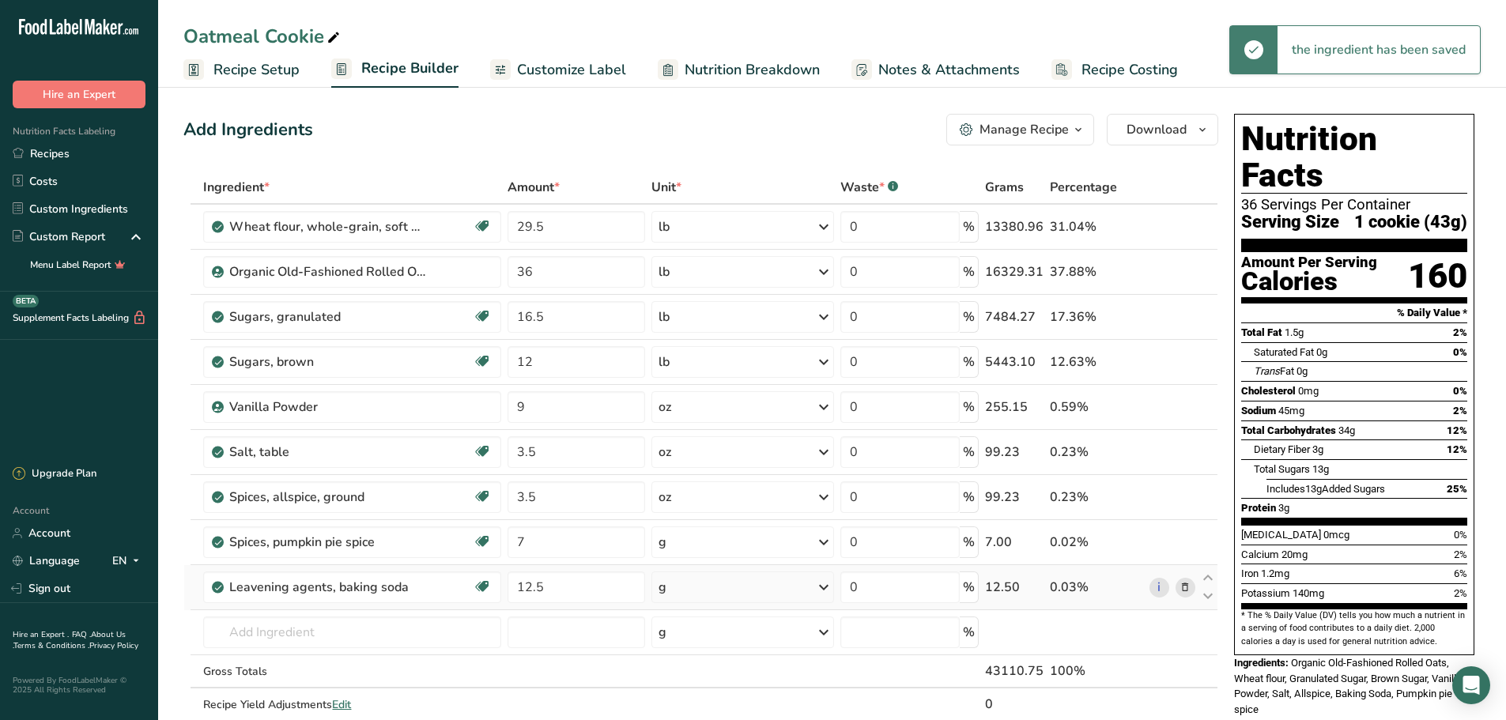
click at [827, 586] on icon at bounding box center [823, 587] width 19 height 28
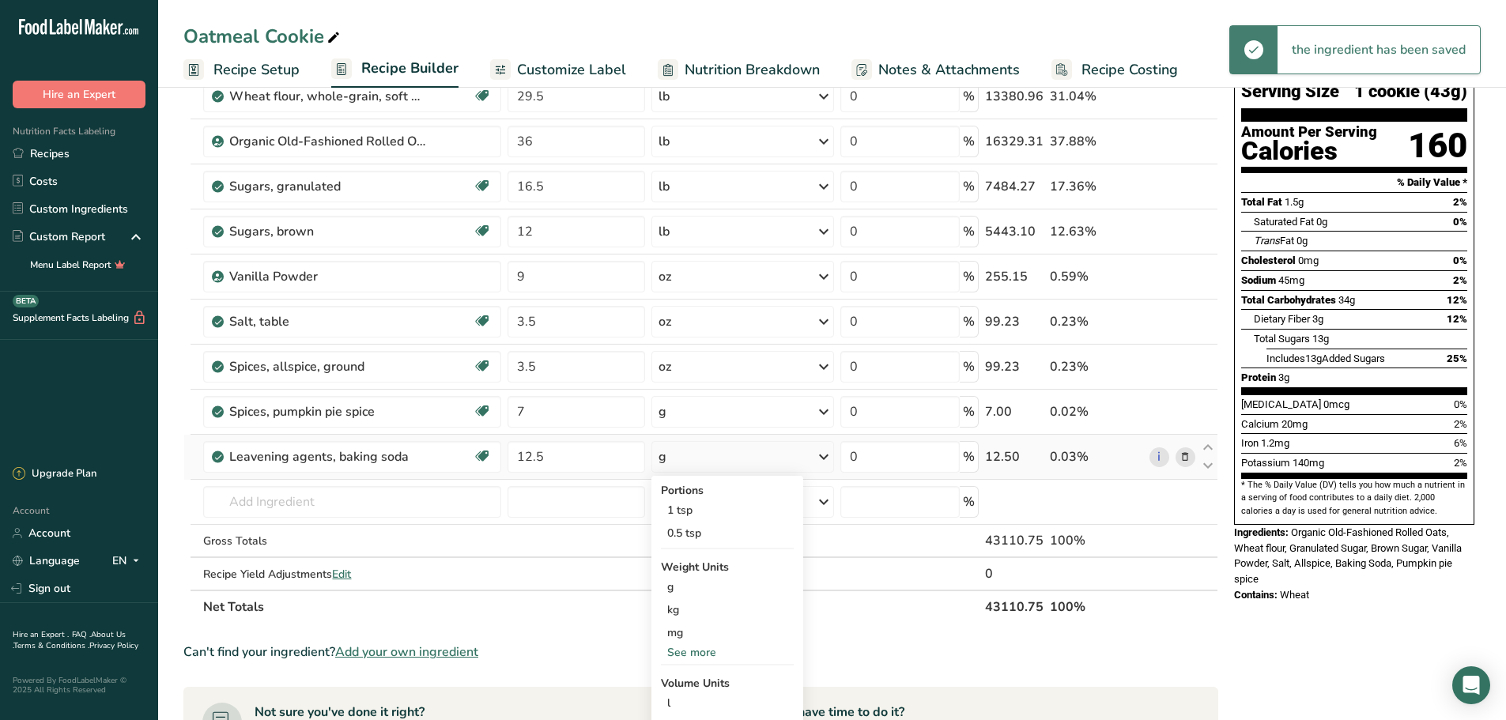
scroll to position [158, 0]
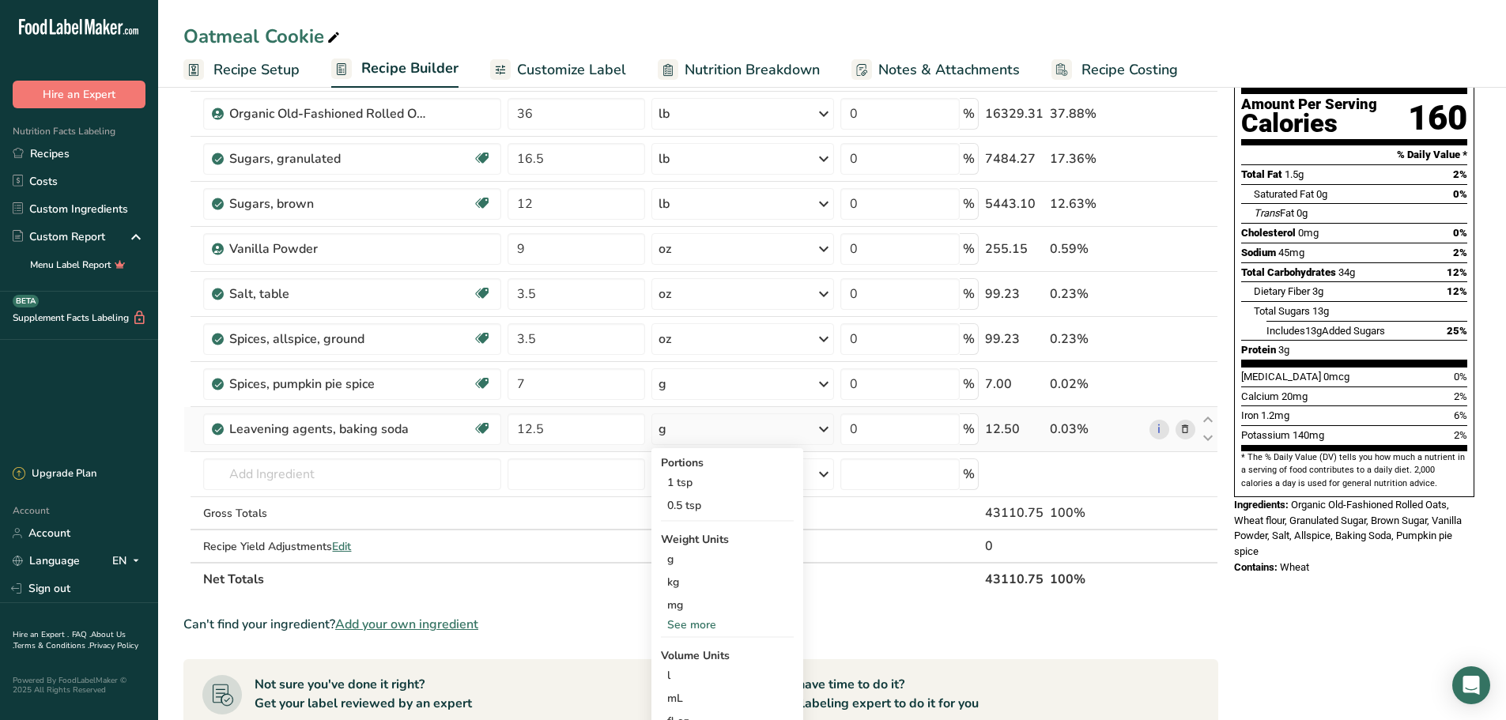
click at [704, 623] on div "See more" at bounding box center [727, 624] width 133 height 17
click at [682, 672] on div "oz" at bounding box center [727, 673] width 133 height 23
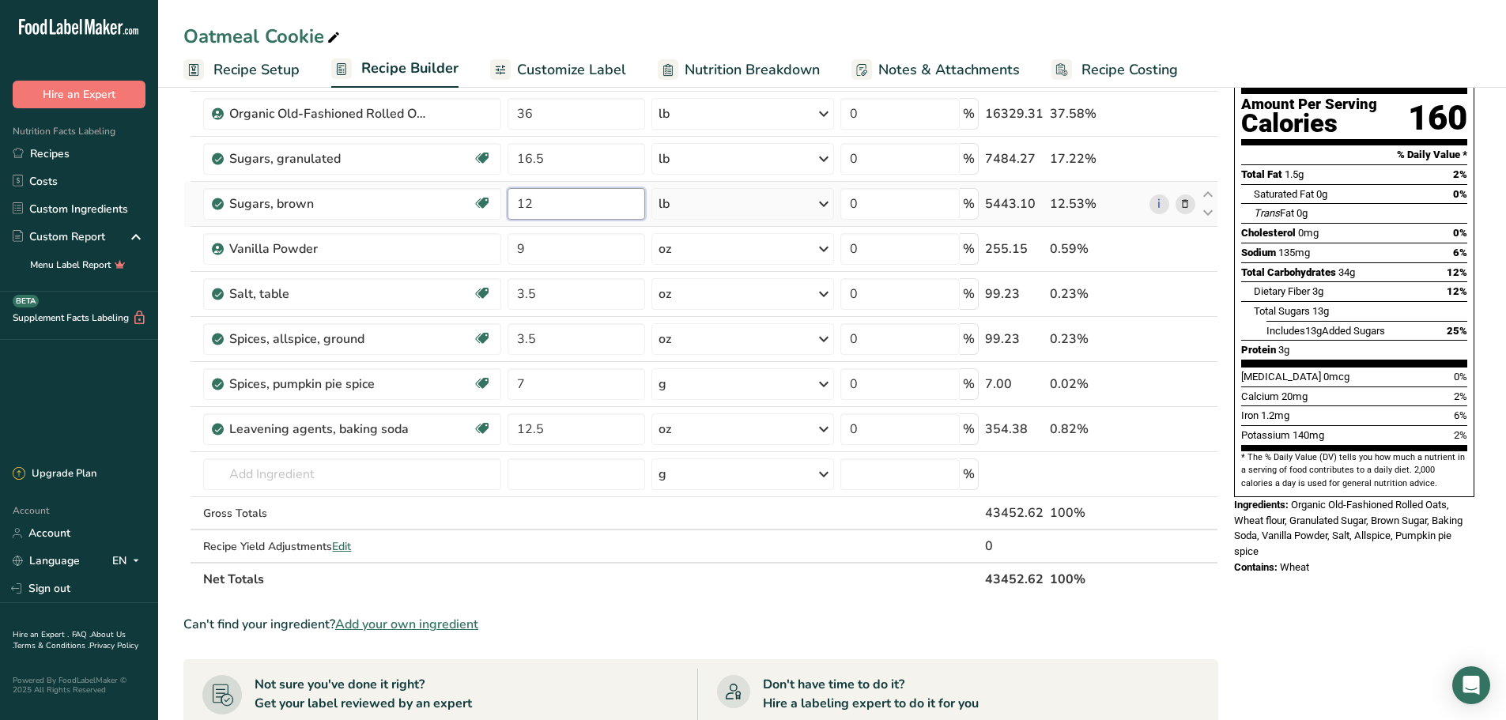
click at [542, 208] on input "12" at bounding box center [576, 204] width 138 height 32
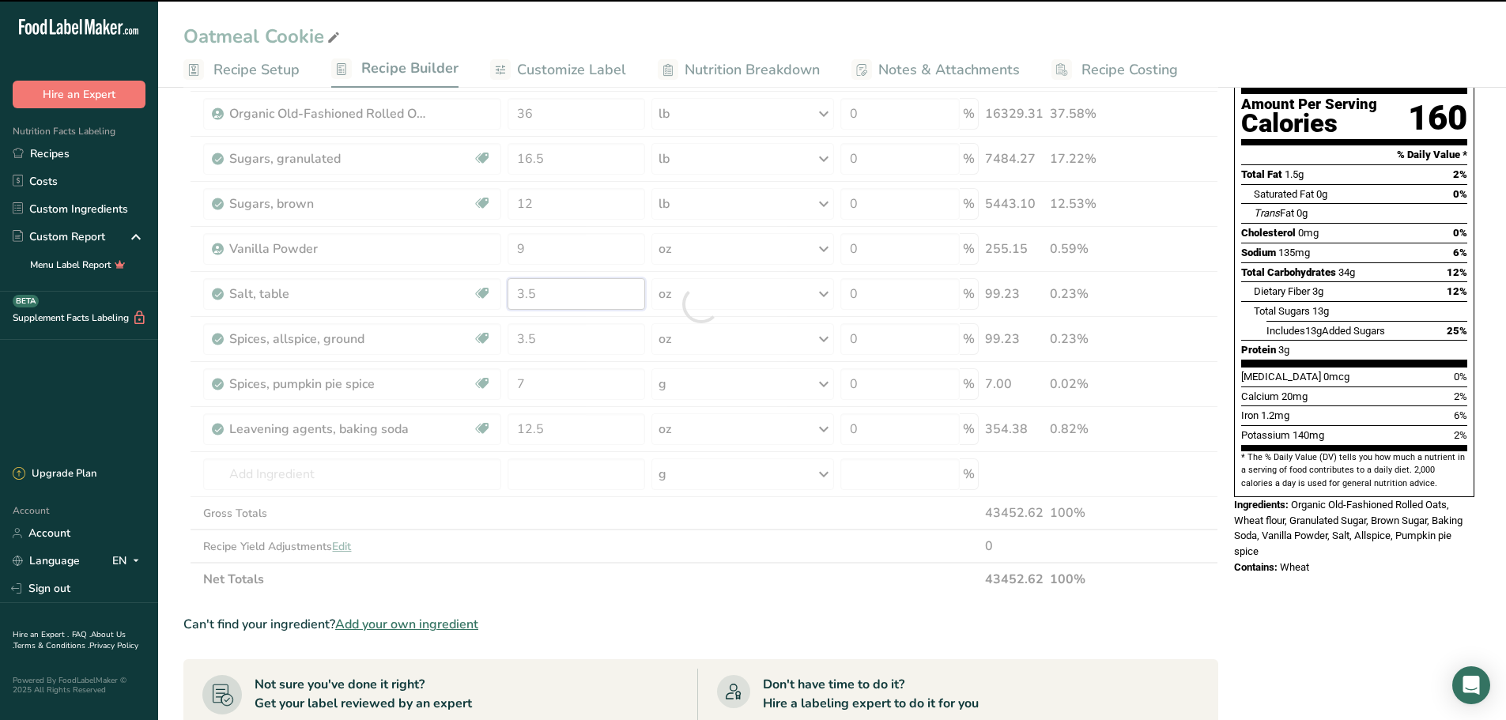
drag, startPoint x: 541, startPoint y: 294, endPoint x: 494, endPoint y: 303, distance: 48.2
click at [494, 303] on div "Ingredient * Amount * Unit * Waste * .a-a{fill:#347362;}.b-a{fill:#fff;} Grams …" at bounding box center [700, 304] width 1035 height 583
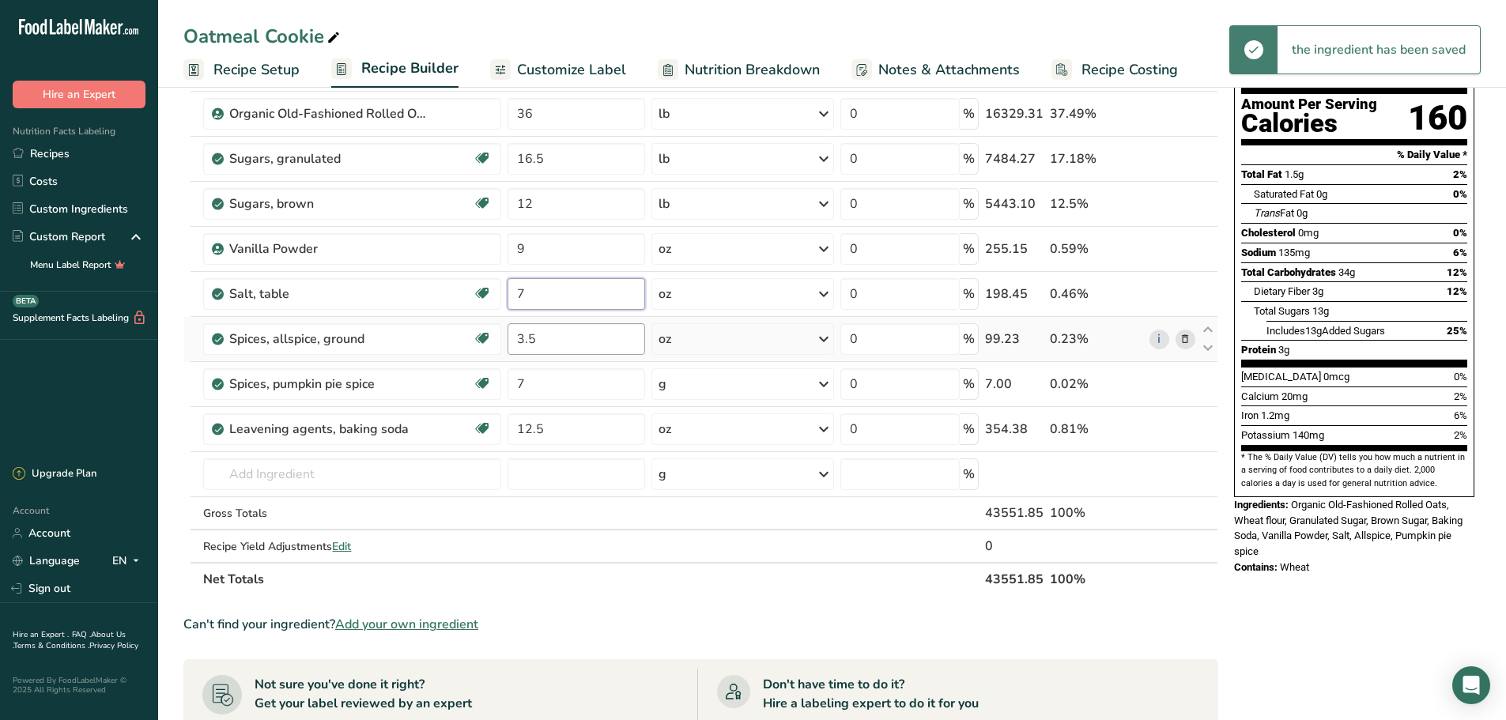
type input "7"
click at [552, 339] on div "Ingredient * Amount * Unit * Waste * .a-a{fill:#347362;}.b-a{fill:#fff;} Grams …" at bounding box center [700, 304] width 1035 height 583
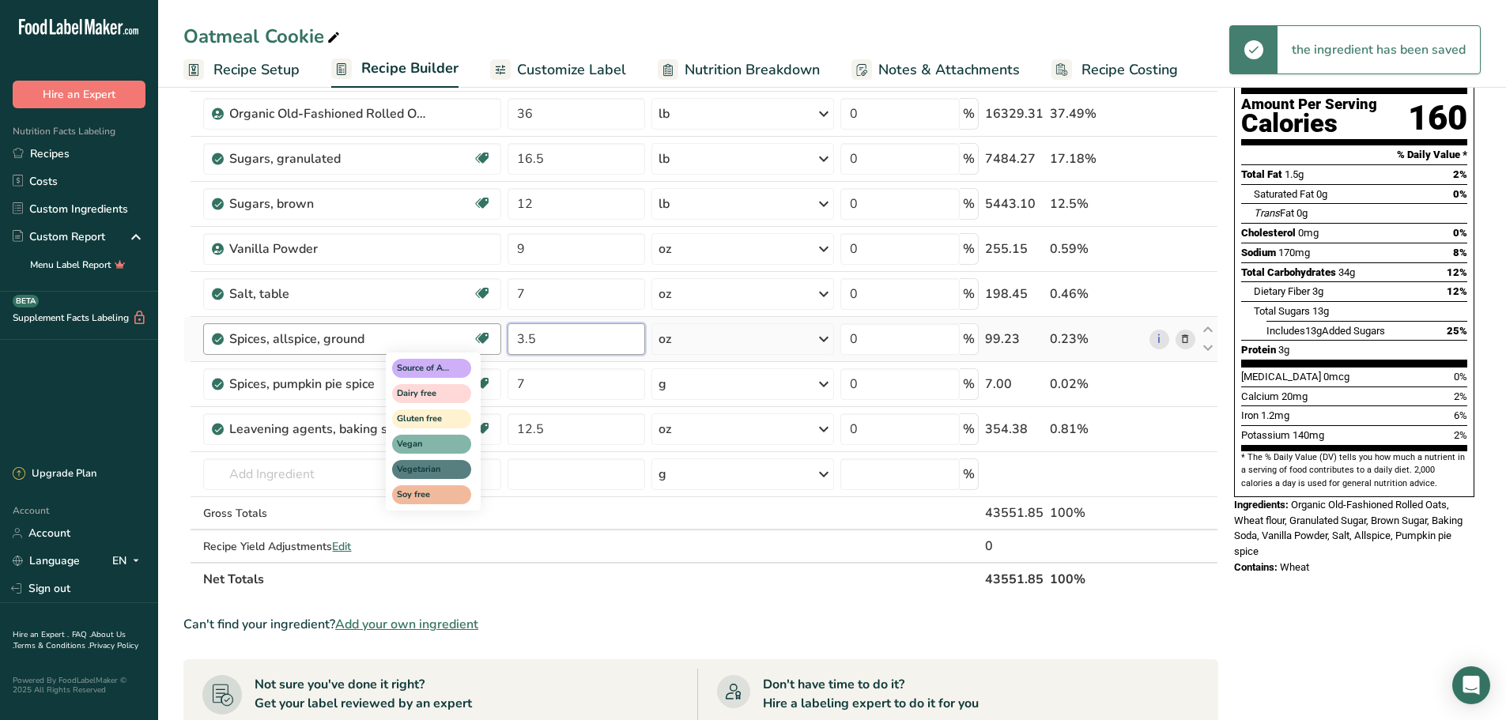
drag, startPoint x: 552, startPoint y: 339, endPoint x: 479, endPoint y: 333, distance: 73.8
click at [479, 333] on tr "Spices, allspice, ground Source of Antioxidants Dairy free Gluten free Vegan Ve…" at bounding box center [700, 339] width 1033 height 45
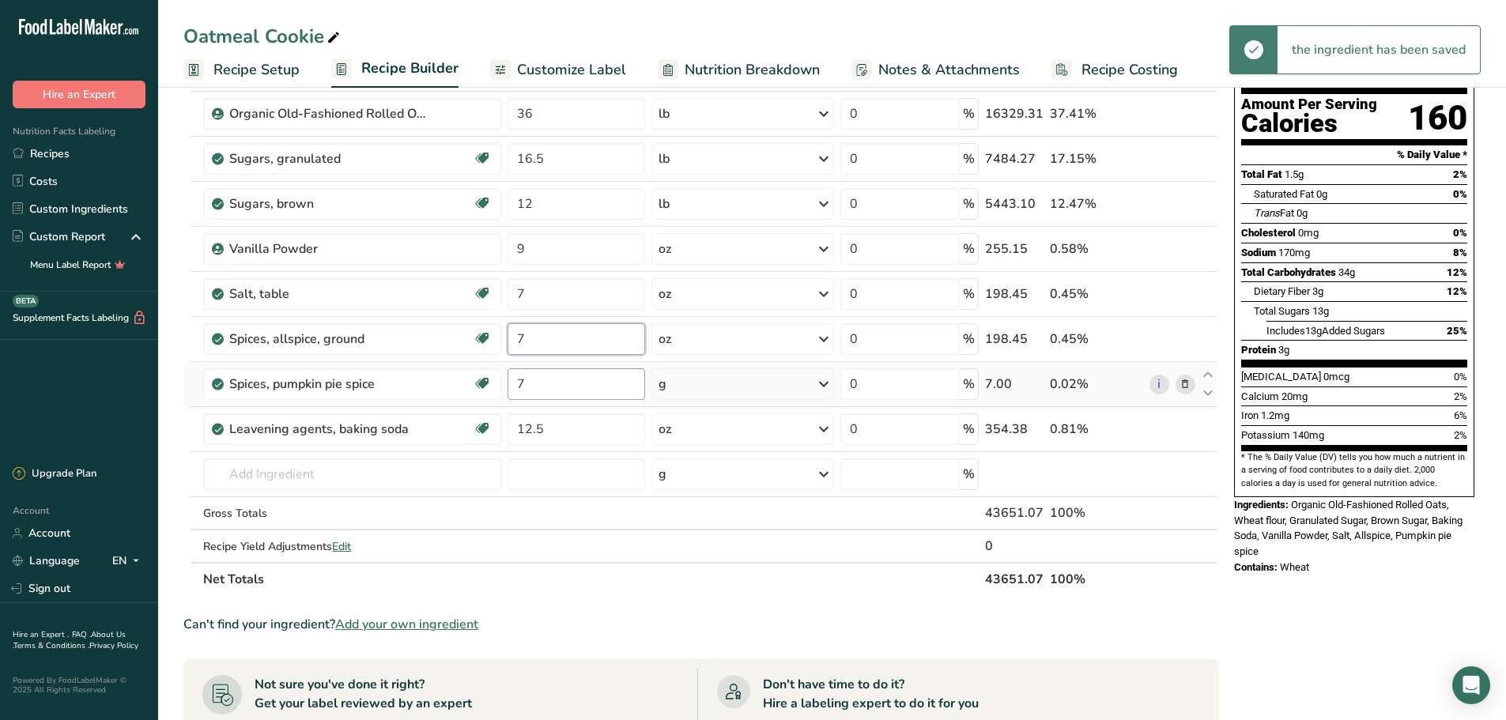
type input "7"
click at [538, 383] on div "Ingredient * Amount * Unit * Waste * .a-a{fill:#347362;}.b-a{fill:#fff;} Grams …" at bounding box center [700, 304] width 1035 height 583
click at [1184, 382] on div "Ingredient * Amount * Unit * Waste * .a-a{fill:#347362;}.b-a{fill:#fff;} Grams …" at bounding box center [700, 304] width 1035 height 583
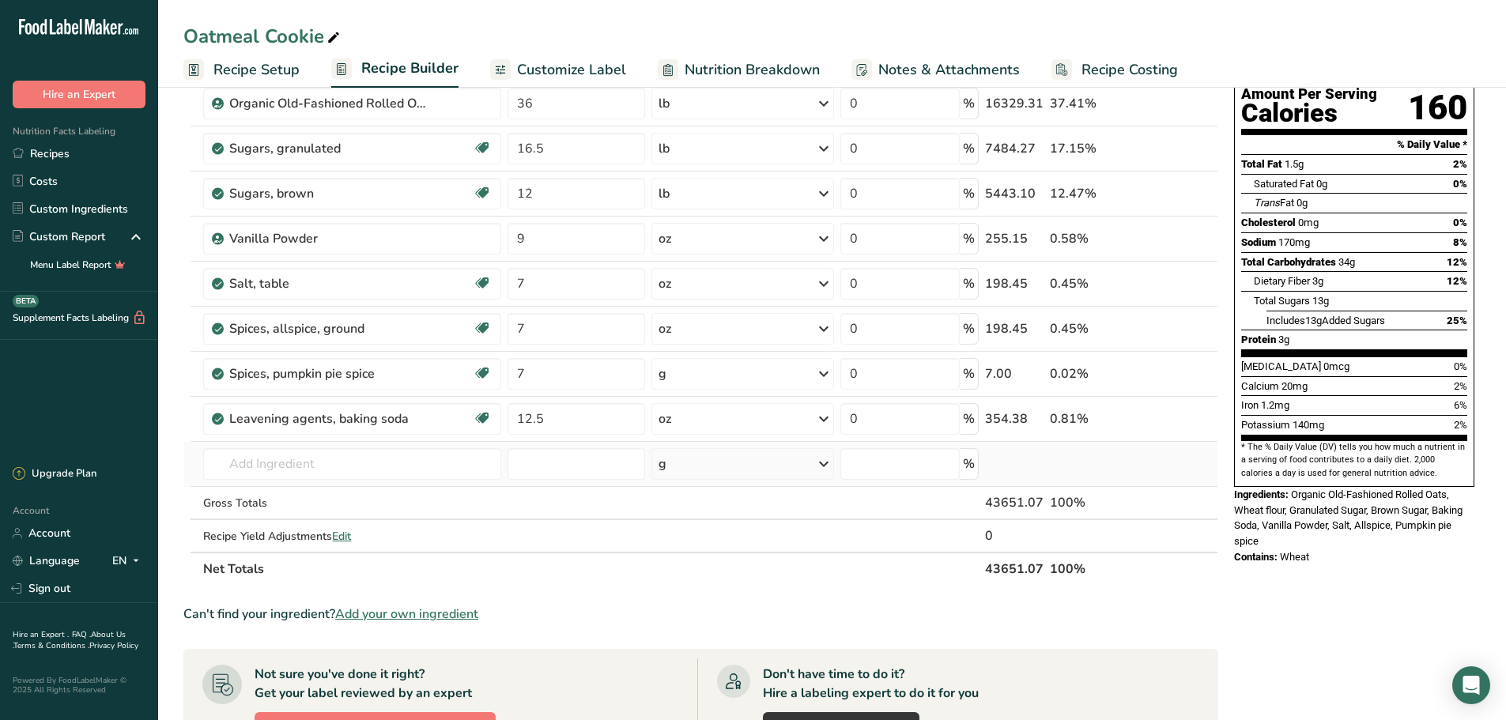
scroll to position [395, 0]
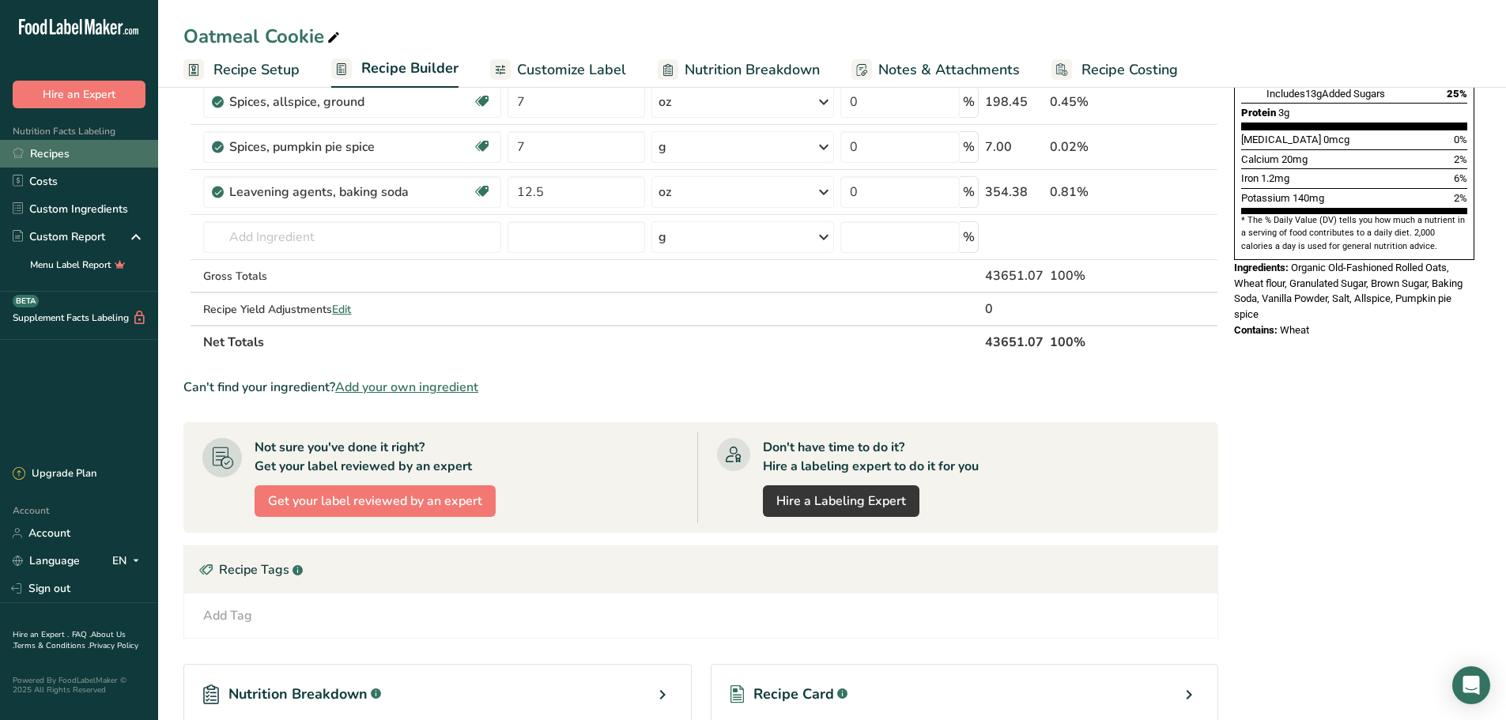
click at [43, 155] on link "Recipes" at bounding box center [79, 154] width 158 height 28
